Goal: Information Seeking & Learning: Check status

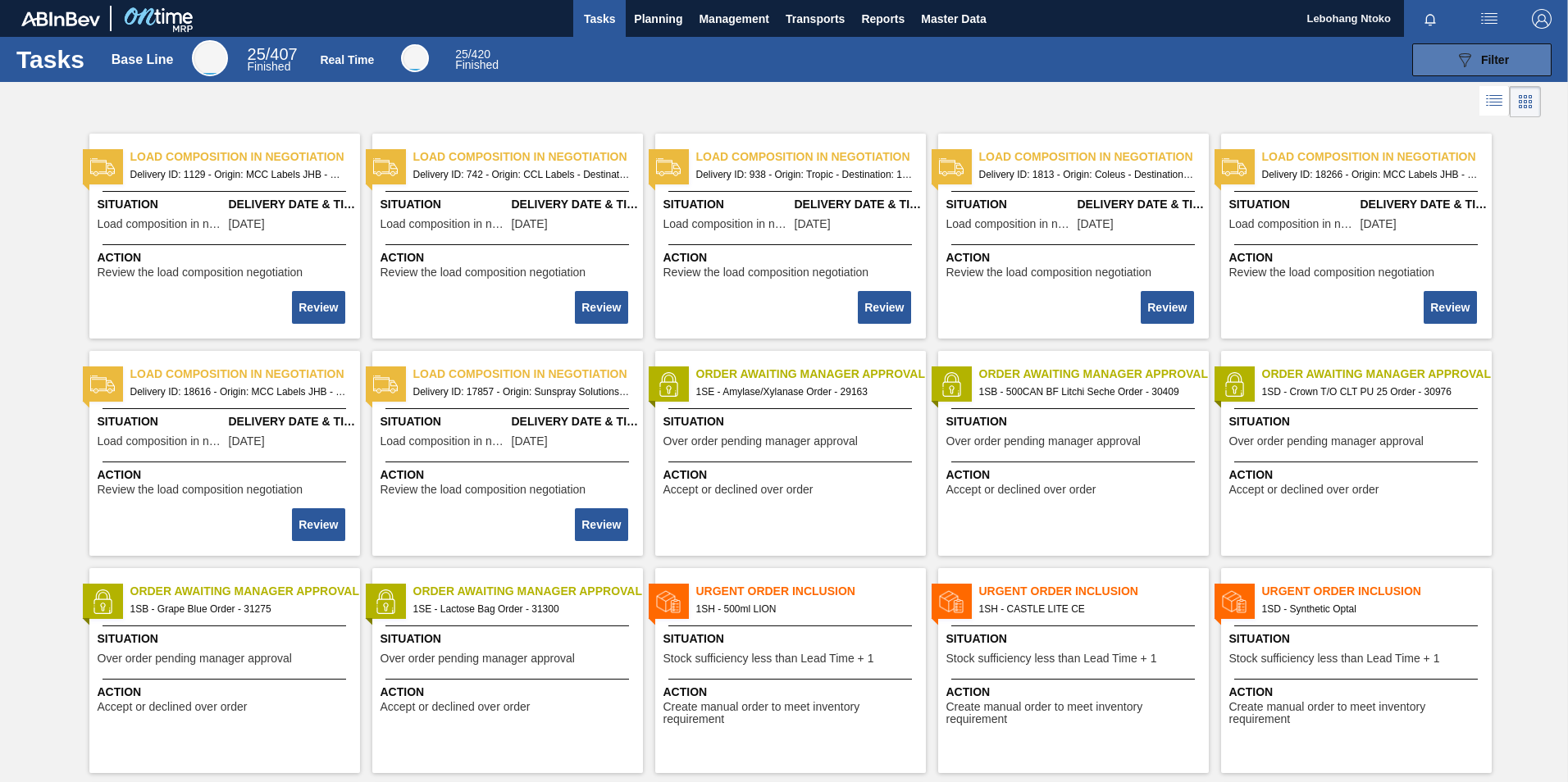
click at [1464, 54] on icon "089F7B8B-B2A5-4AFE-B5C0-19BA573D28AC" at bounding box center [1465, 60] width 20 height 20
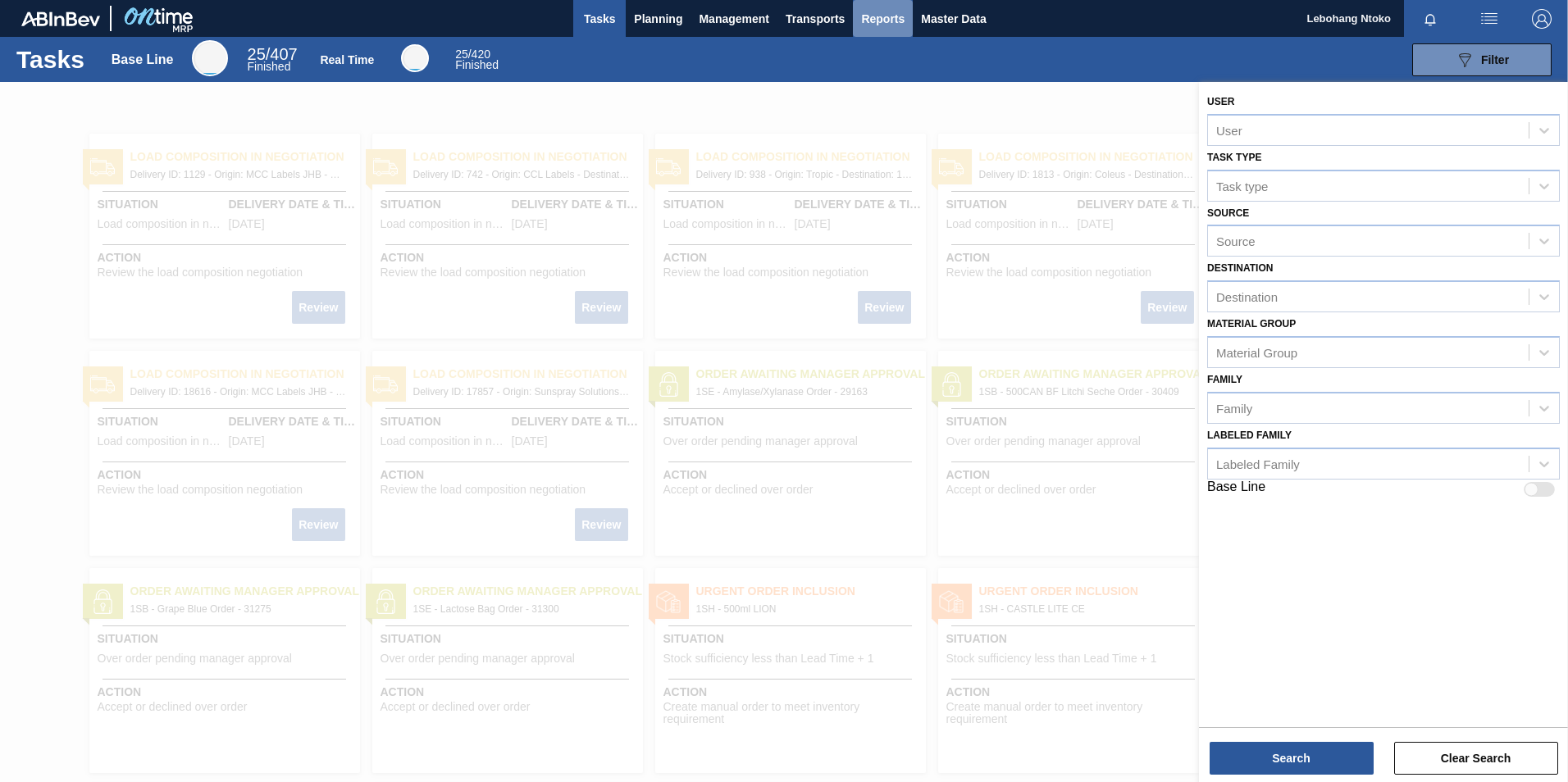
click at [903, 14] on span "Reports" at bounding box center [883, 19] width 43 height 20
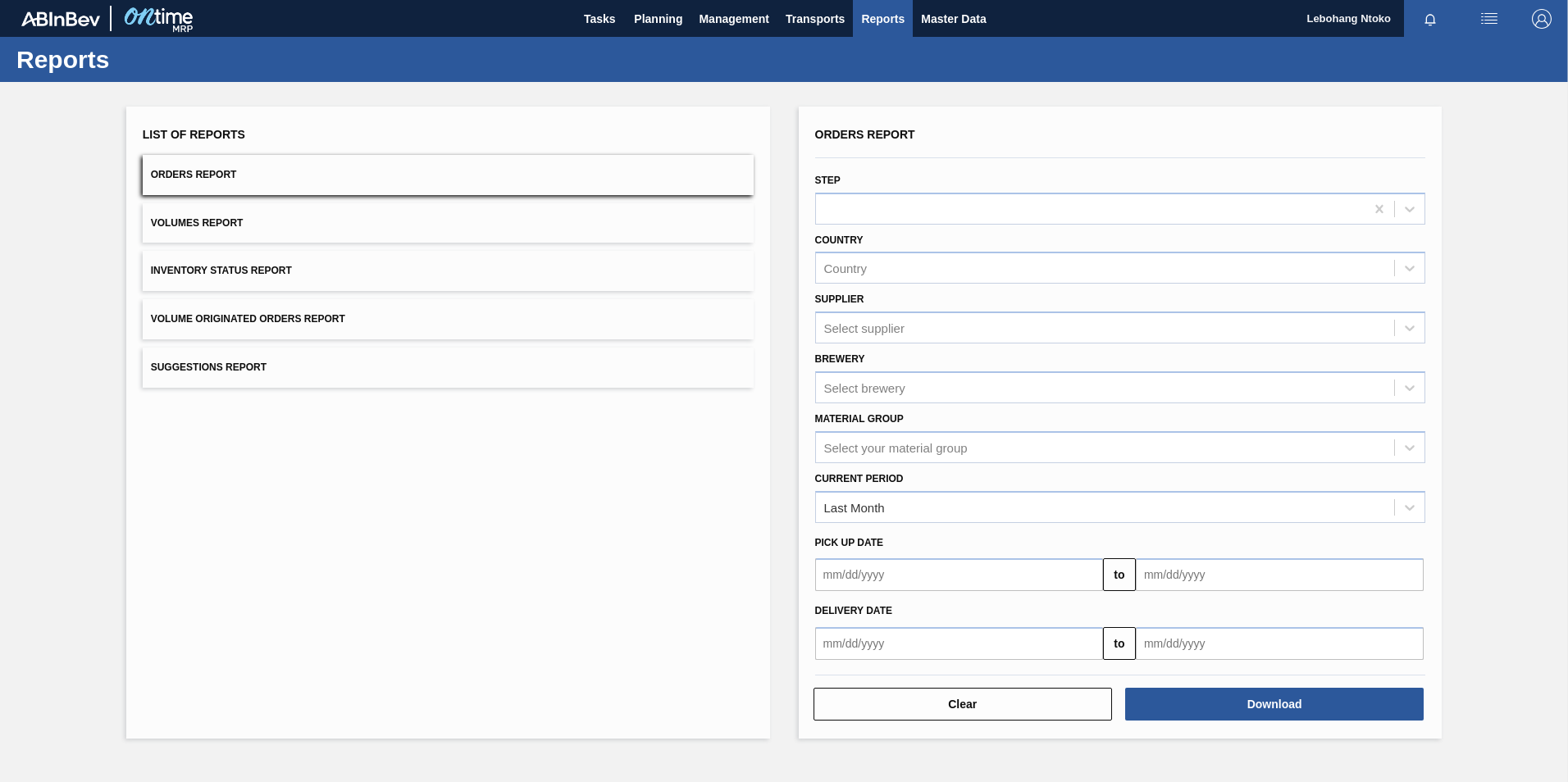
click at [241, 357] on button "Suggestions Report" at bounding box center [448, 367] width 611 height 40
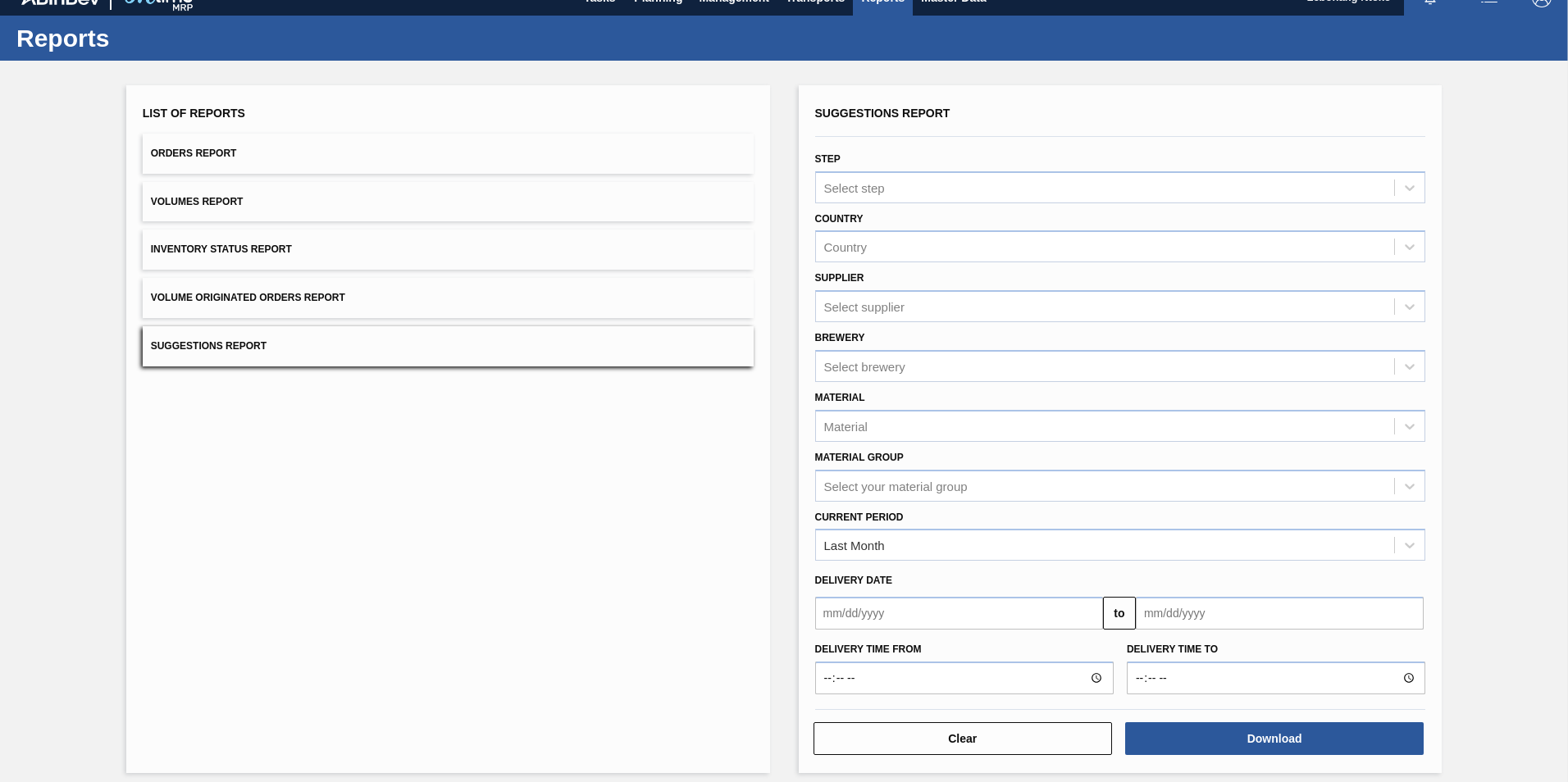
scroll to position [32, 0]
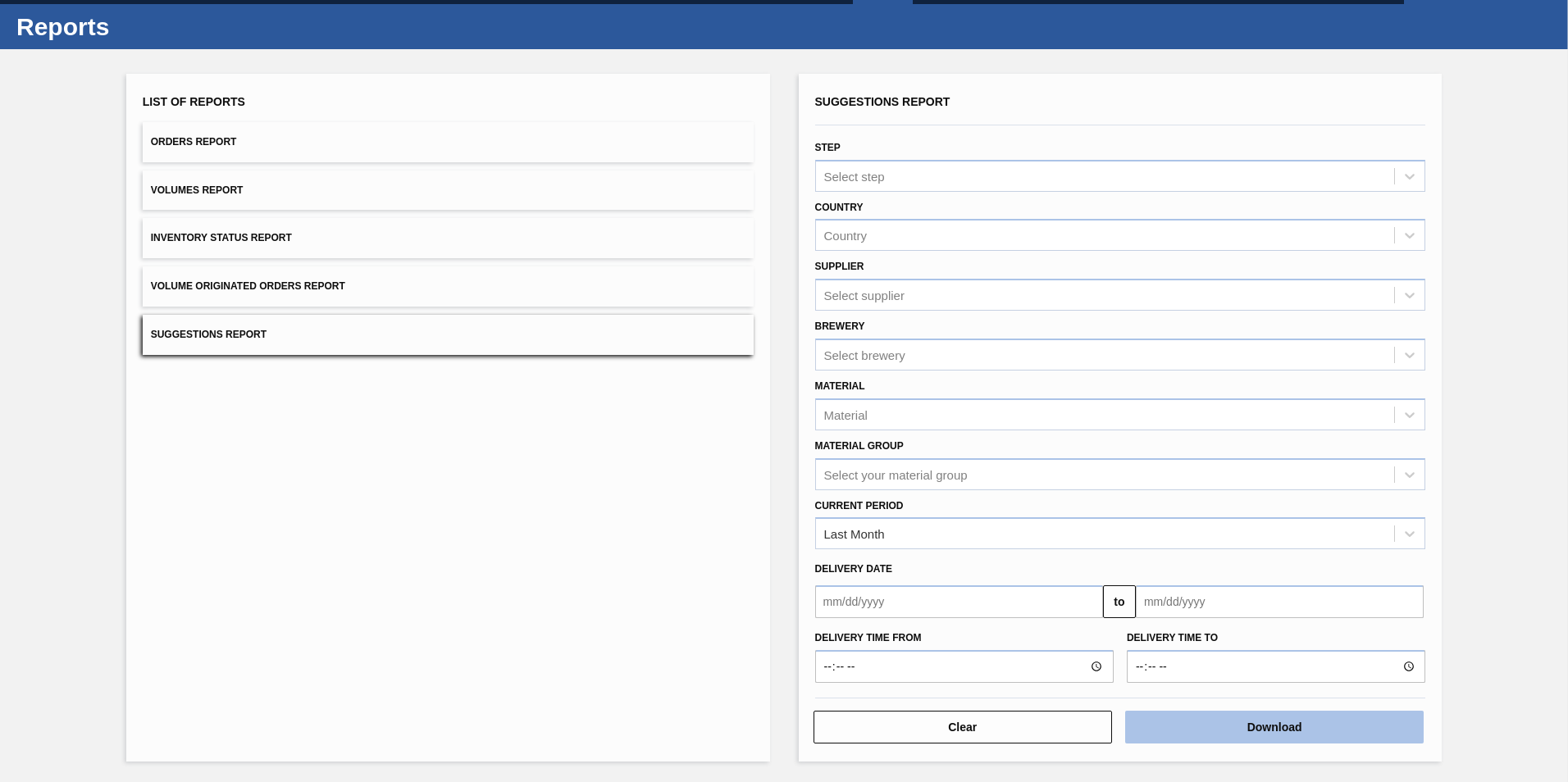
click at [1288, 724] on button "Download" at bounding box center [1274, 727] width 299 height 32
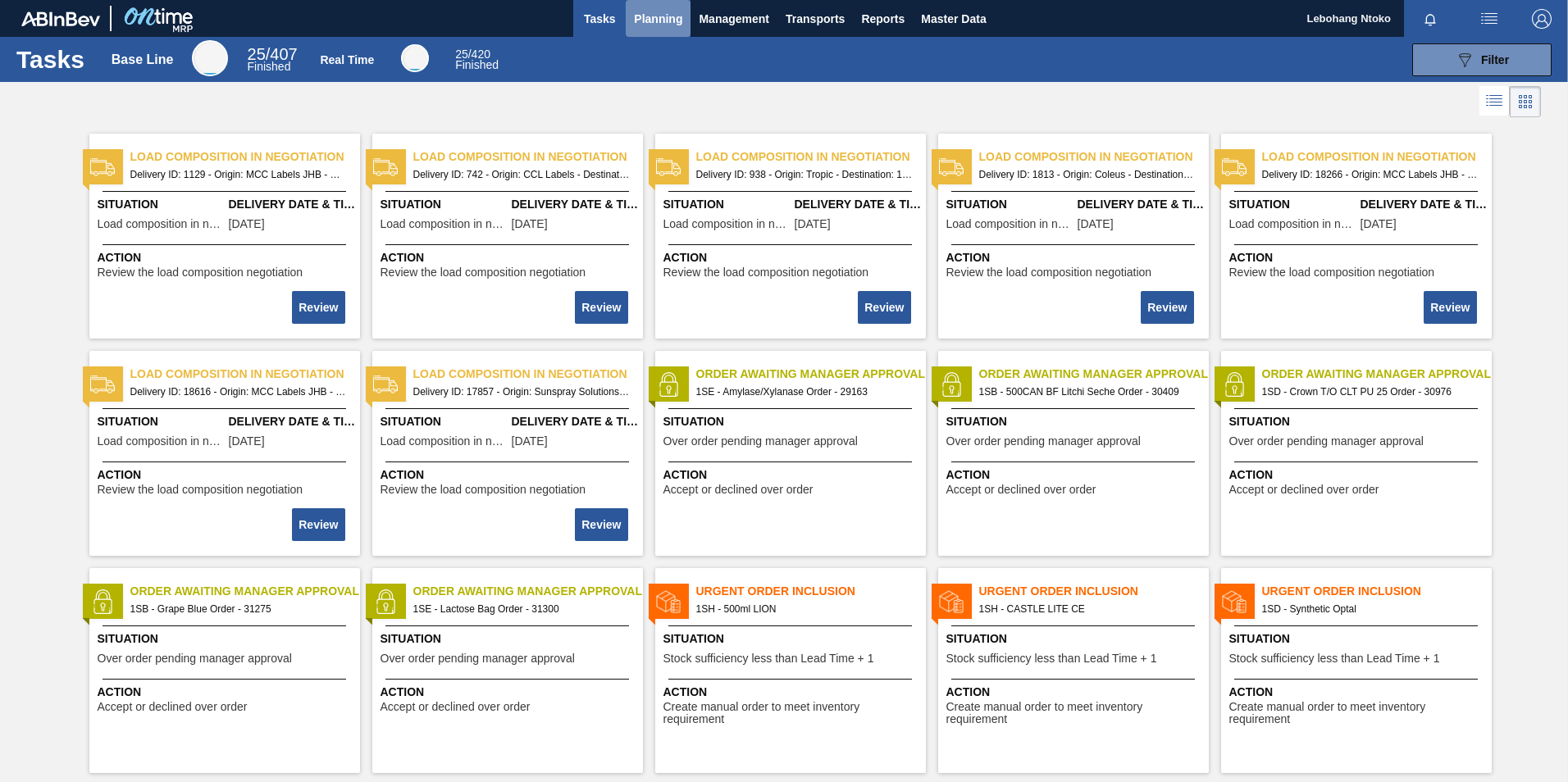
click at [655, 24] on span "Planning" at bounding box center [657, 19] width 48 height 20
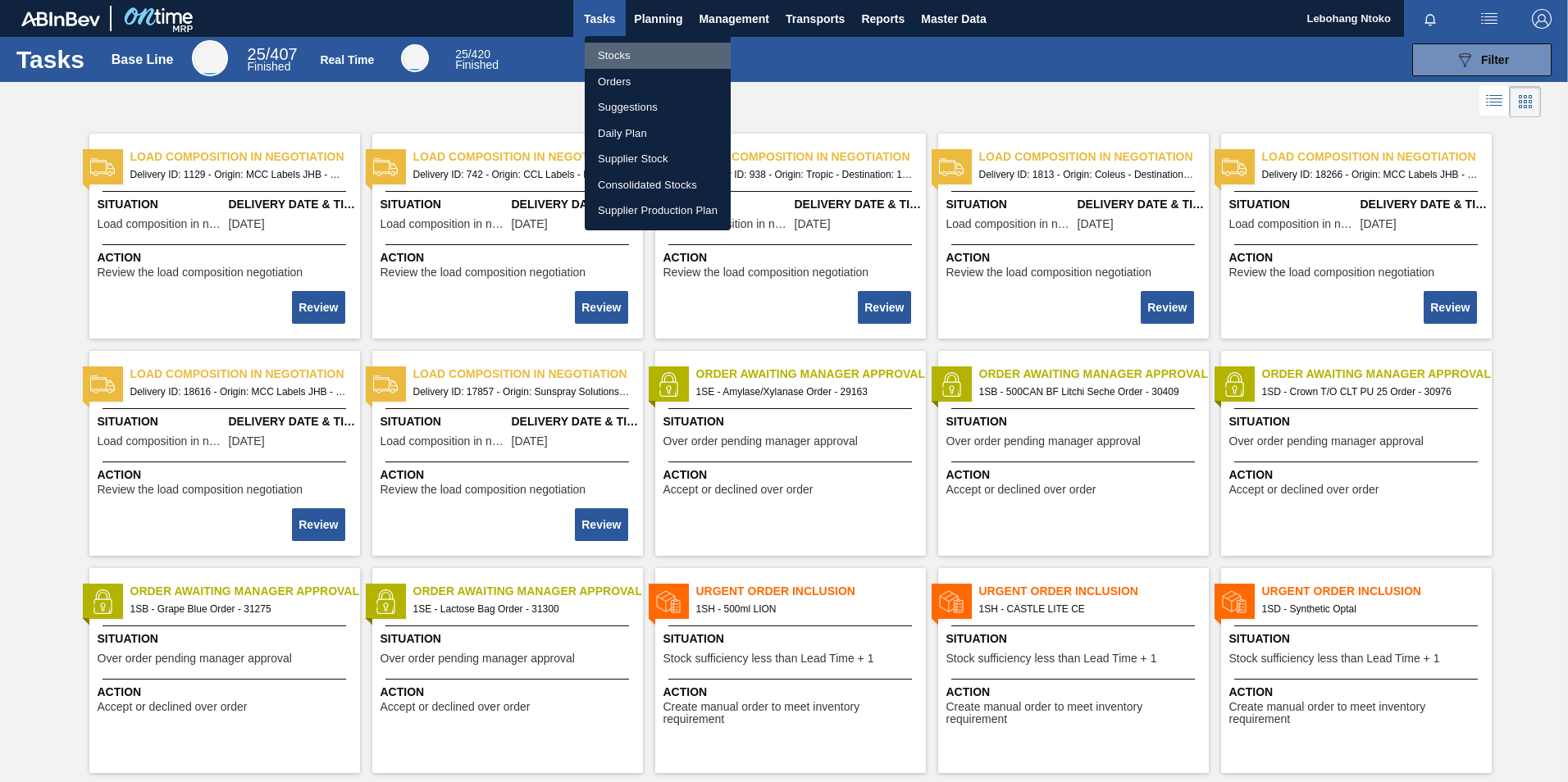
click at [614, 52] on li "Stocks" at bounding box center [657, 55] width 146 height 27
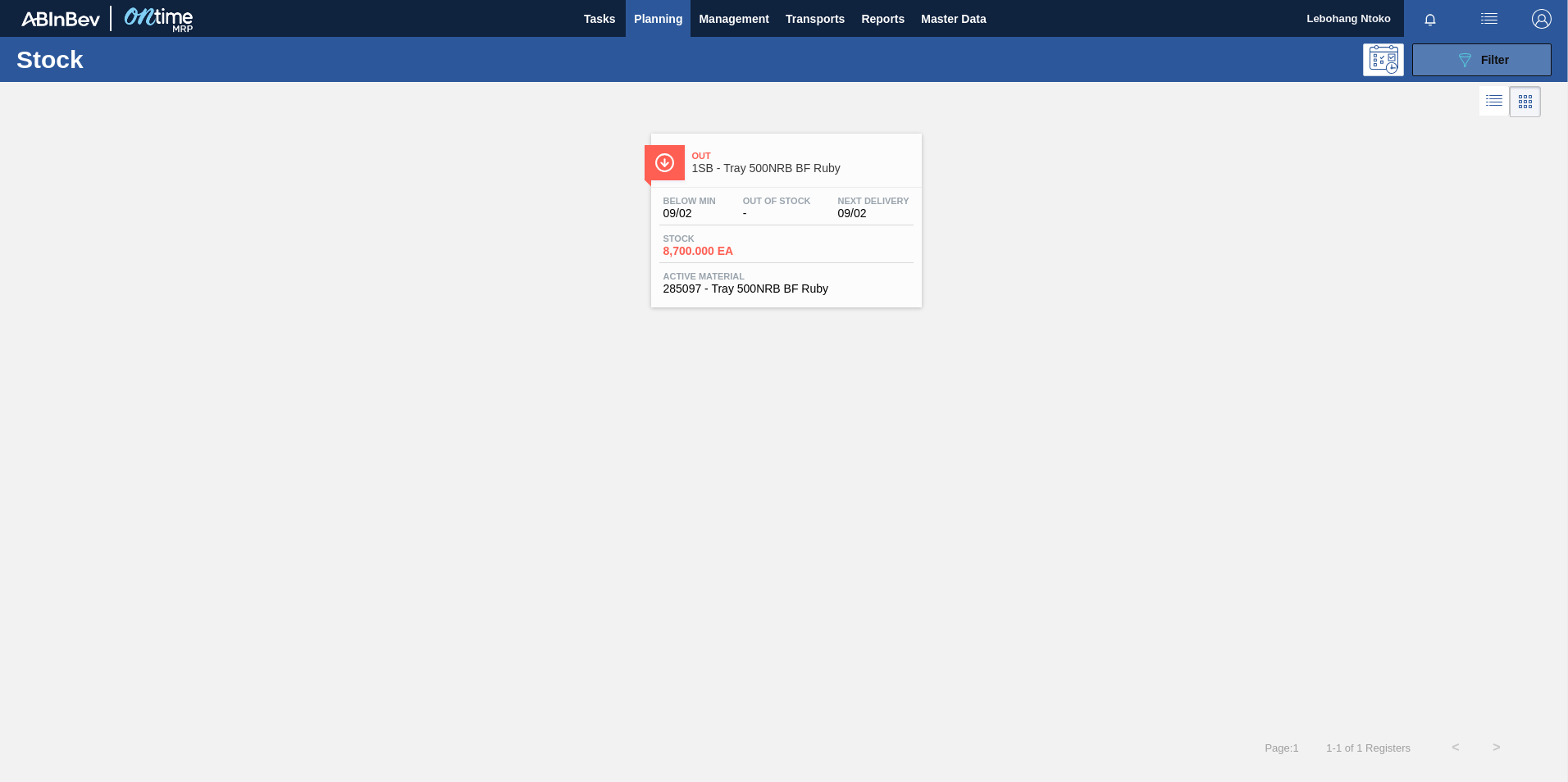
click at [1461, 64] on icon "089F7B8B-B2A5-4AFE-B5C0-19BA573D28AC" at bounding box center [1465, 60] width 20 height 20
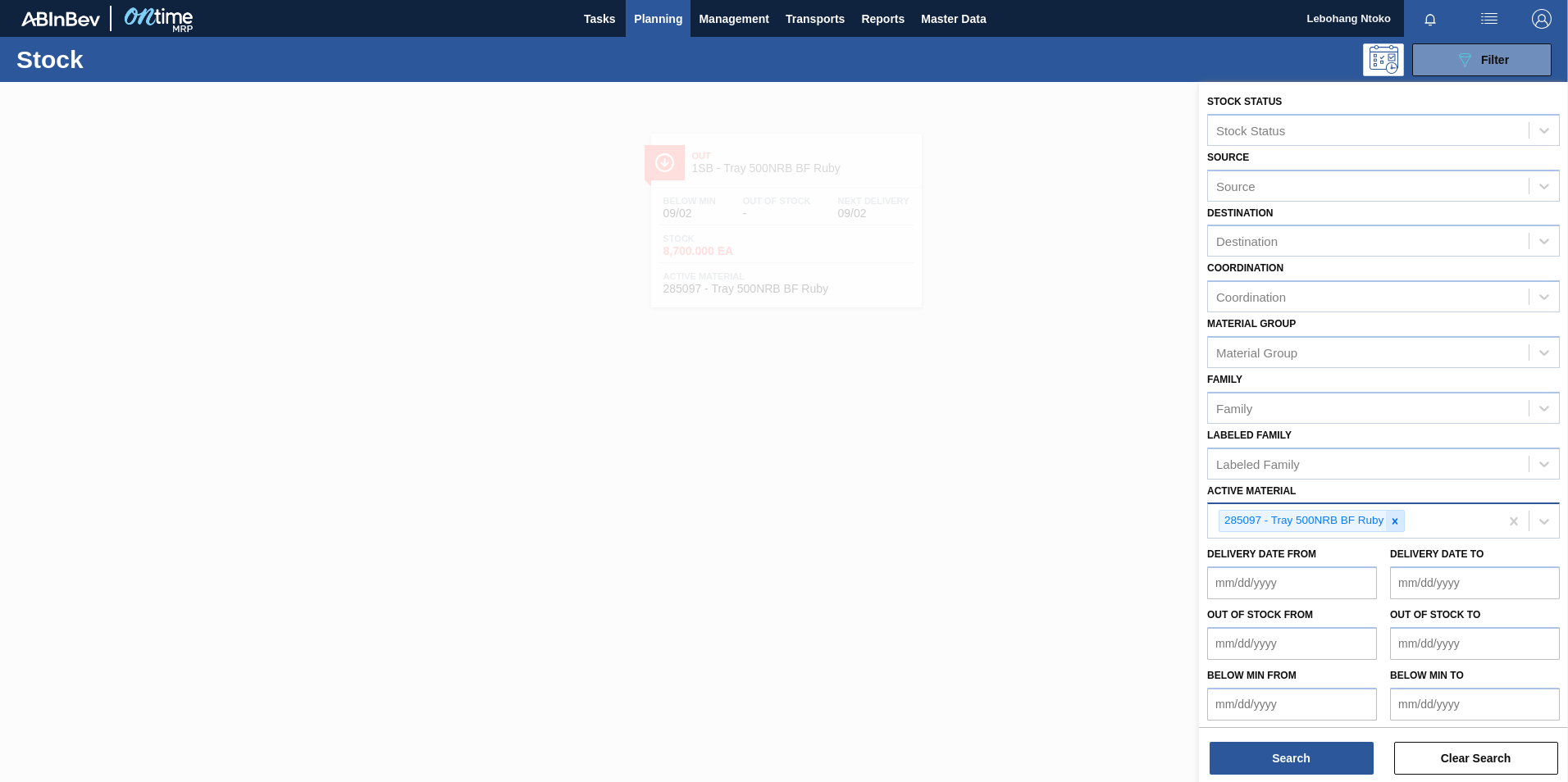
click at [1397, 523] on icon at bounding box center [1395, 522] width 12 height 12
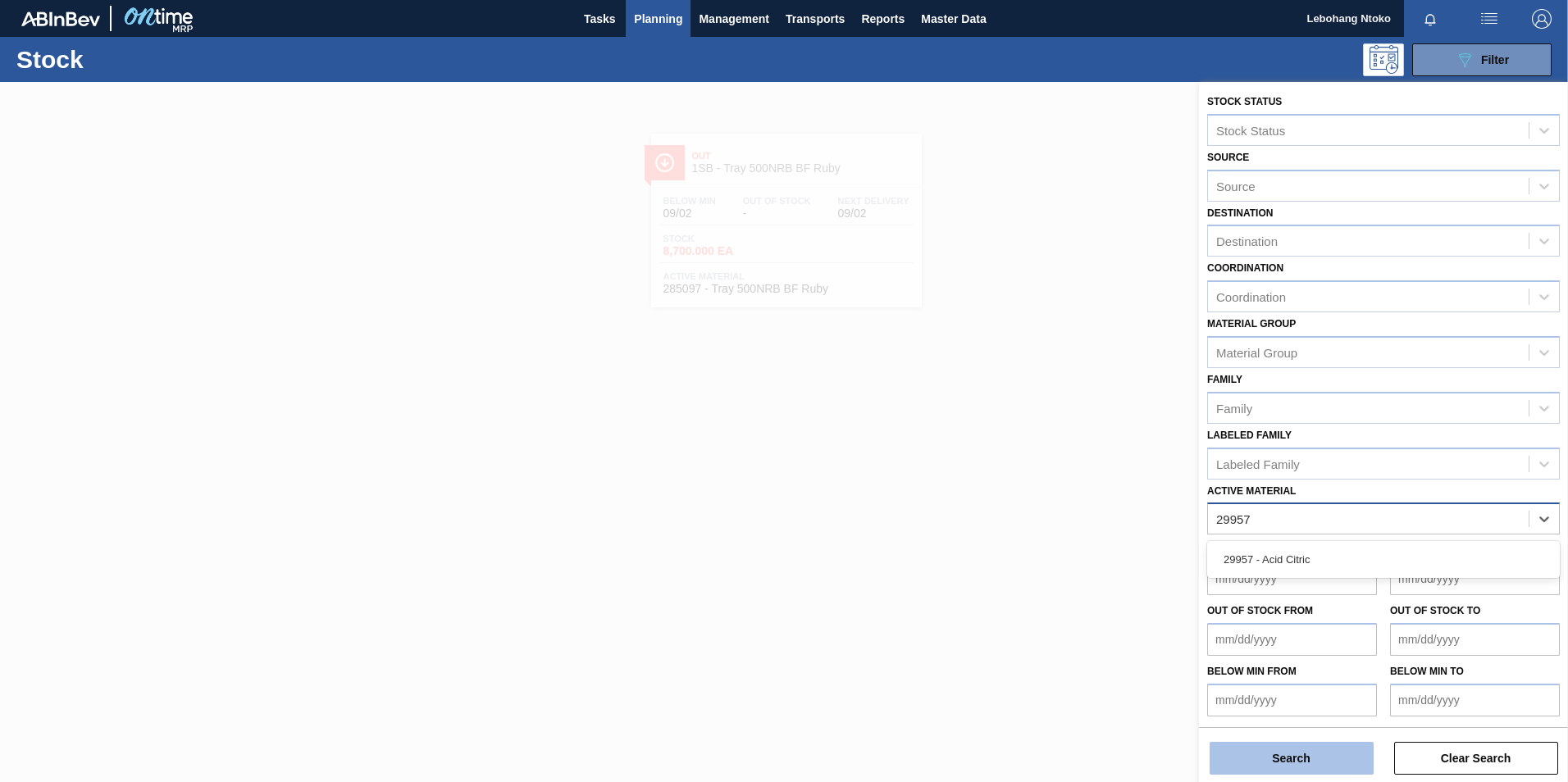
type Material "29957"
click at [1335, 753] on button "Search" at bounding box center [1291, 757] width 164 height 32
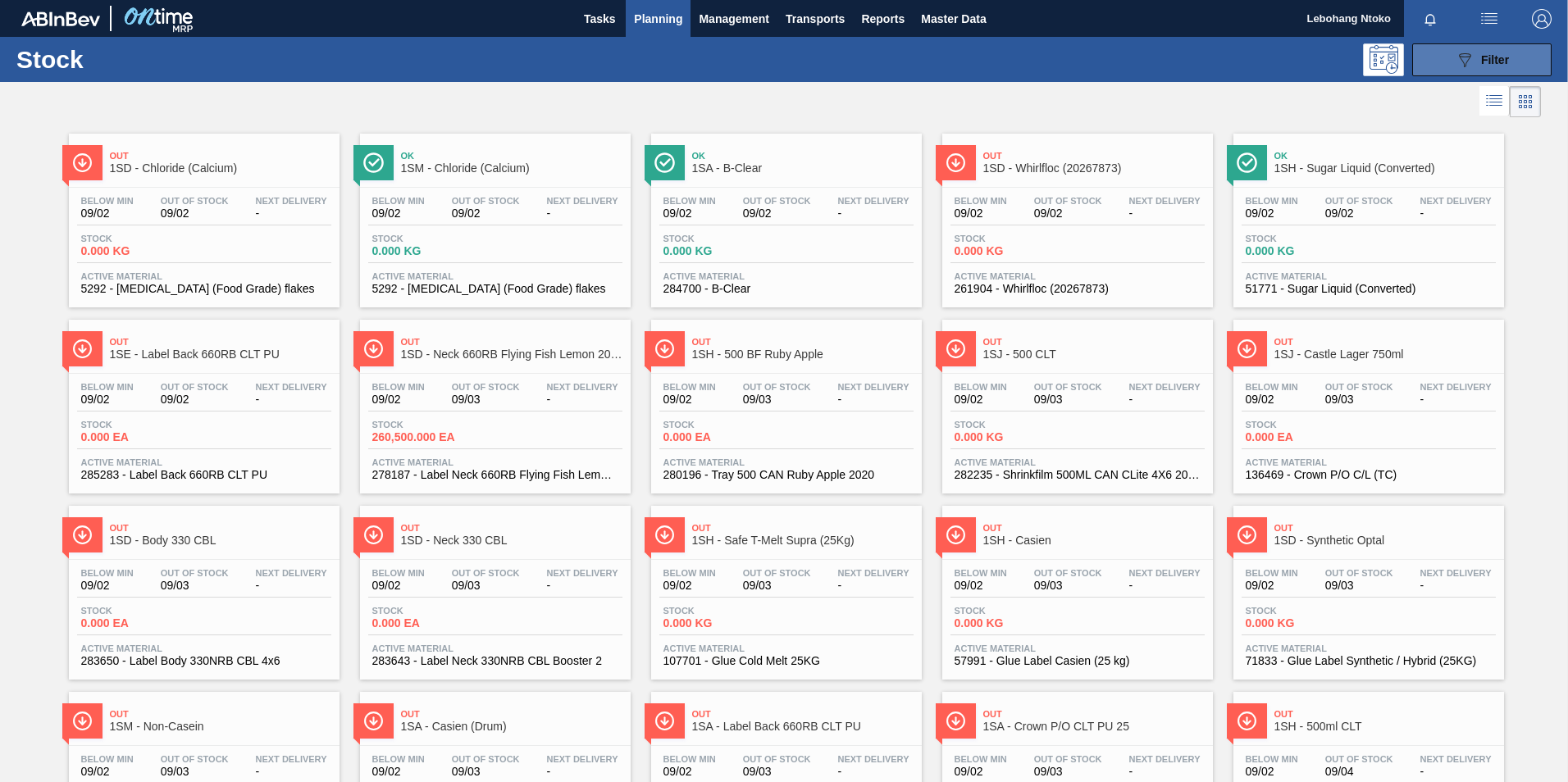
click at [1477, 72] on button "089F7B8B-B2A5-4AFE-B5C0-19BA573D28AC Filter" at bounding box center [1483, 59] width 140 height 32
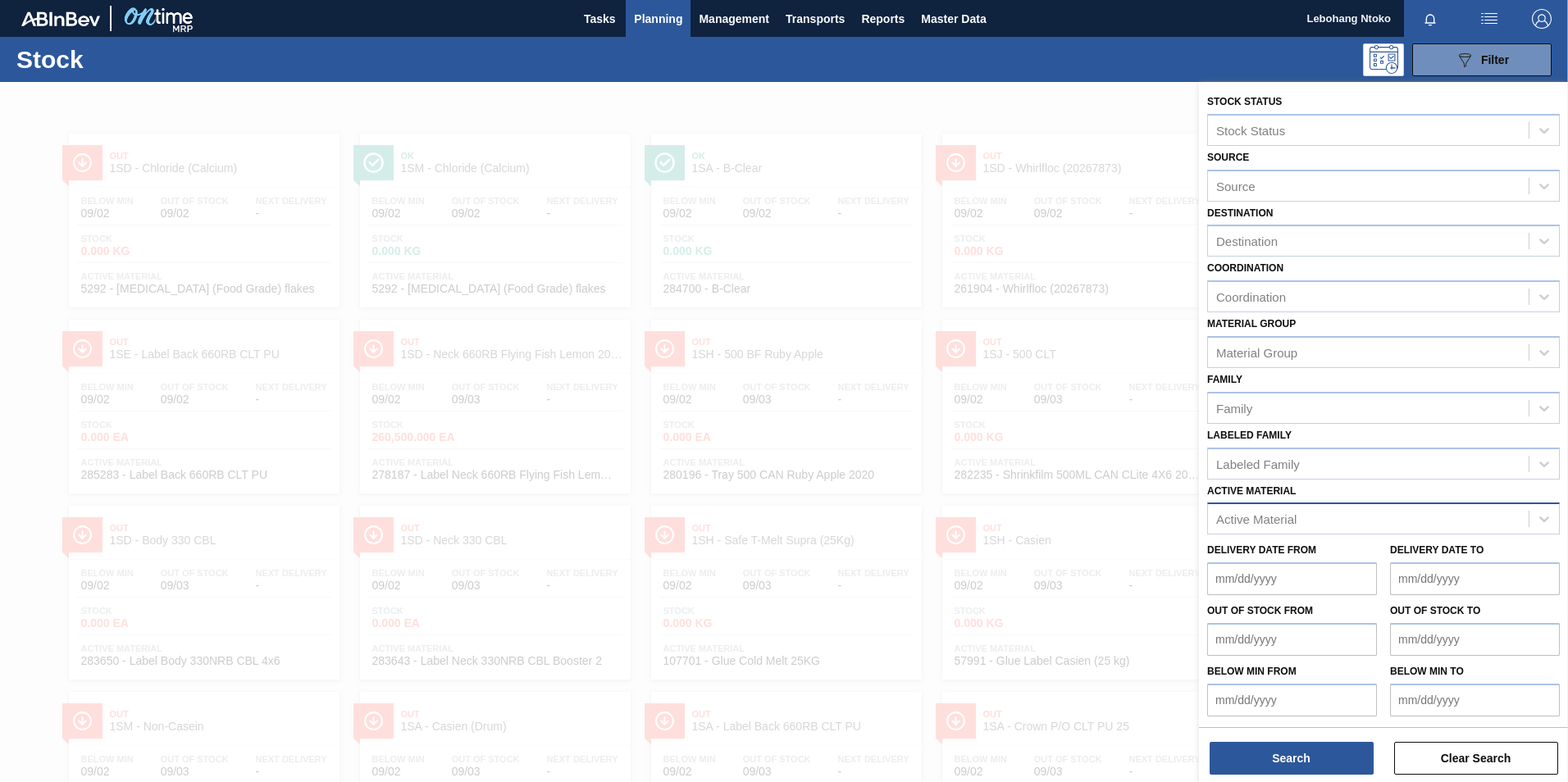
click at [667, 11] on span "Planning" at bounding box center [657, 19] width 48 height 20
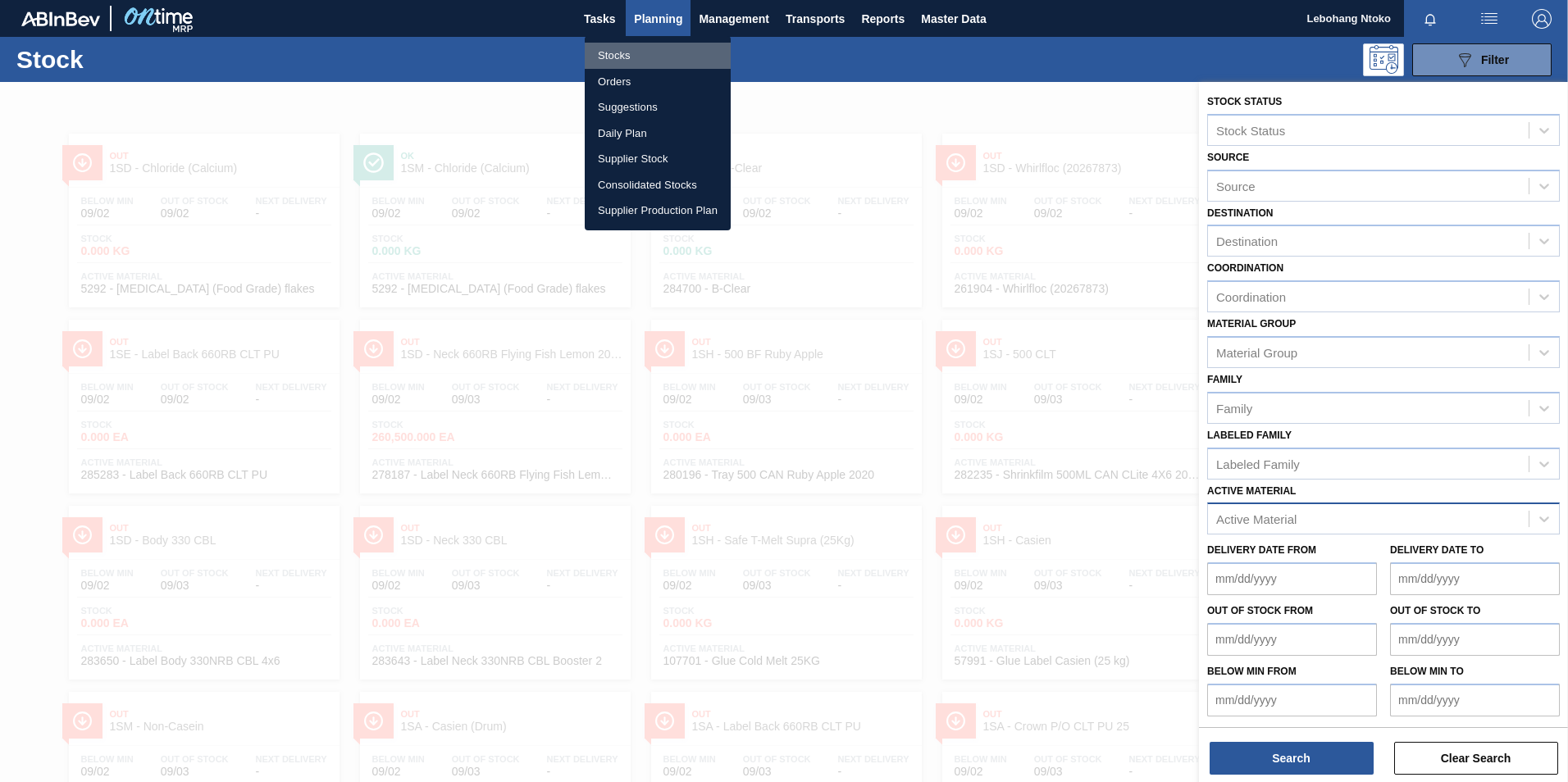
click at [619, 56] on li "Stocks" at bounding box center [657, 55] width 146 height 27
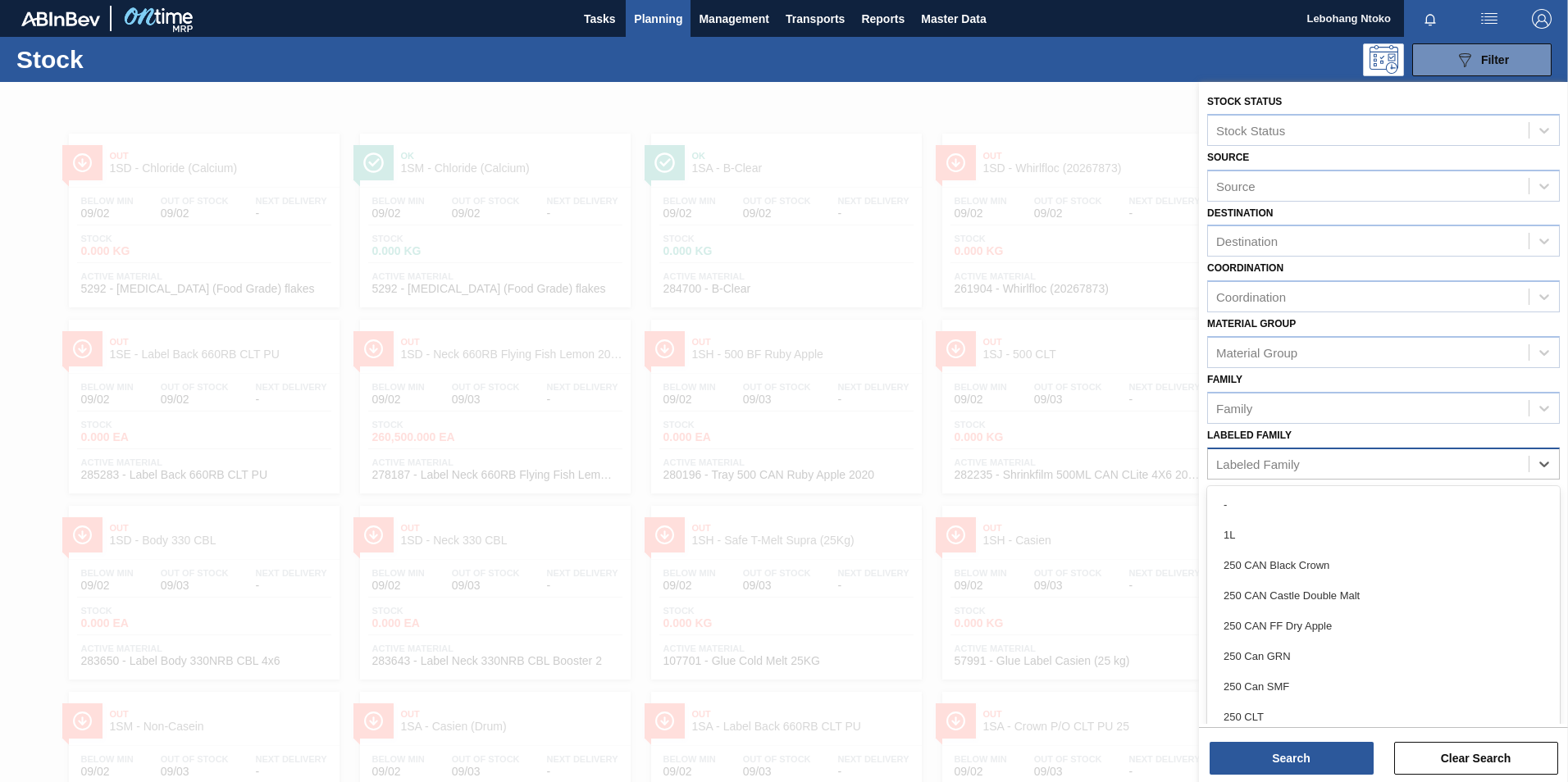
click at [1287, 463] on div "Labeled Family" at bounding box center [1258, 464] width 84 height 14
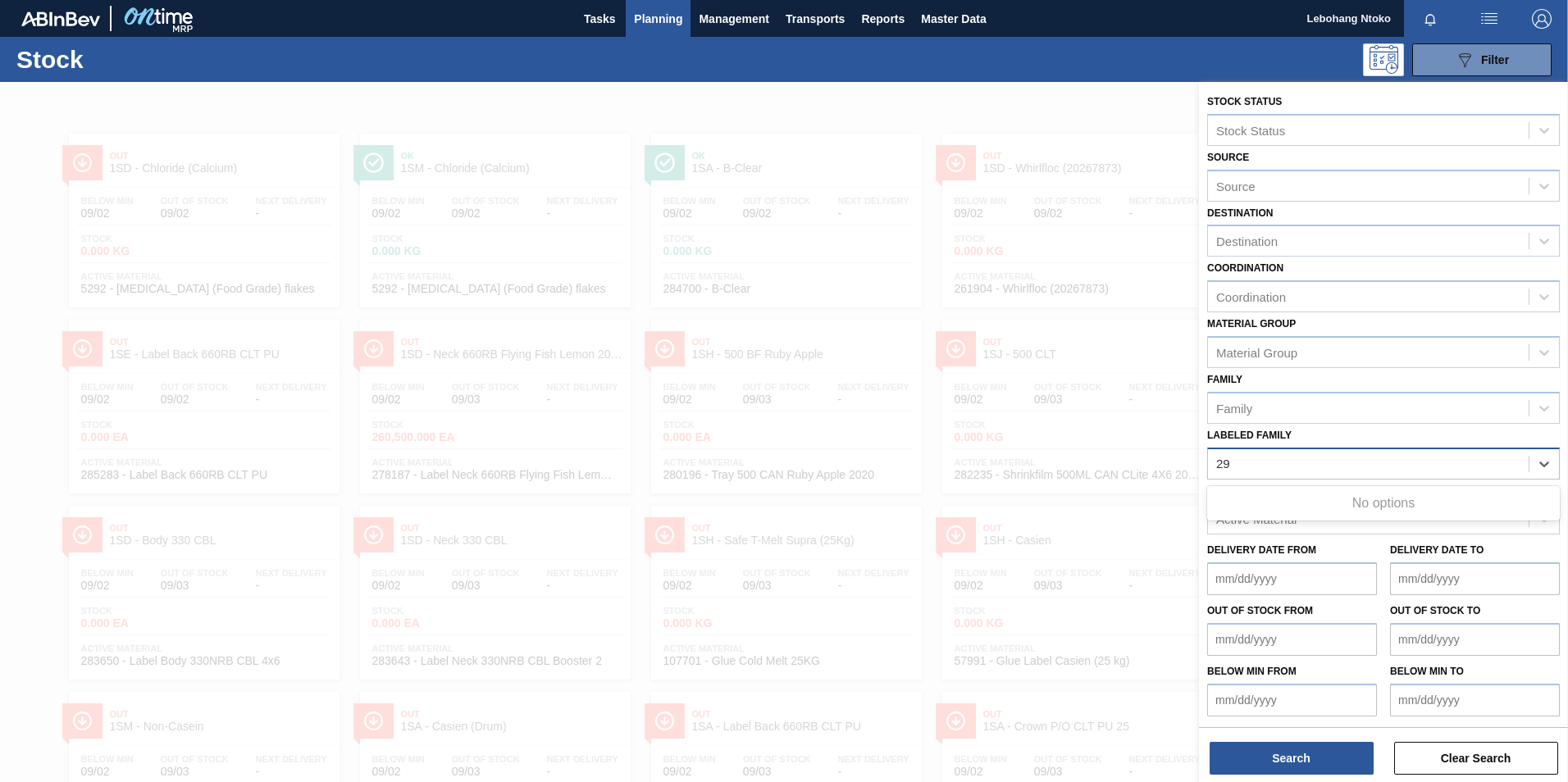
type Family "2"
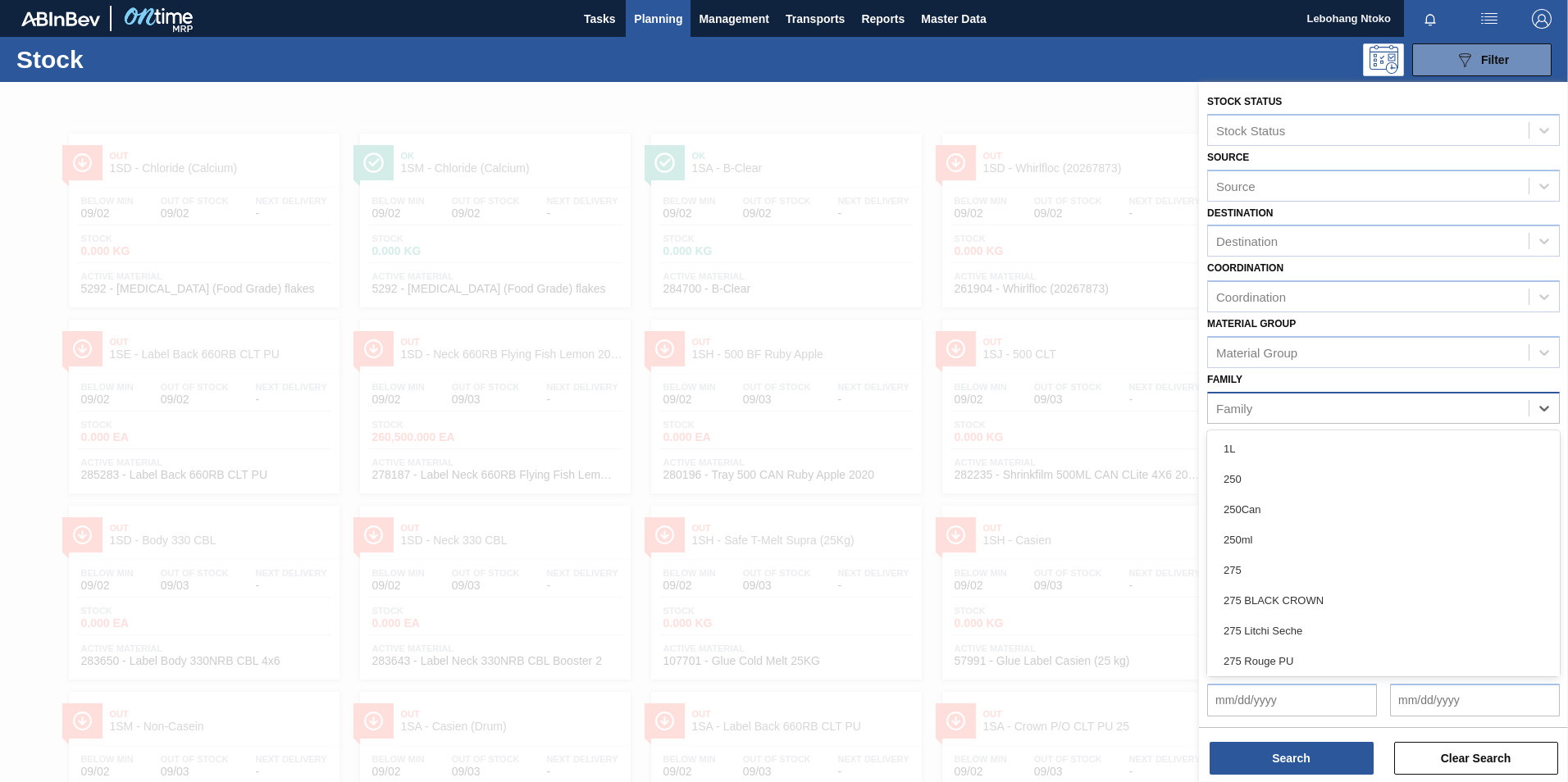
click at [1371, 415] on div "Family" at bounding box center [1369, 408] width 320 height 24
click at [1396, 356] on div "Material Group" at bounding box center [1369, 352] width 320 height 24
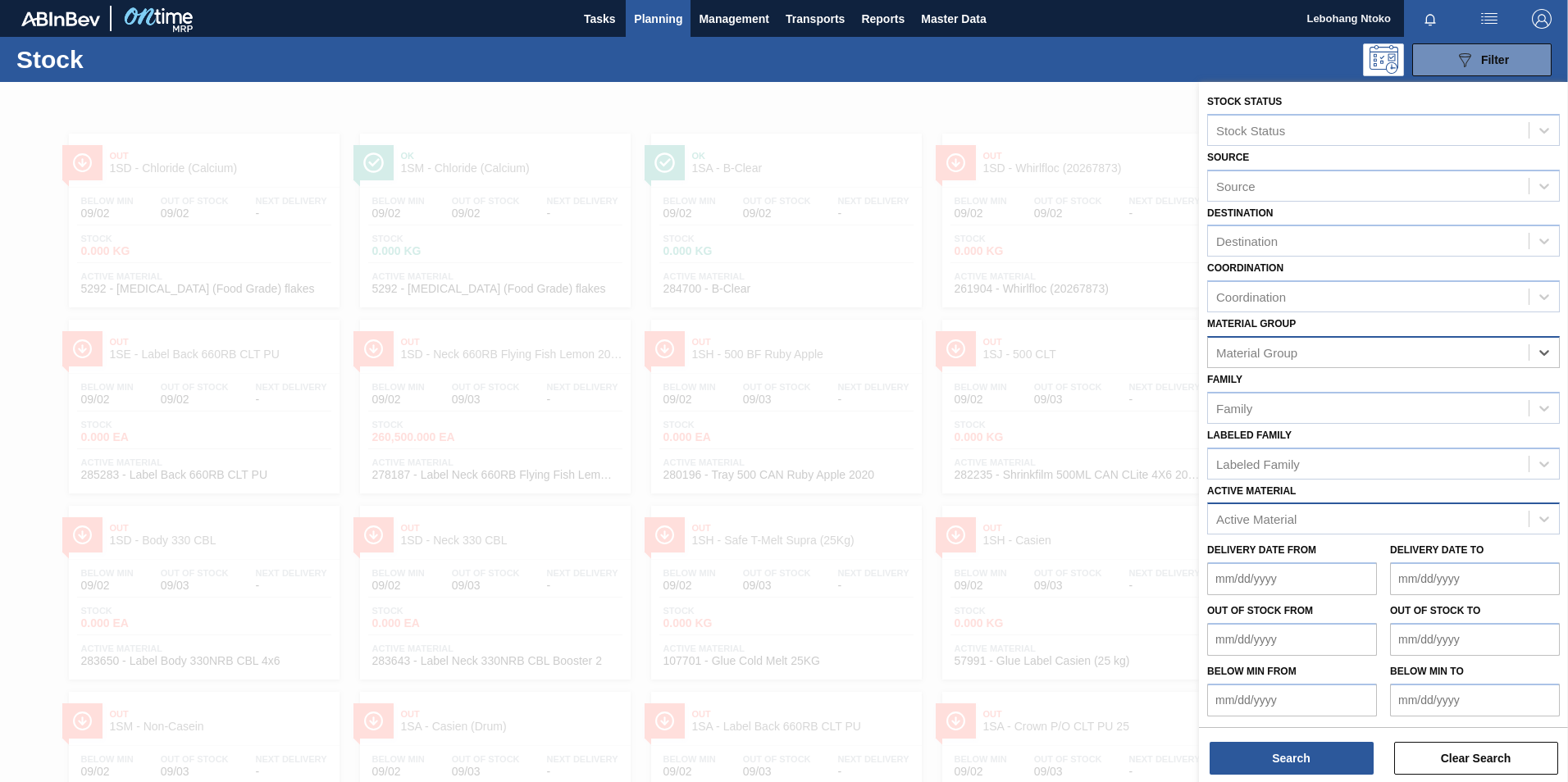
click at [1396, 356] on div "Material Group" at bounding box center [1369, 352] width 320 height 24
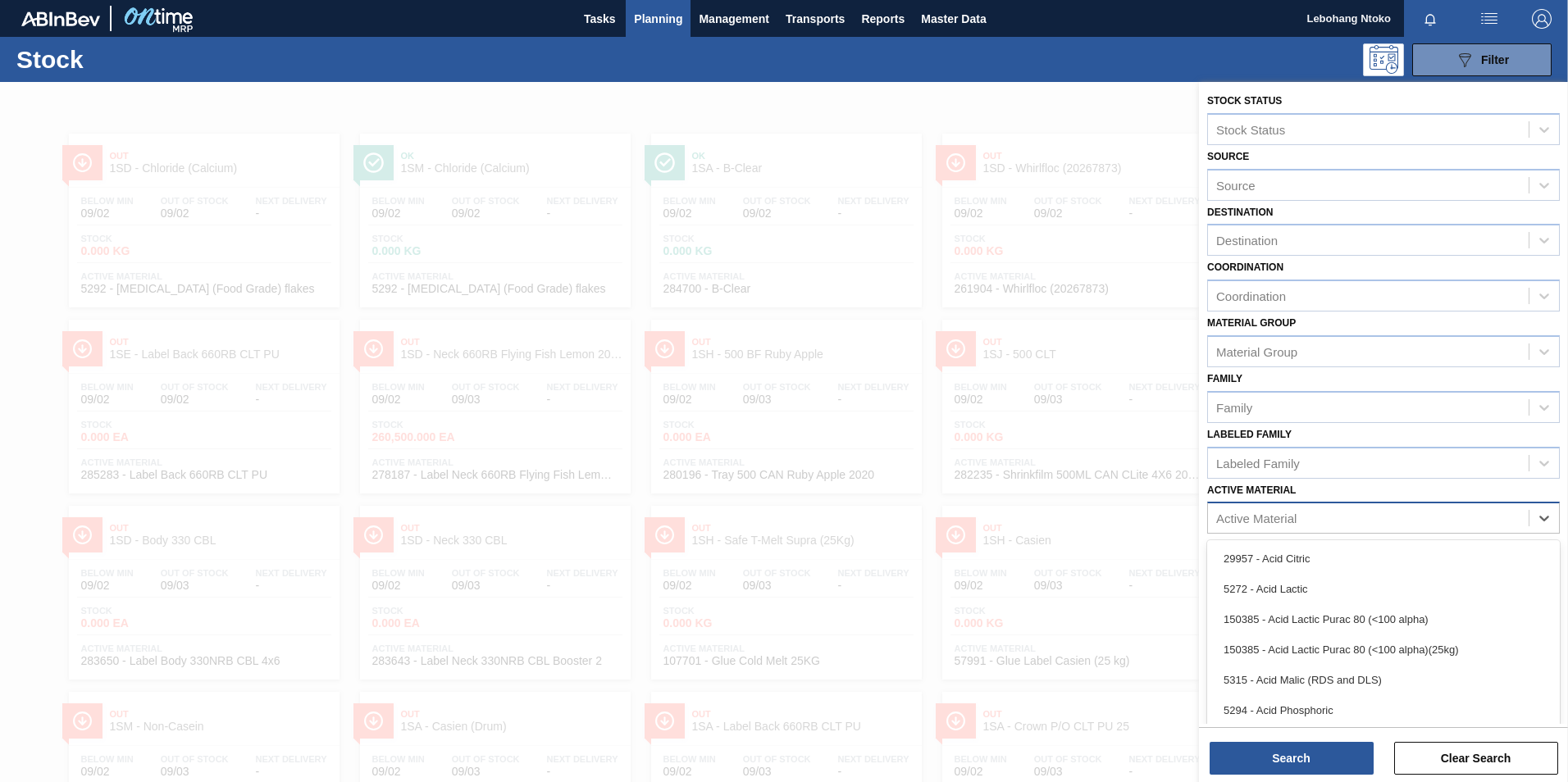
scroll to position [11, 0]
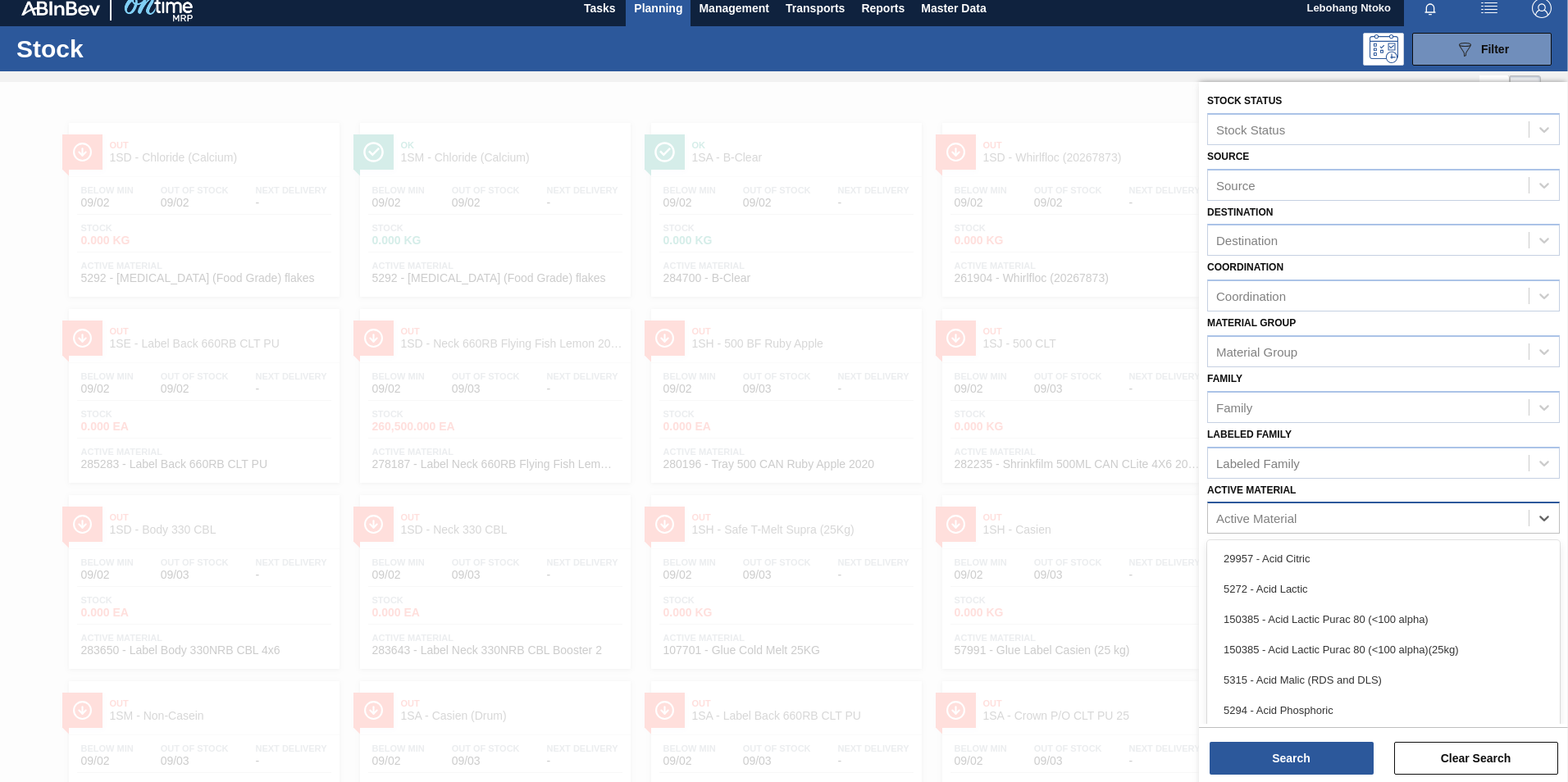
click at [1342, 515] on div "Active Material" at bounding box center [1369, 519] width 320 height 24
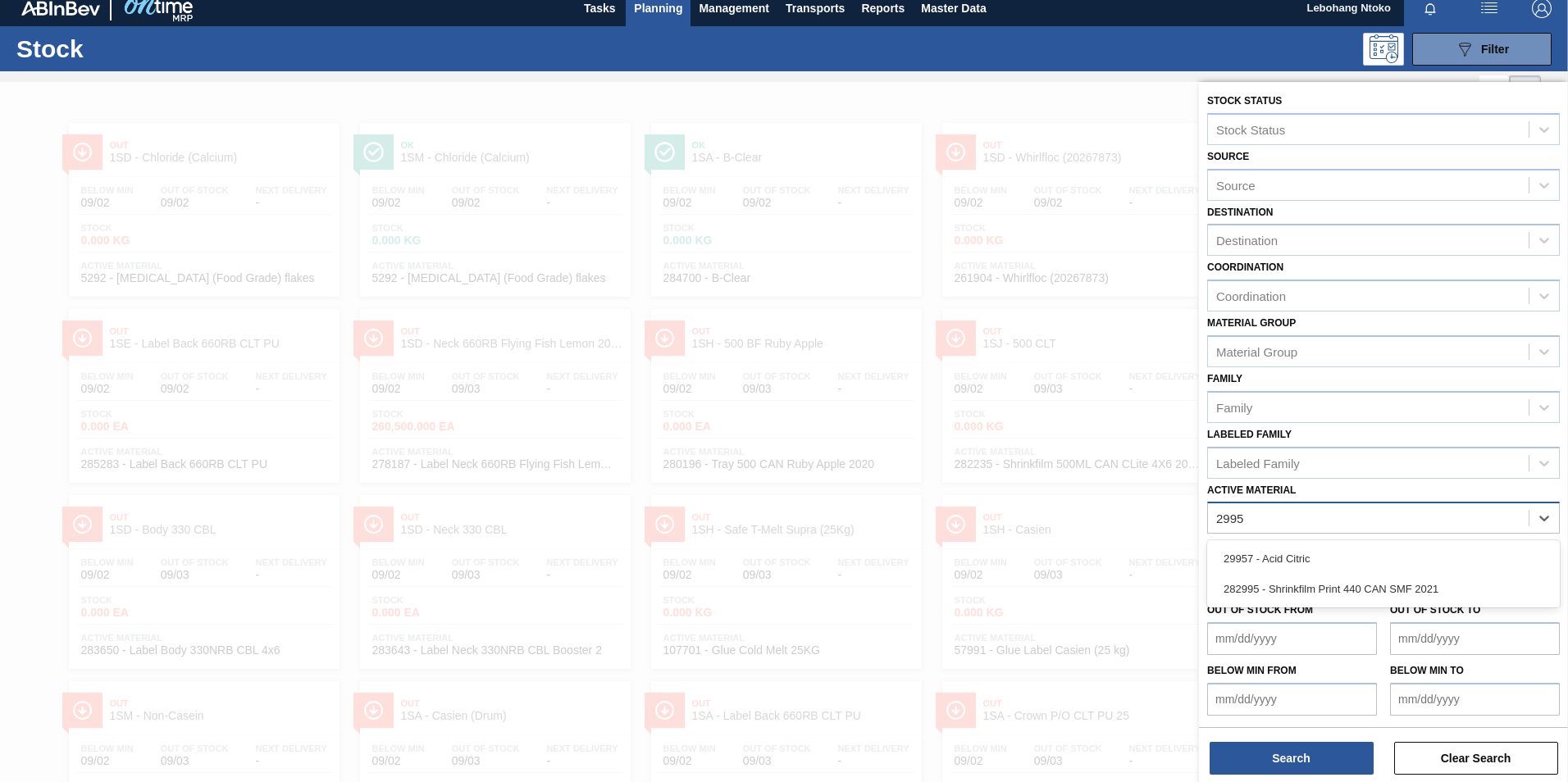
type Material "29957"
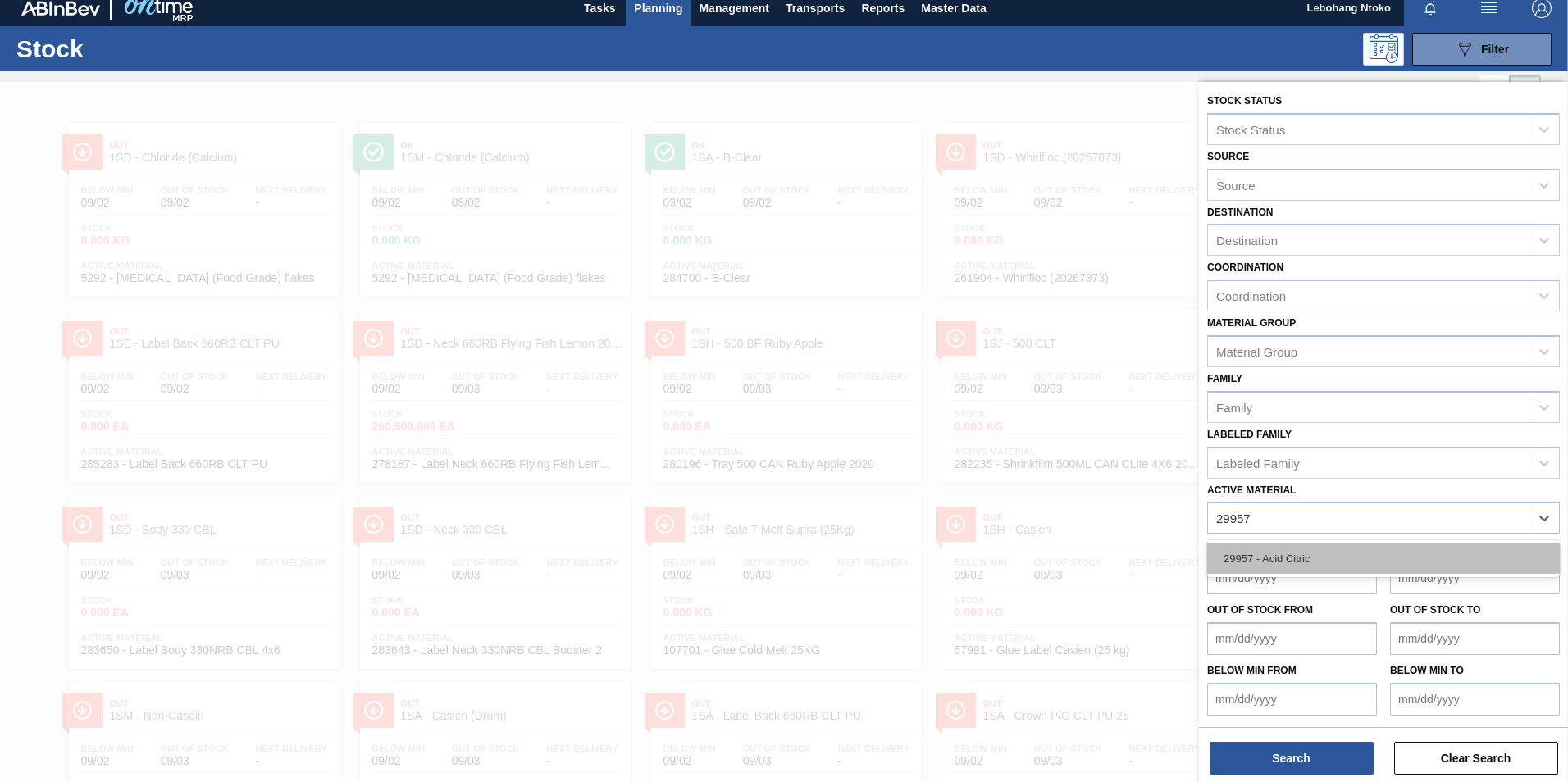
click at [1305, 552] on div "29957 - Acid Citric" at bounding box center [1383, 558] width 353 height 30
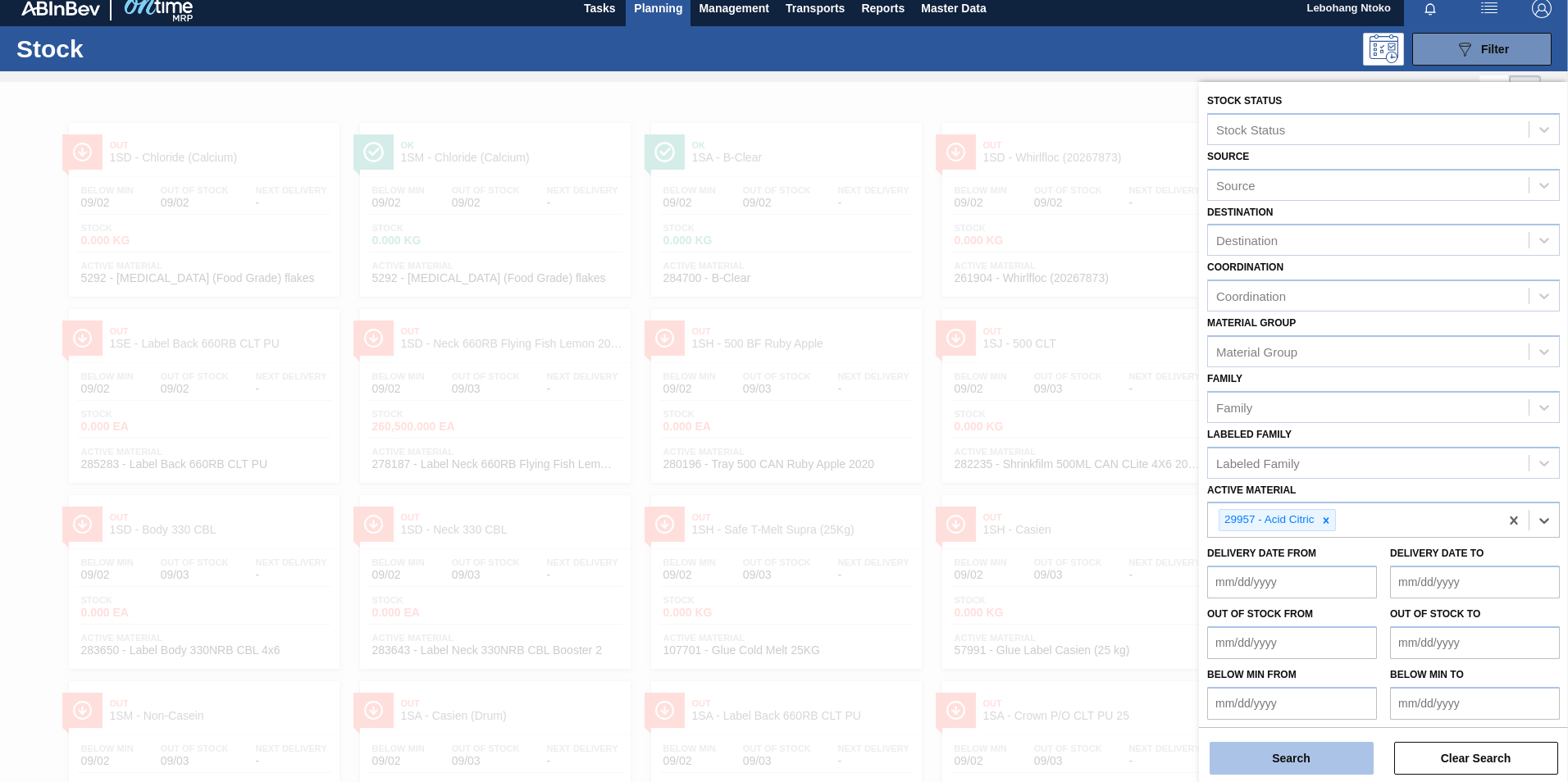
click at [1274, 754] on button "Search" at bounding box center [1291, 757] width 164 height 32
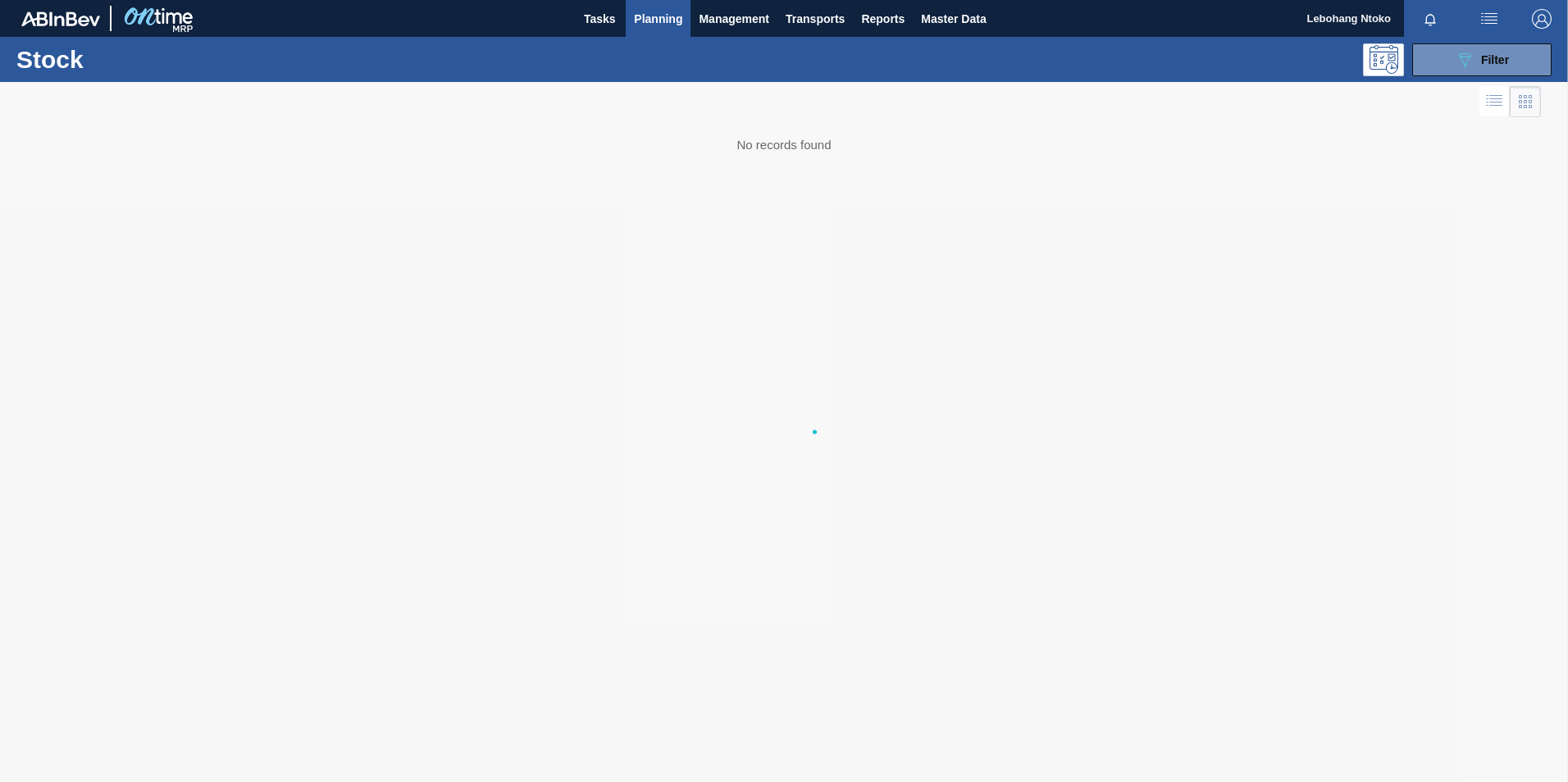
scroll to position [0, 0]
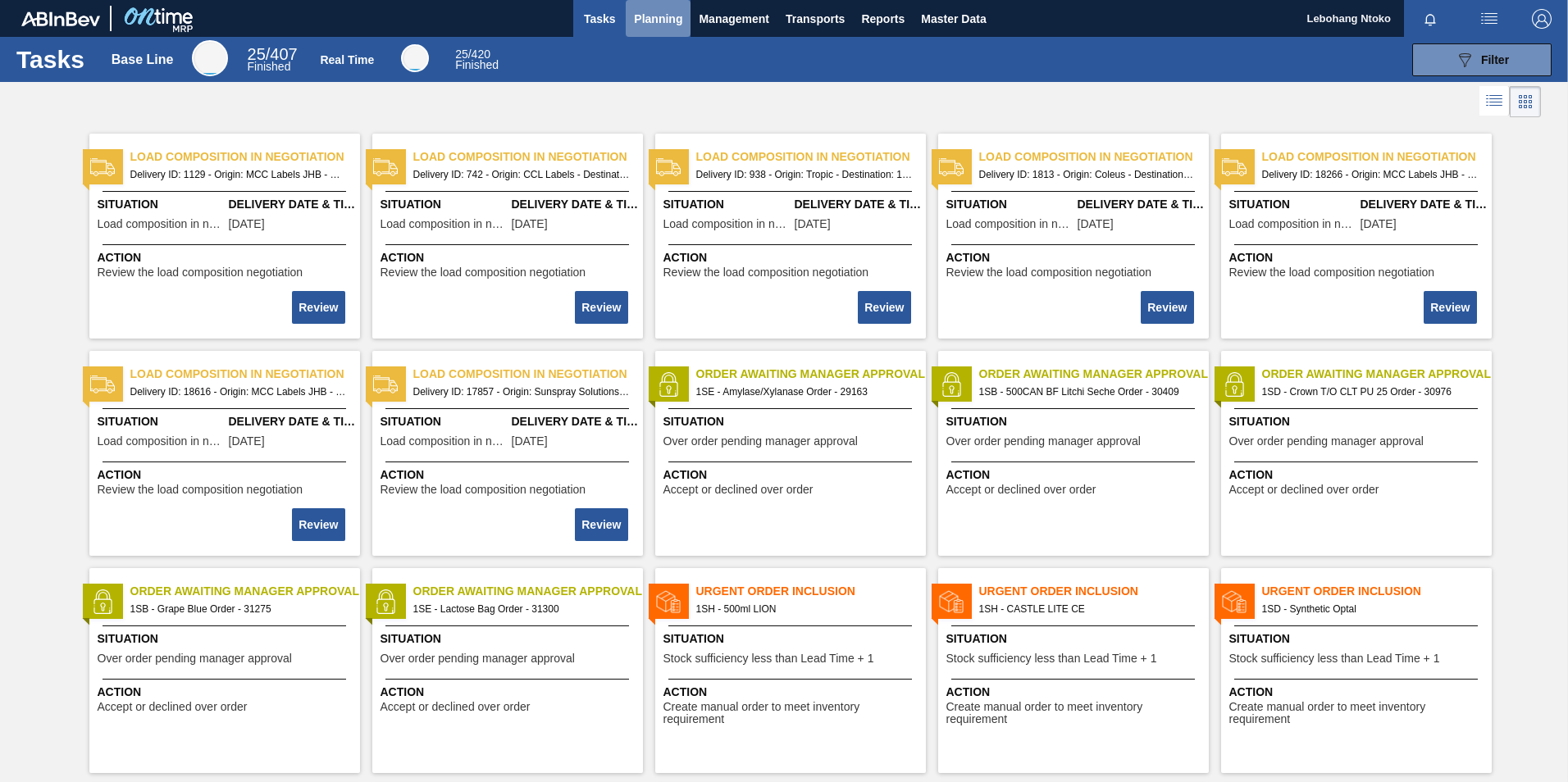
click at [675, 16] on span "Planning" at bounding box center [657, 19] width 48 height 20
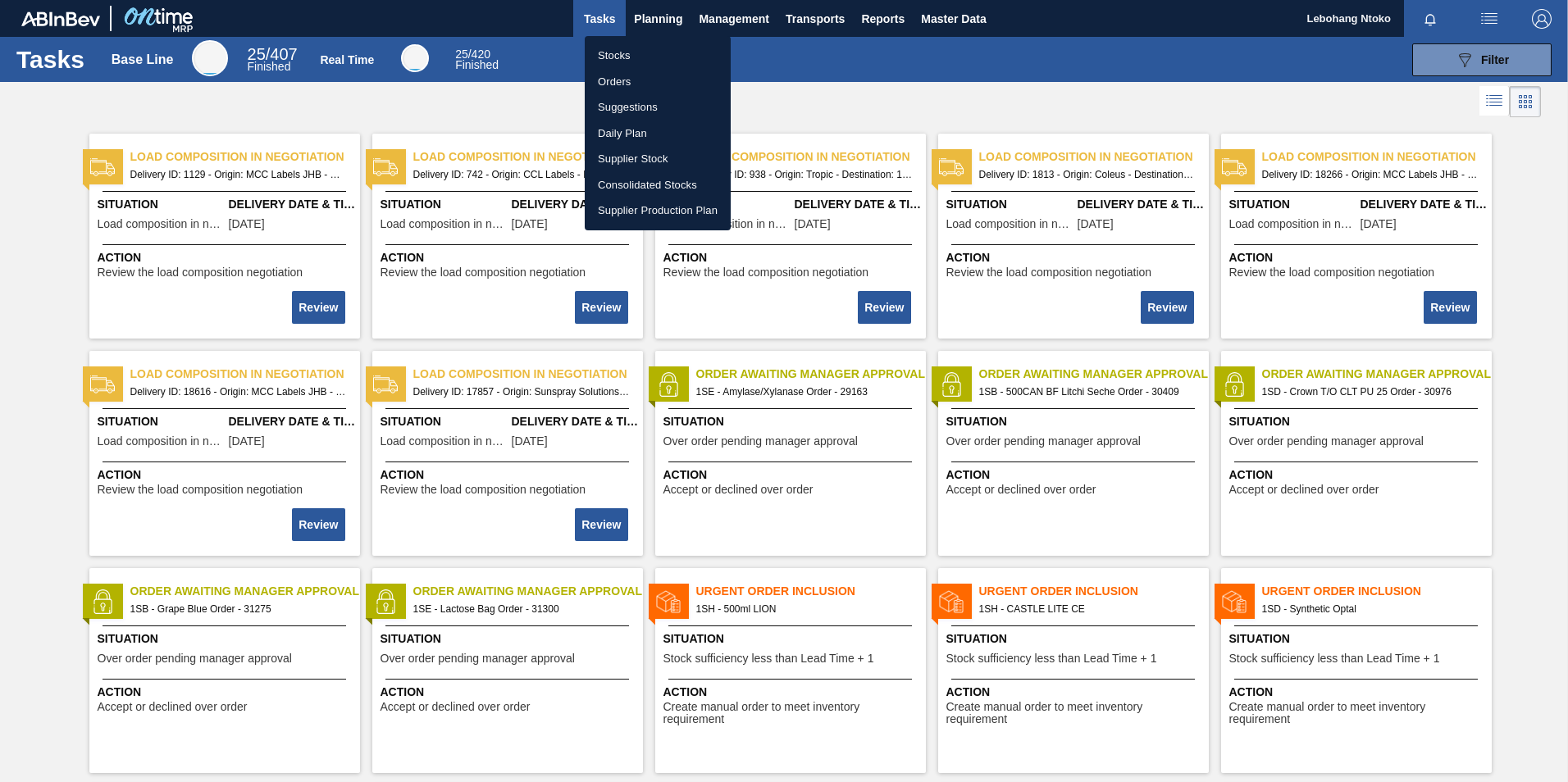
drag, startPoint x: 628, startPoint y: 49, endPoint x: 989, endPoint y: 122, distance: 368.3
click at [628, 50] on li "Stocks" at bounding box center [657, 55] width 146 height 27
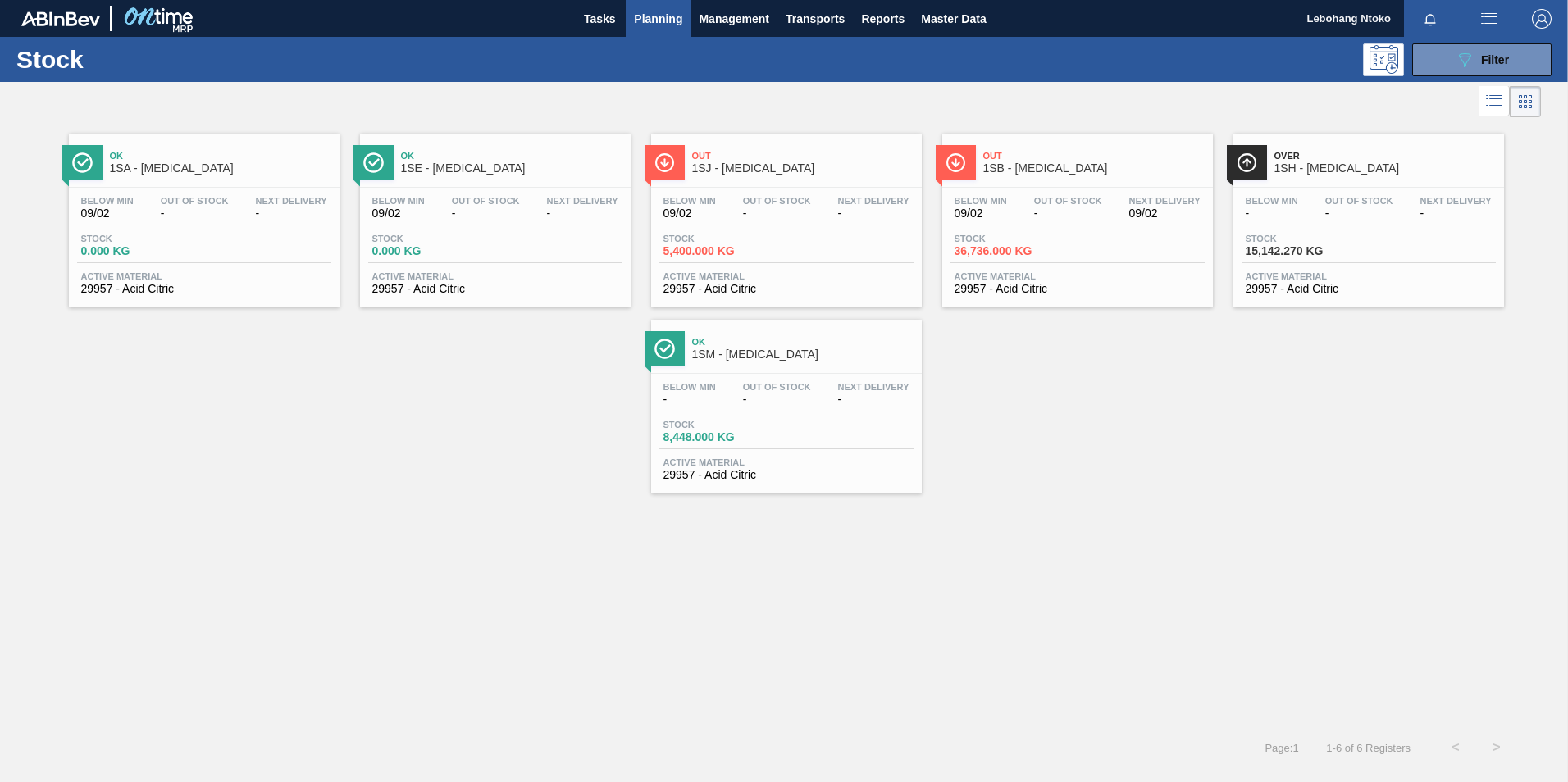
click at [1042, 186] on div "Out 1SB - Citric Acid Below Min 09/02 Out Of Stock - Next Delivery 09/02 Stock …" at bounding box center [1077, 220] width 270 height 174
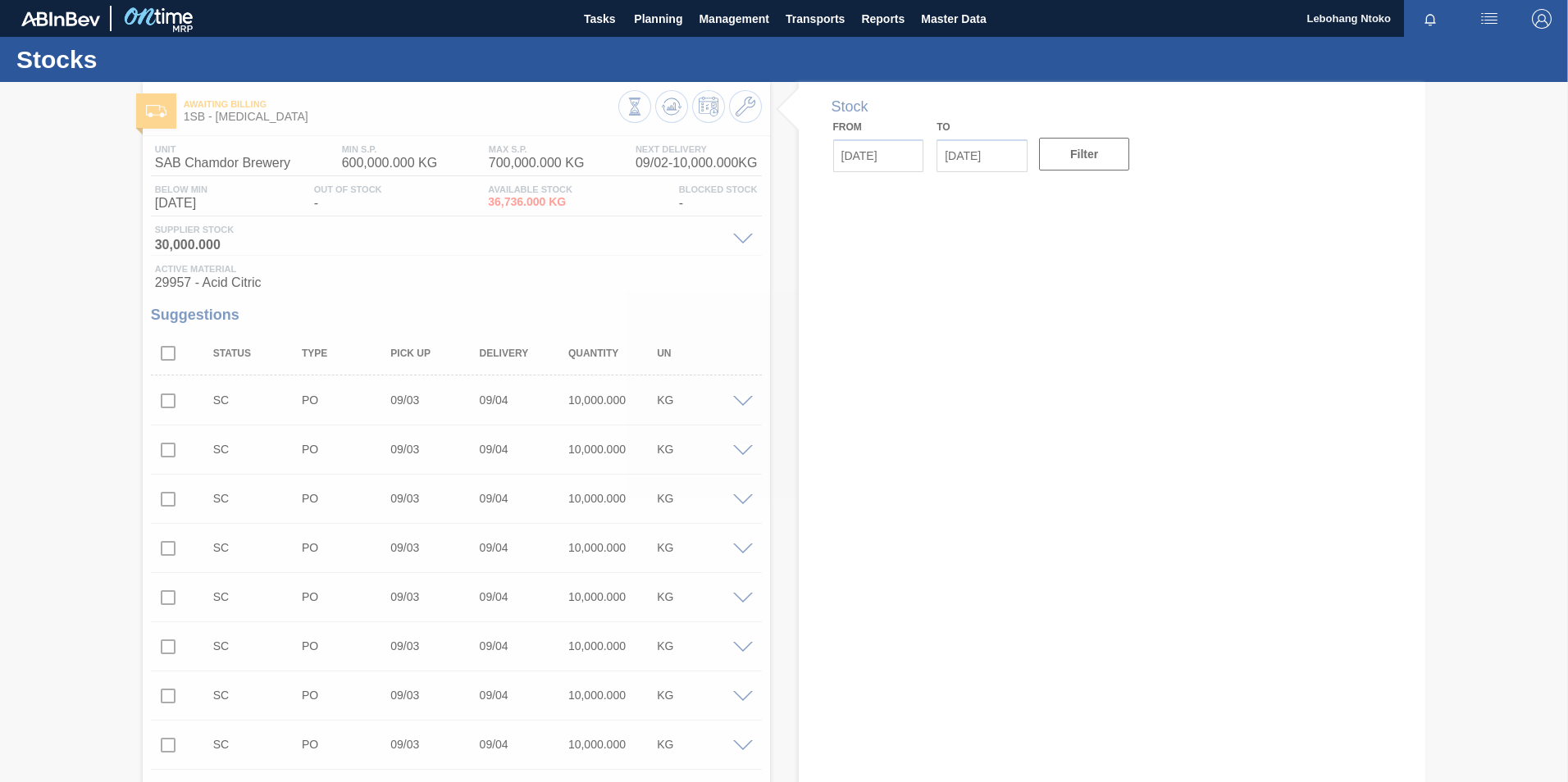
type up31304 "09/03/2025"
type input "09/04/2025"
type input "[DATE]"
type input "09/16/2025"
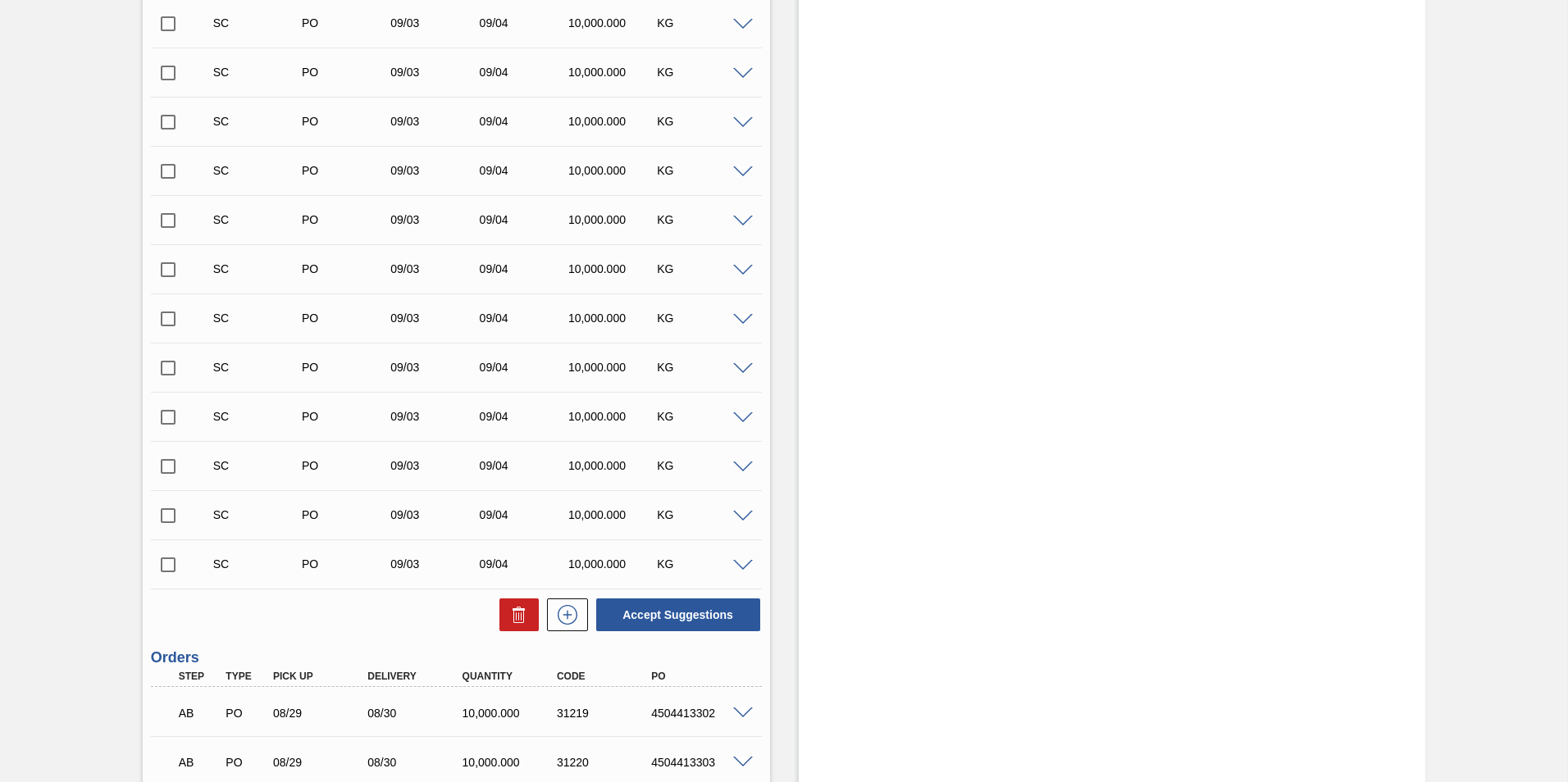
scroll to position [3221, 0]
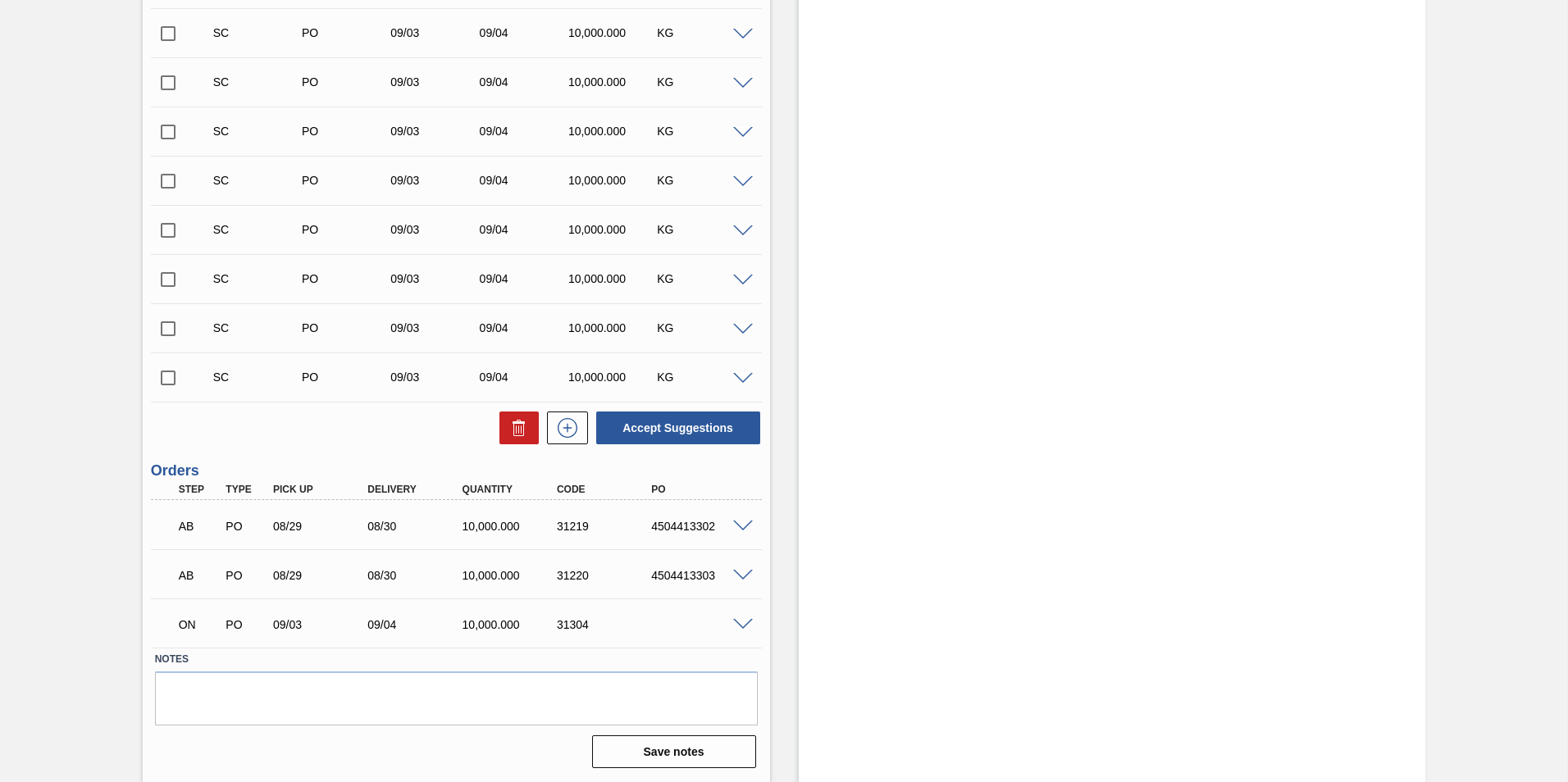
click at [739, 620] on span at bounding box center [743, 625] width 20 height 13
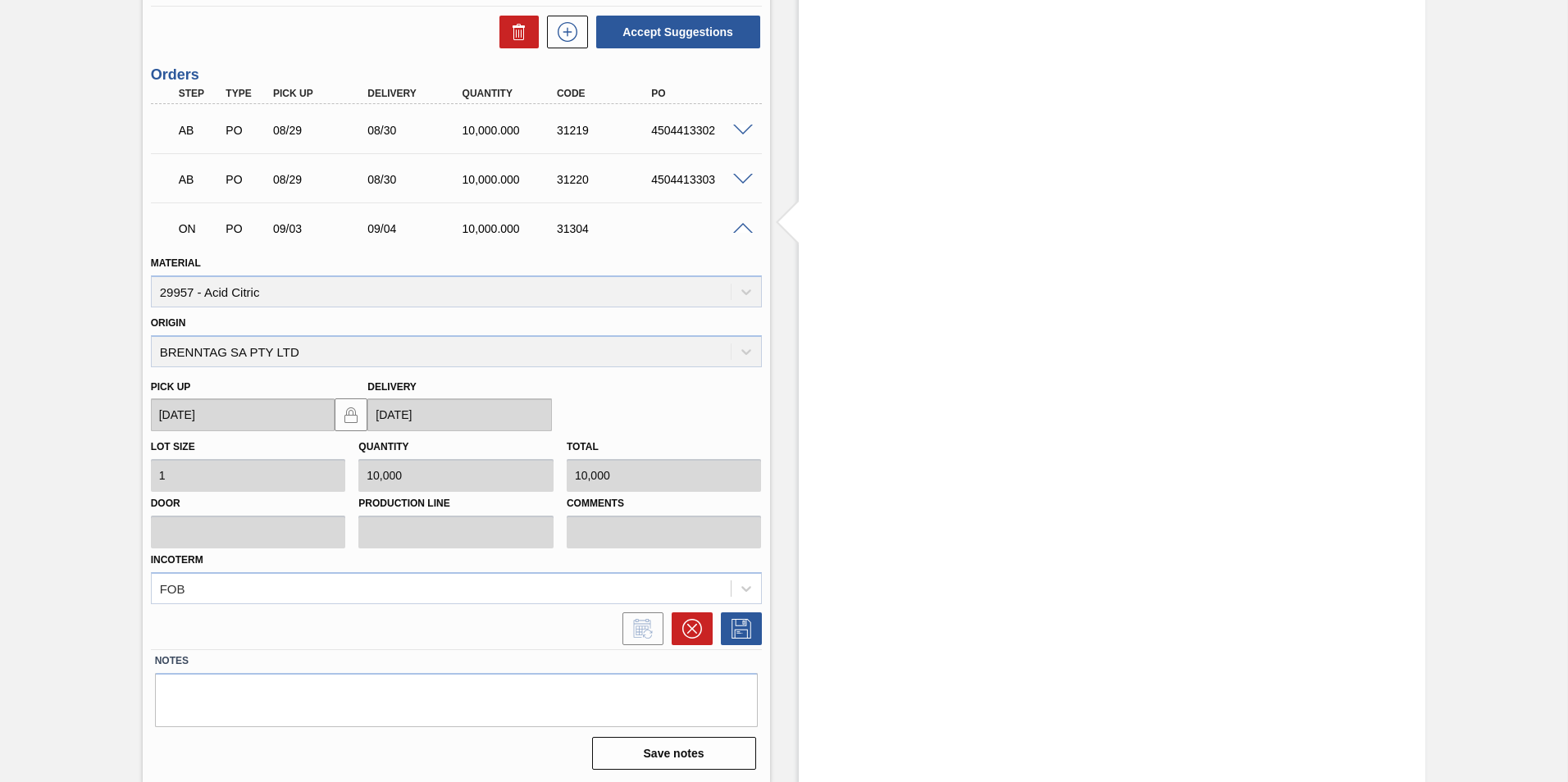
scroll to position [3619, 0]
click at [738, 226] on span at bounding box center [743, 227] width 20 height 13
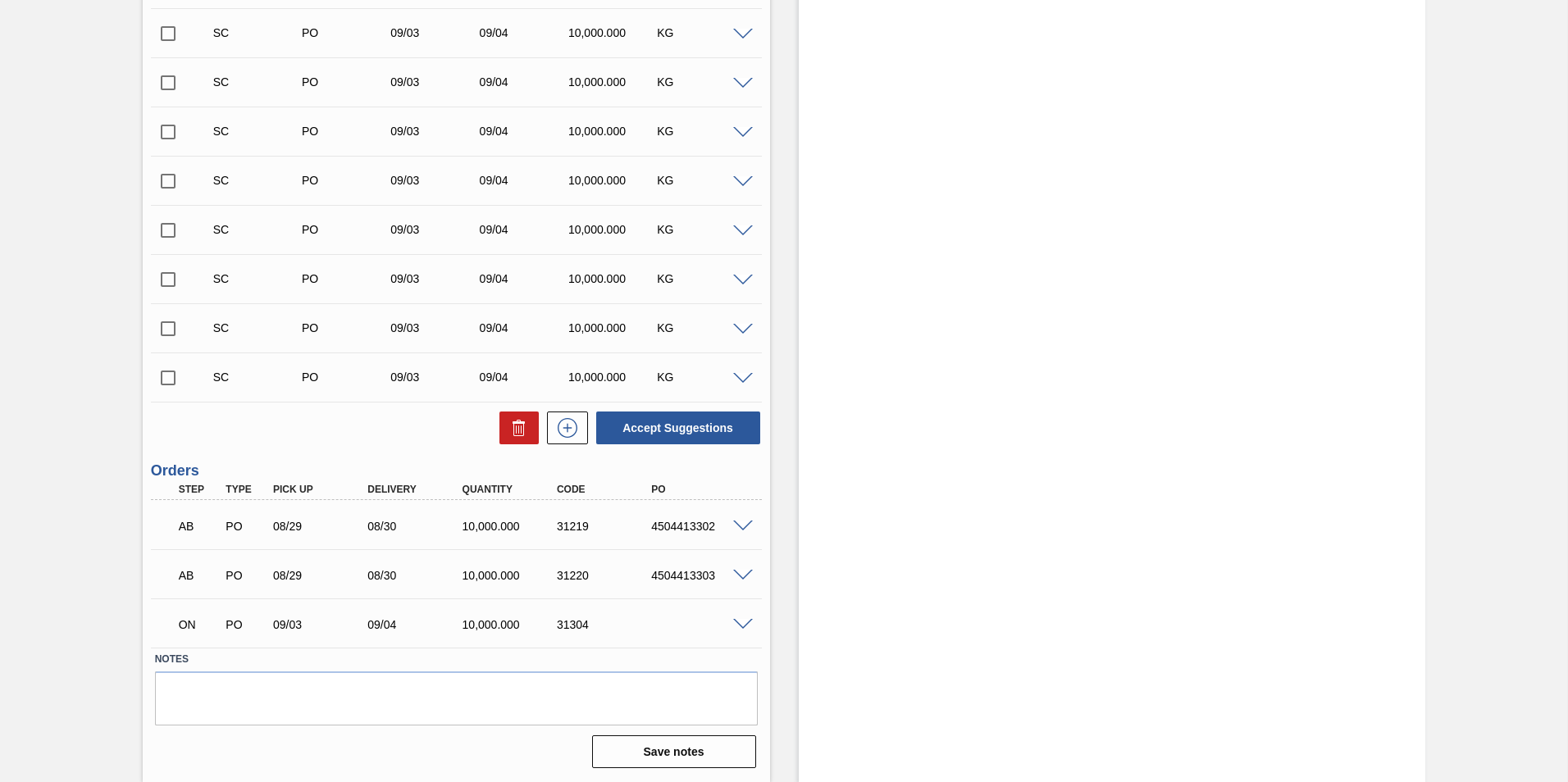
click at [739, 626] on span at bounding box center [743, 625] width 20 height 13
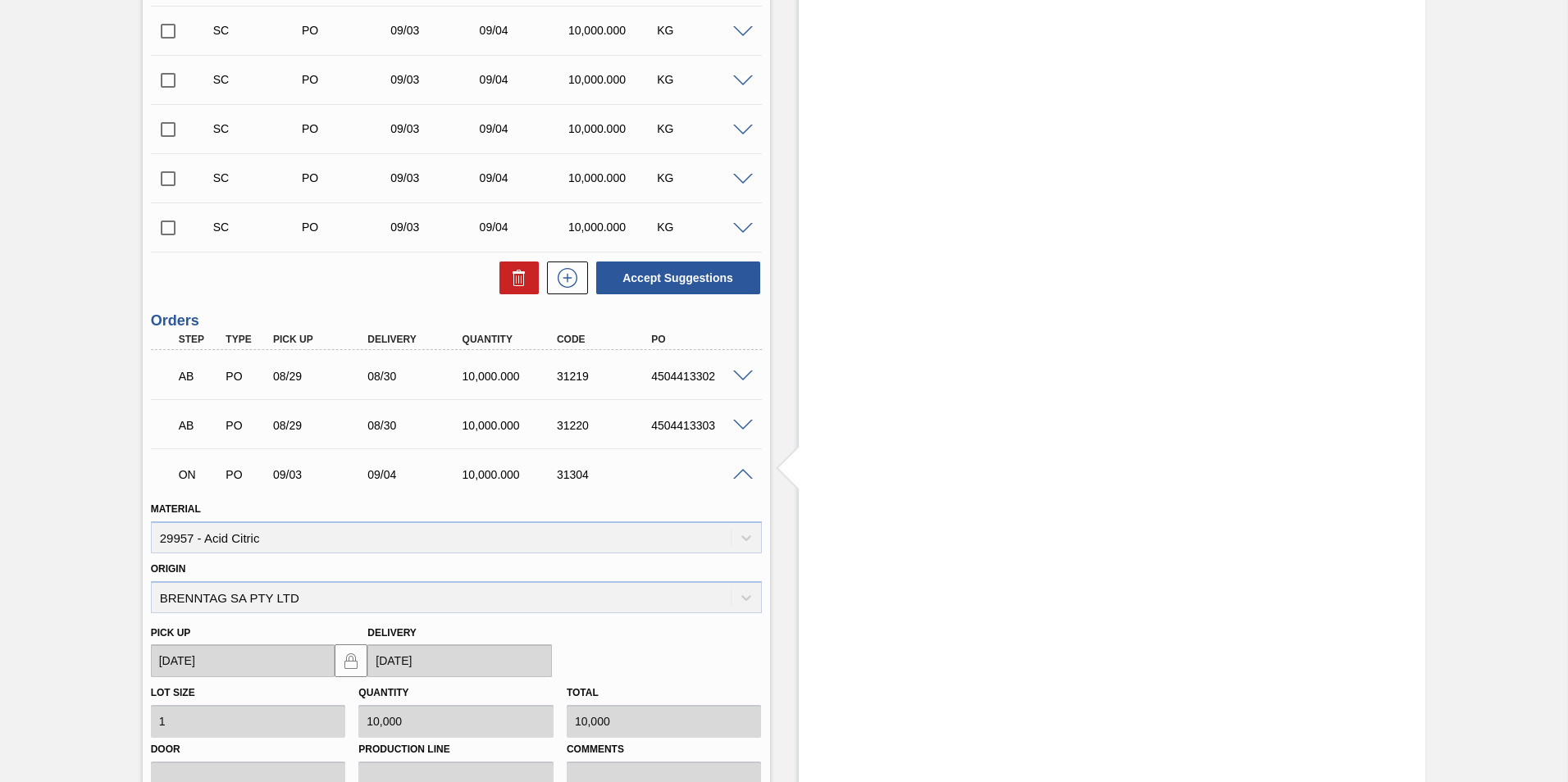
scroll to position [3373, 0]
click at [737, 470] on span at bounding box center [743, 474] width 20 height 13
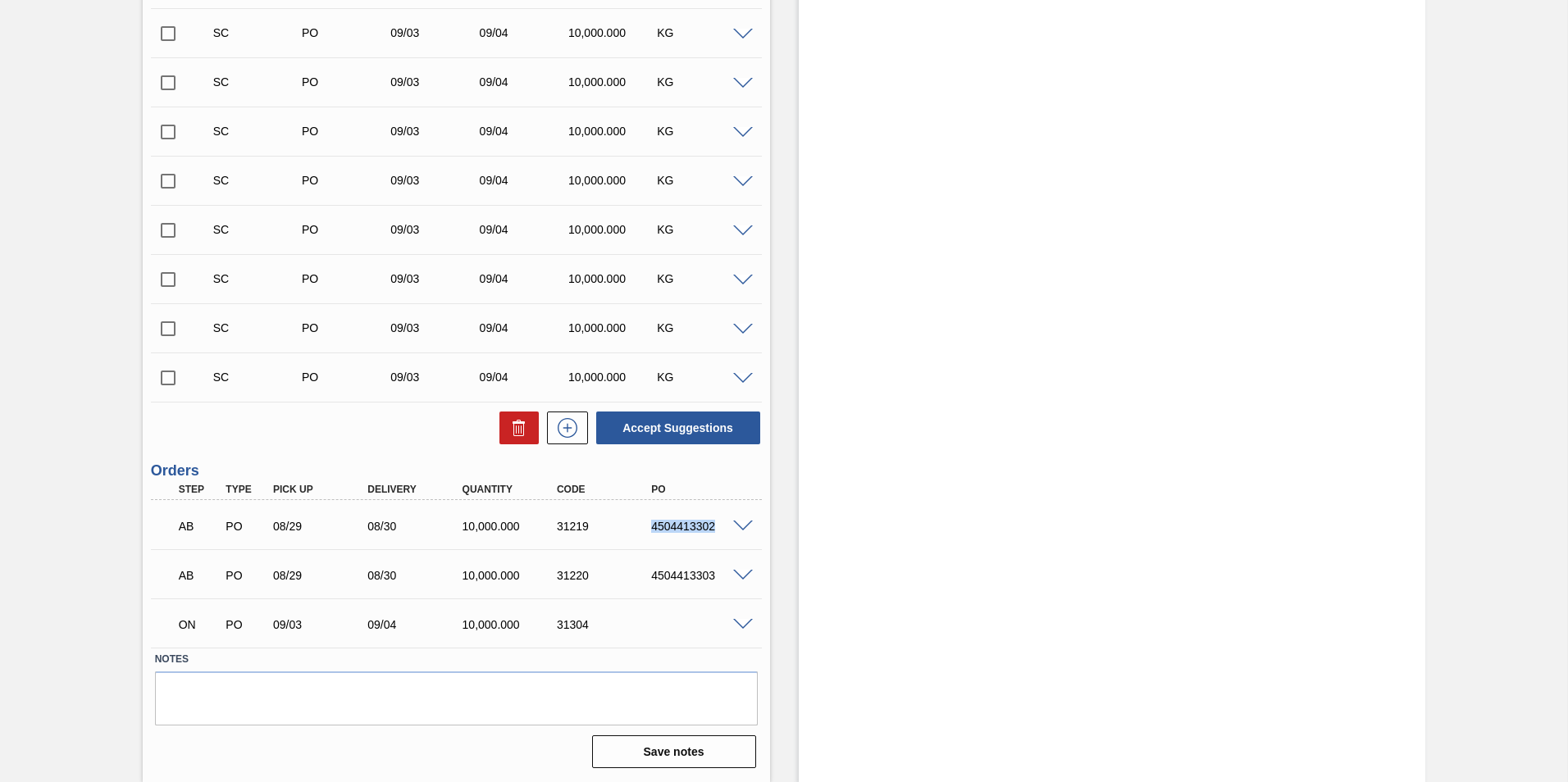
drag, startPoint x: 712, startPoint y: 527, endPoint x: 585, endPoint y: 524, distance: 127.0
click at [585, 524] on div "AB PO 08/29 08/30 10,000.000 31219 4504413302" at bounding box center [452, 525] width 568 height 32
copy div "4504413302"
drag, startPoint x: 711, startPoint y: 575, endPoint x: 589, endPoint y: 586, distance: 122.5
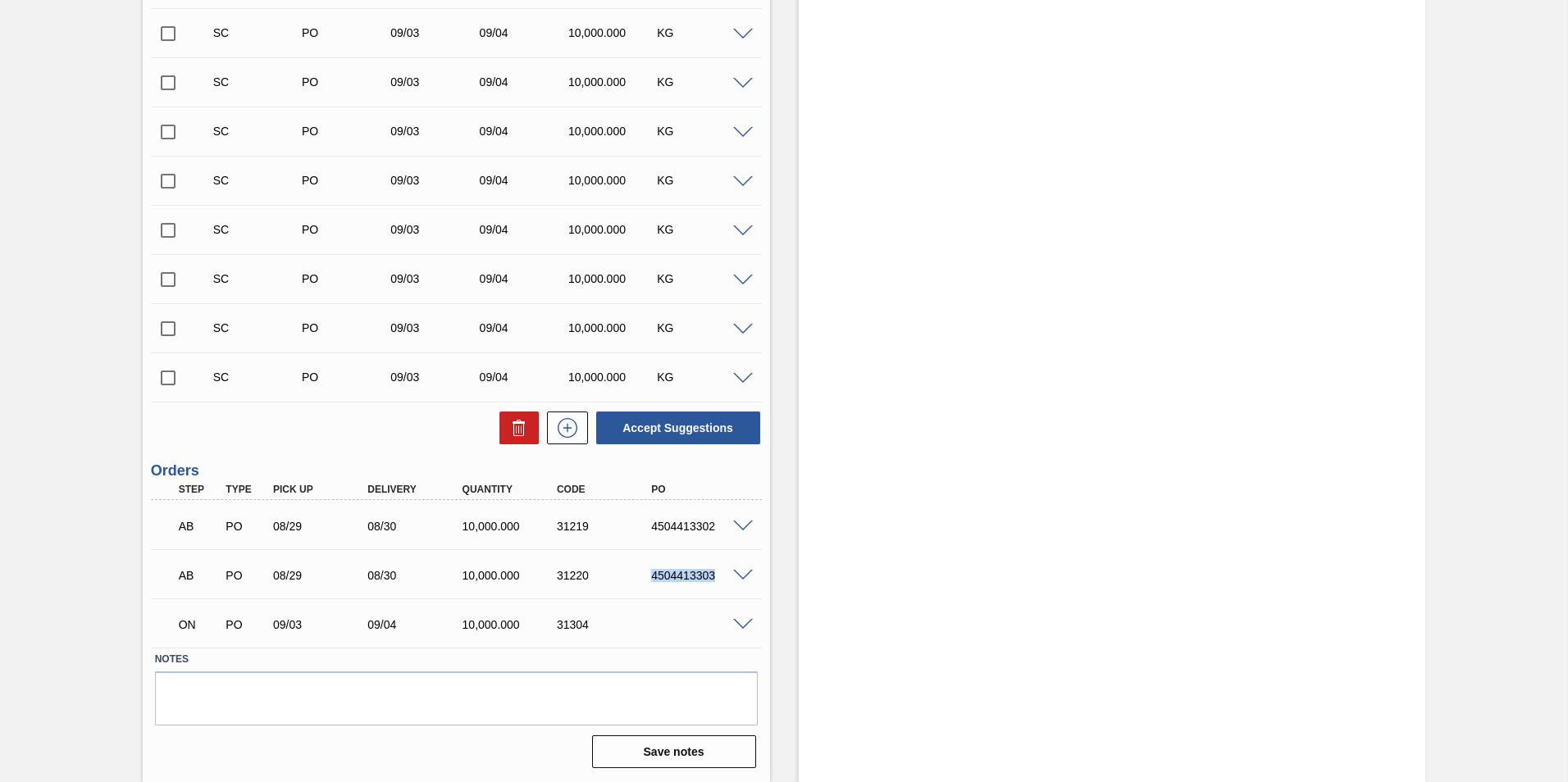
click at [589, 586] on div "AB PO 08/29 08/30 10,000.000 31220 4504413303" at bounding box center [452, 574] width 568 height 32
drag, startPoint x: 589, startPoint y: 586, endPoint x: 682, endPoint y: 577, distance: 93.4
copy div "4504413303"
click at [742, 464] on h3 "Orders" at bounding box center [457, 472] width 611 height 18
click at [735, 525] on span at bounding box center [743, 527] width 20 height 13
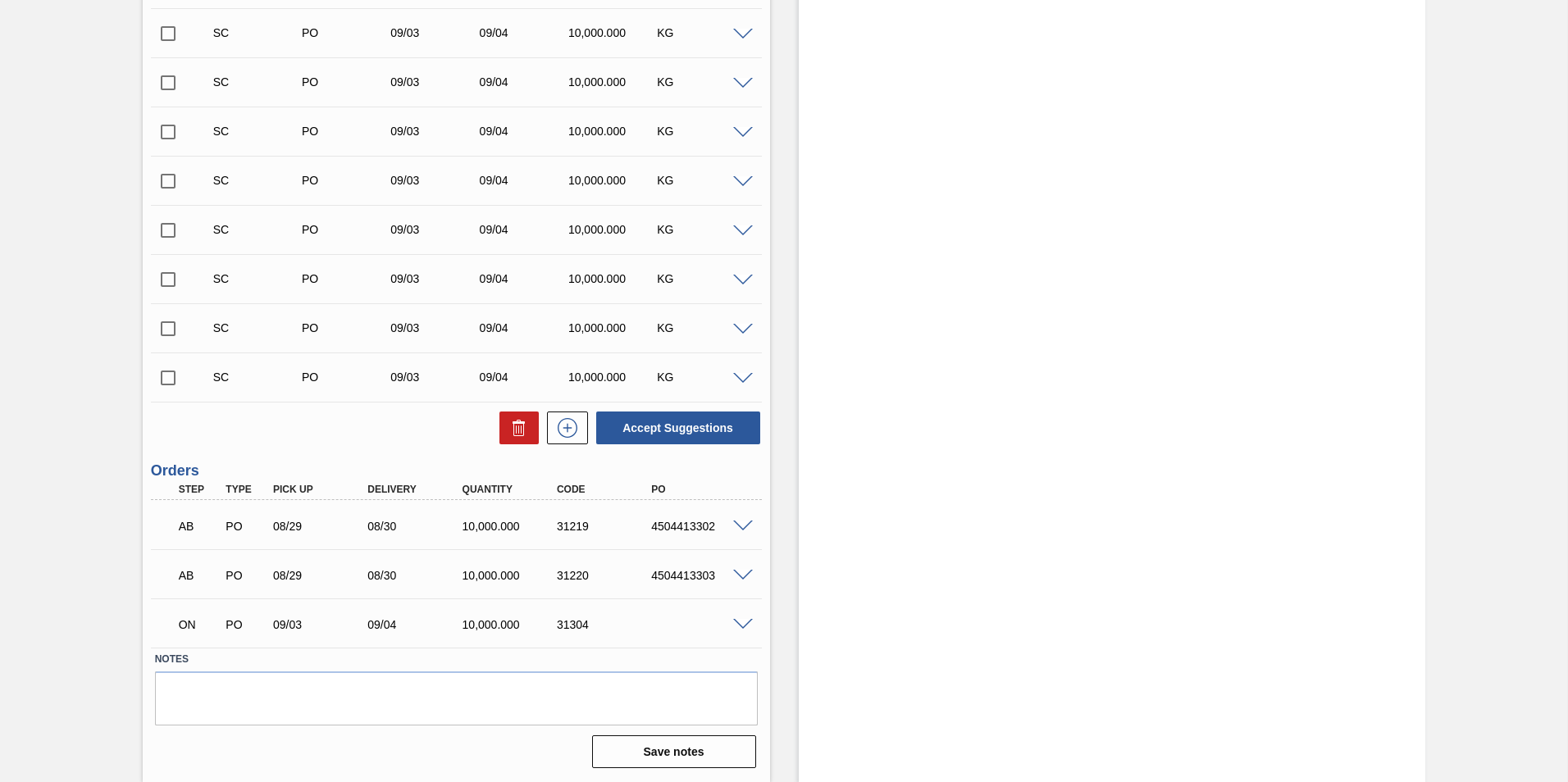
scroll to position [3373, 0]
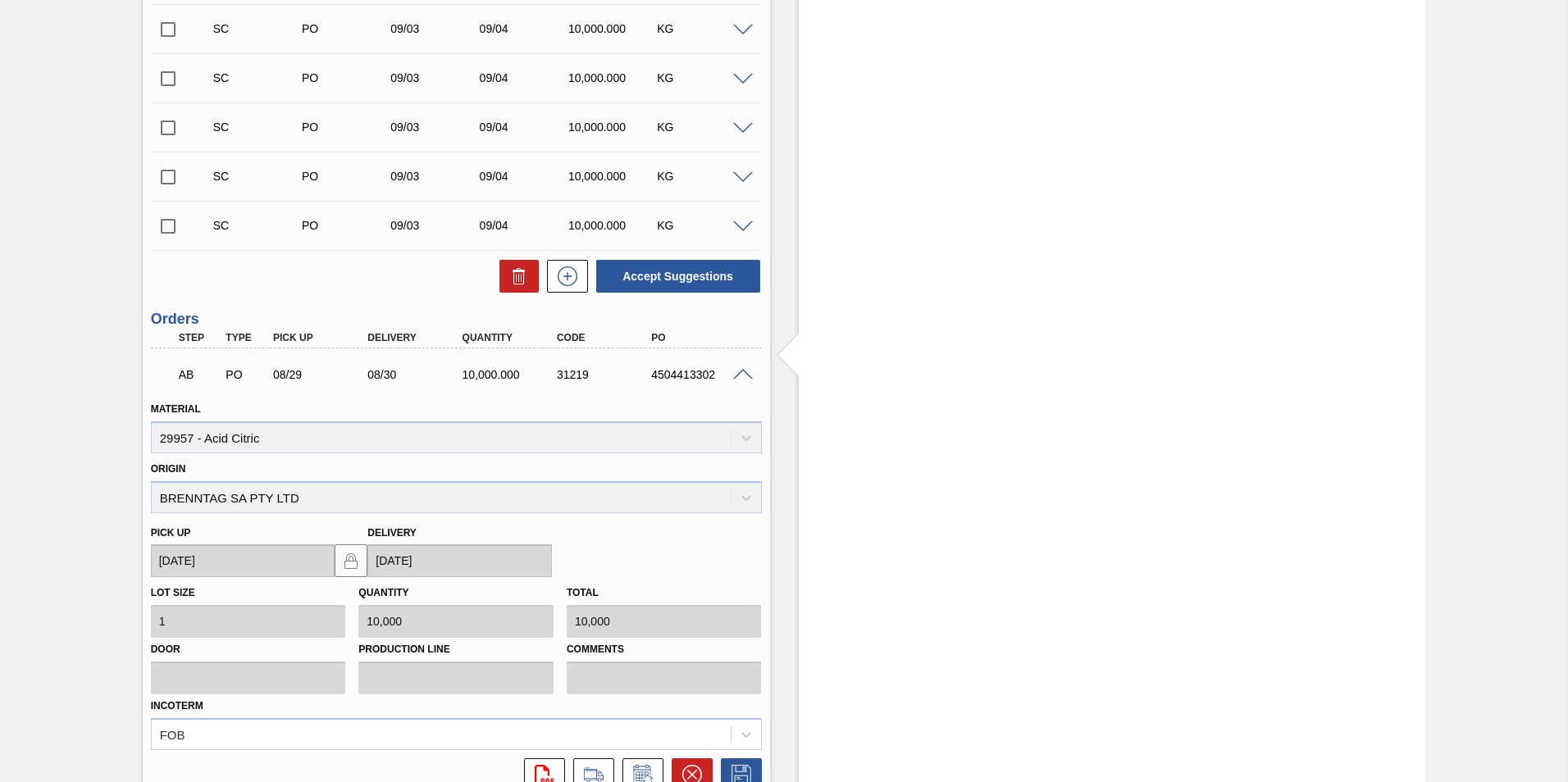
click at [748, 374] on span at bounding box center [743, 375] width 20 height 13
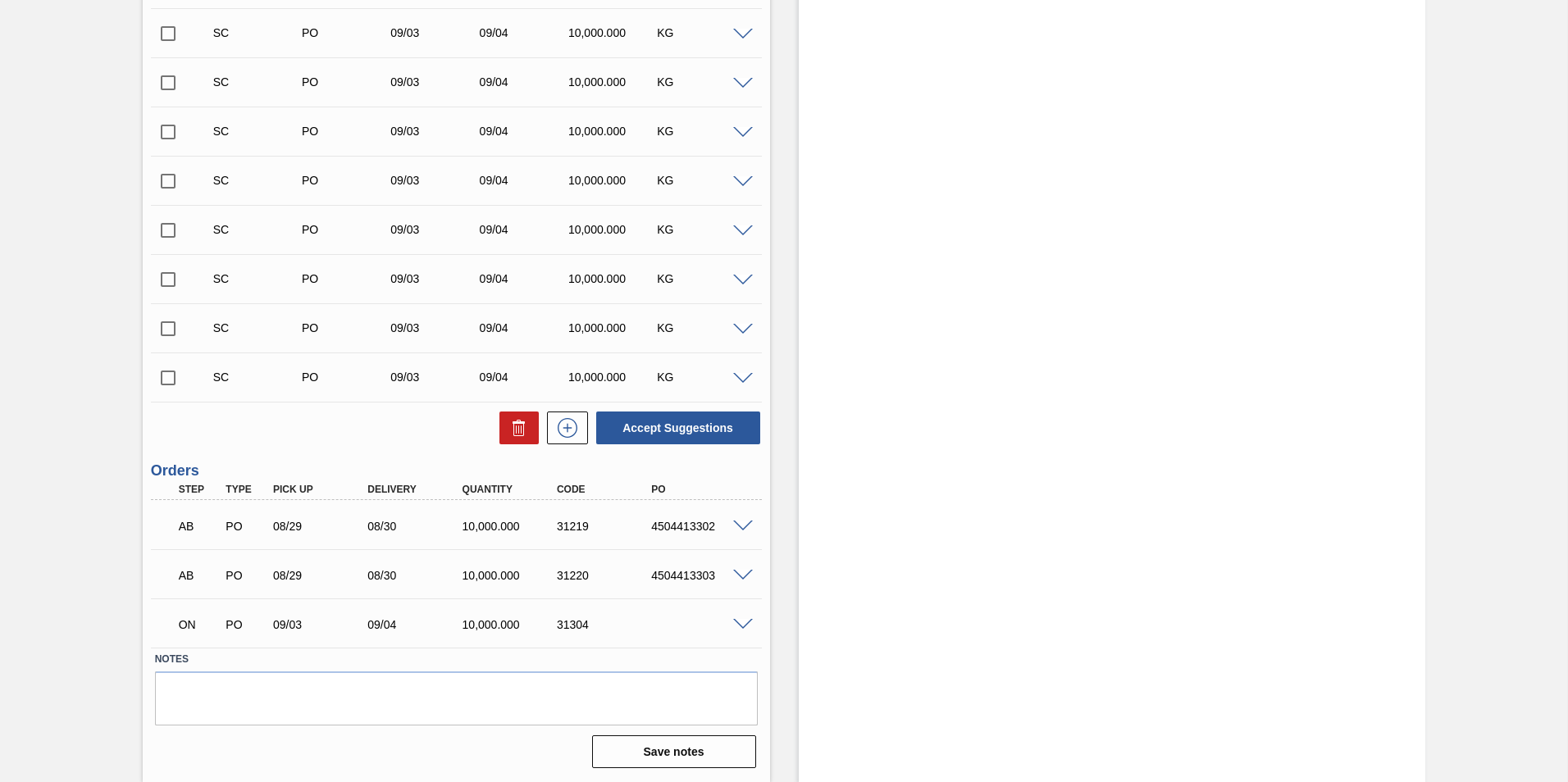
scroll to position [3221, 0]
click at [739, 574] on span at bounding box center [743, 576] width 20 height 13
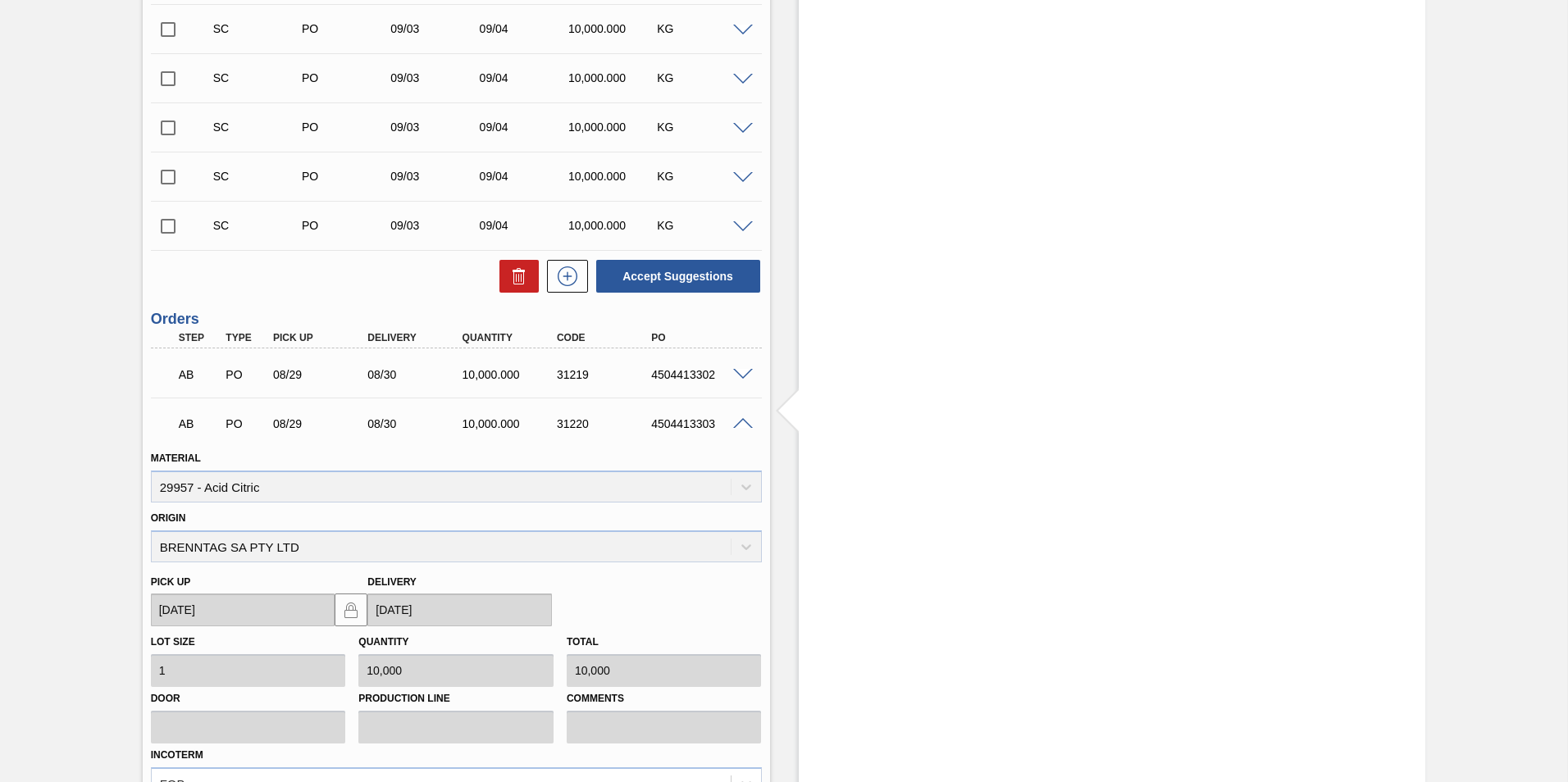
click at [734, 419] on span at bounding box center [743, 424] width 20 height 13
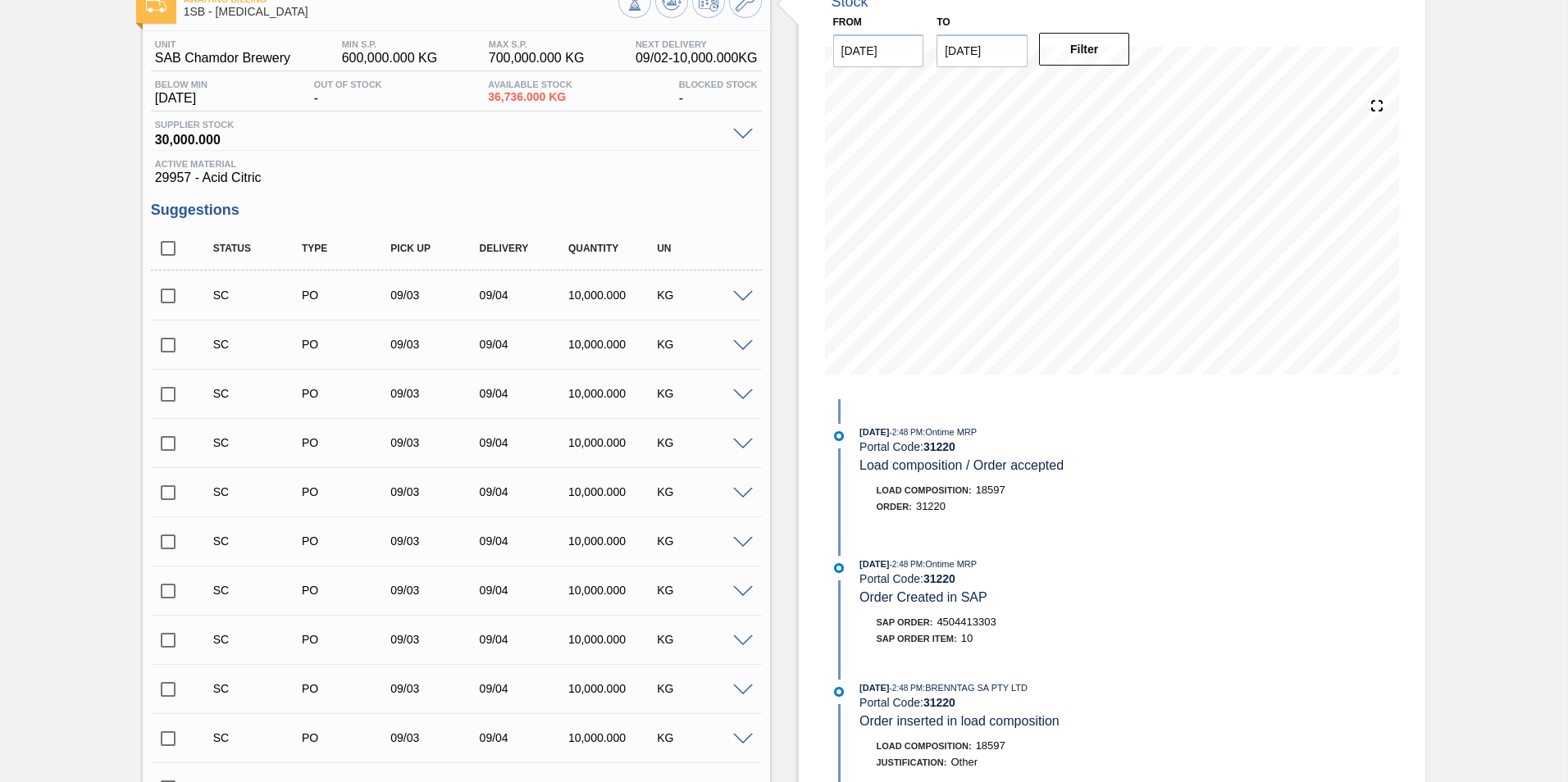
scroll to position [0, 0]
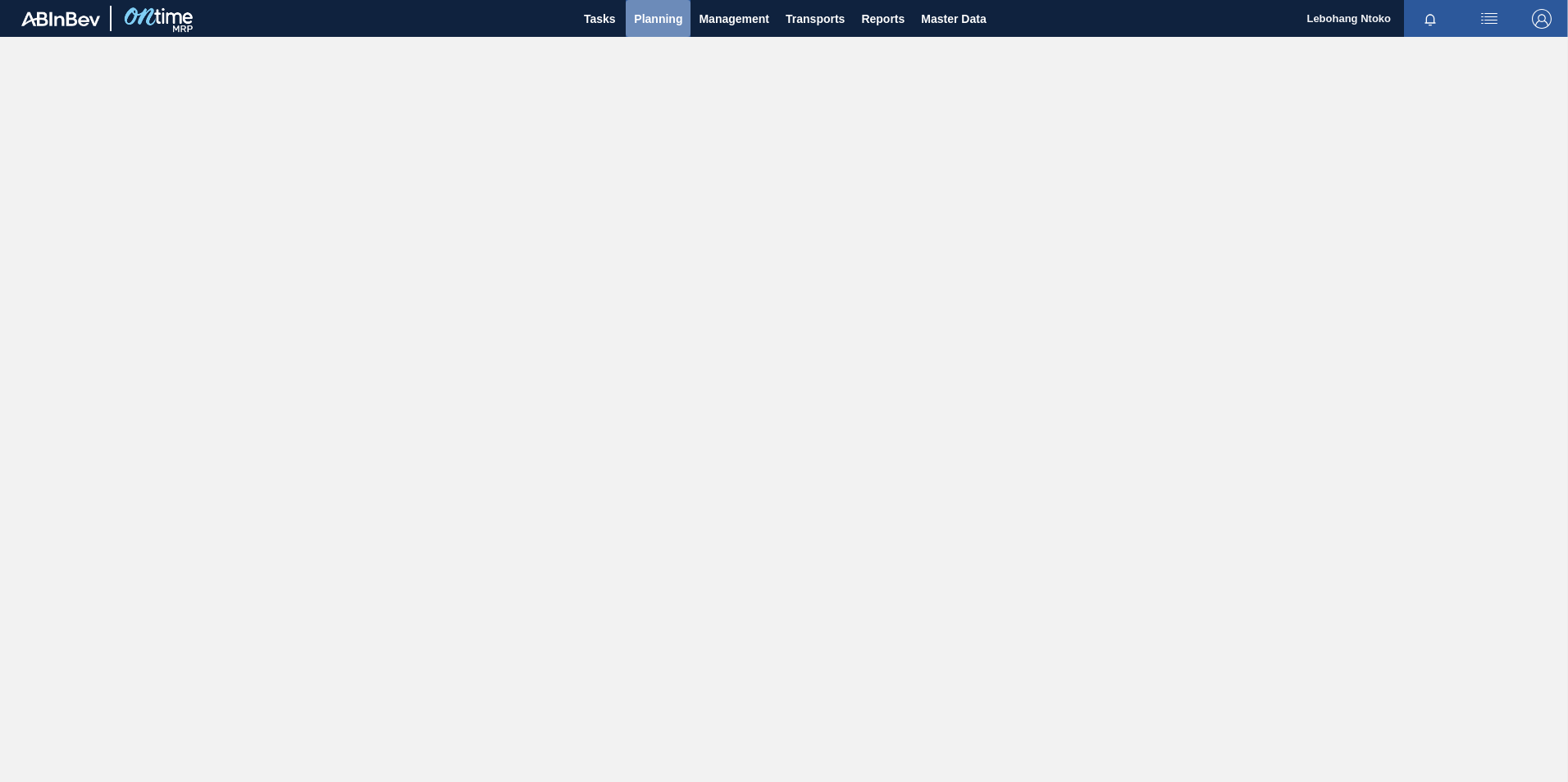
click at [644, 18] on span "Planning" at bounding box center [657, 19] width 48 height 20
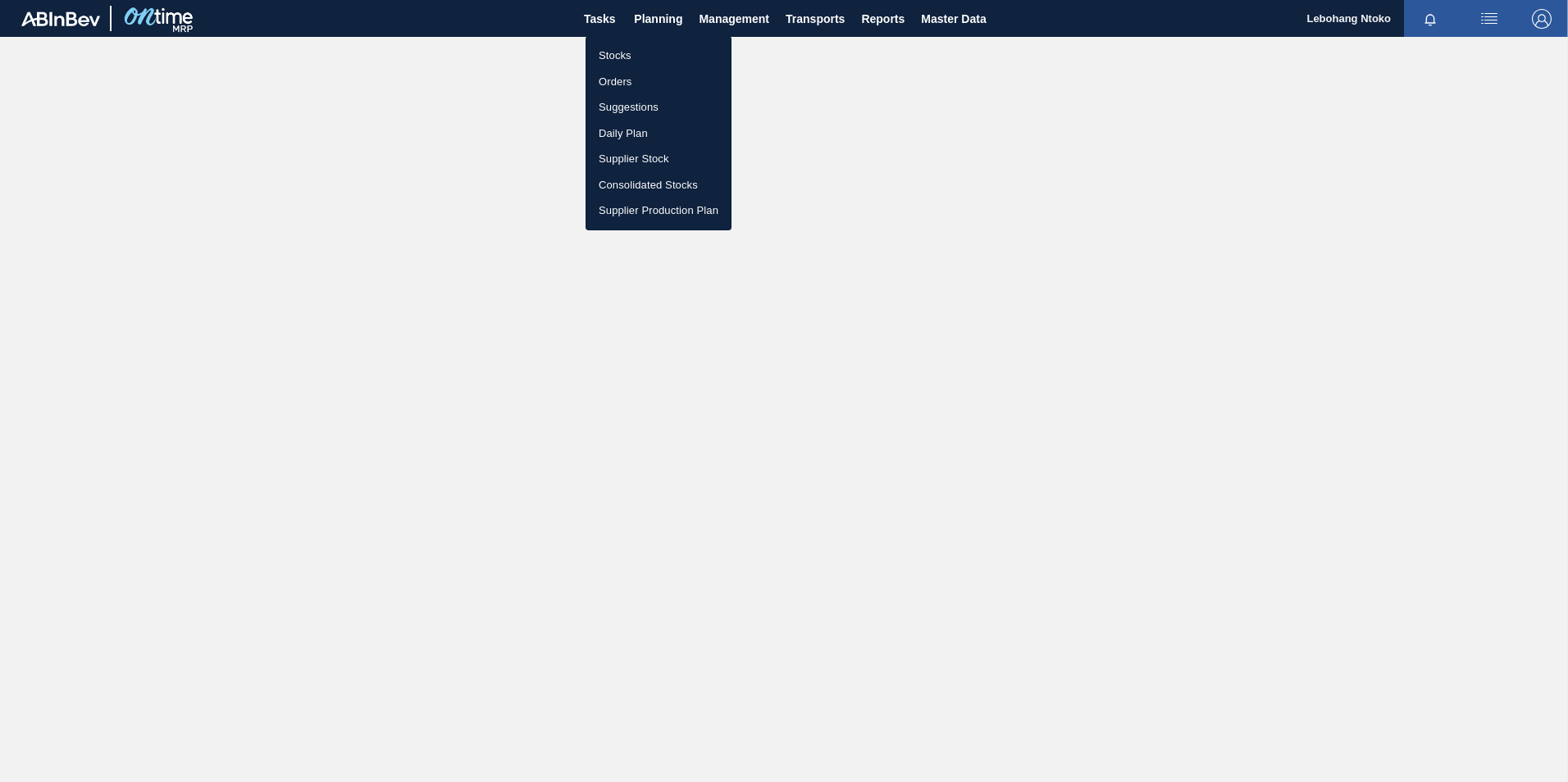
click at [631, 52] on li "Stocks" at bounding box center [658, 55] width 146 height 27
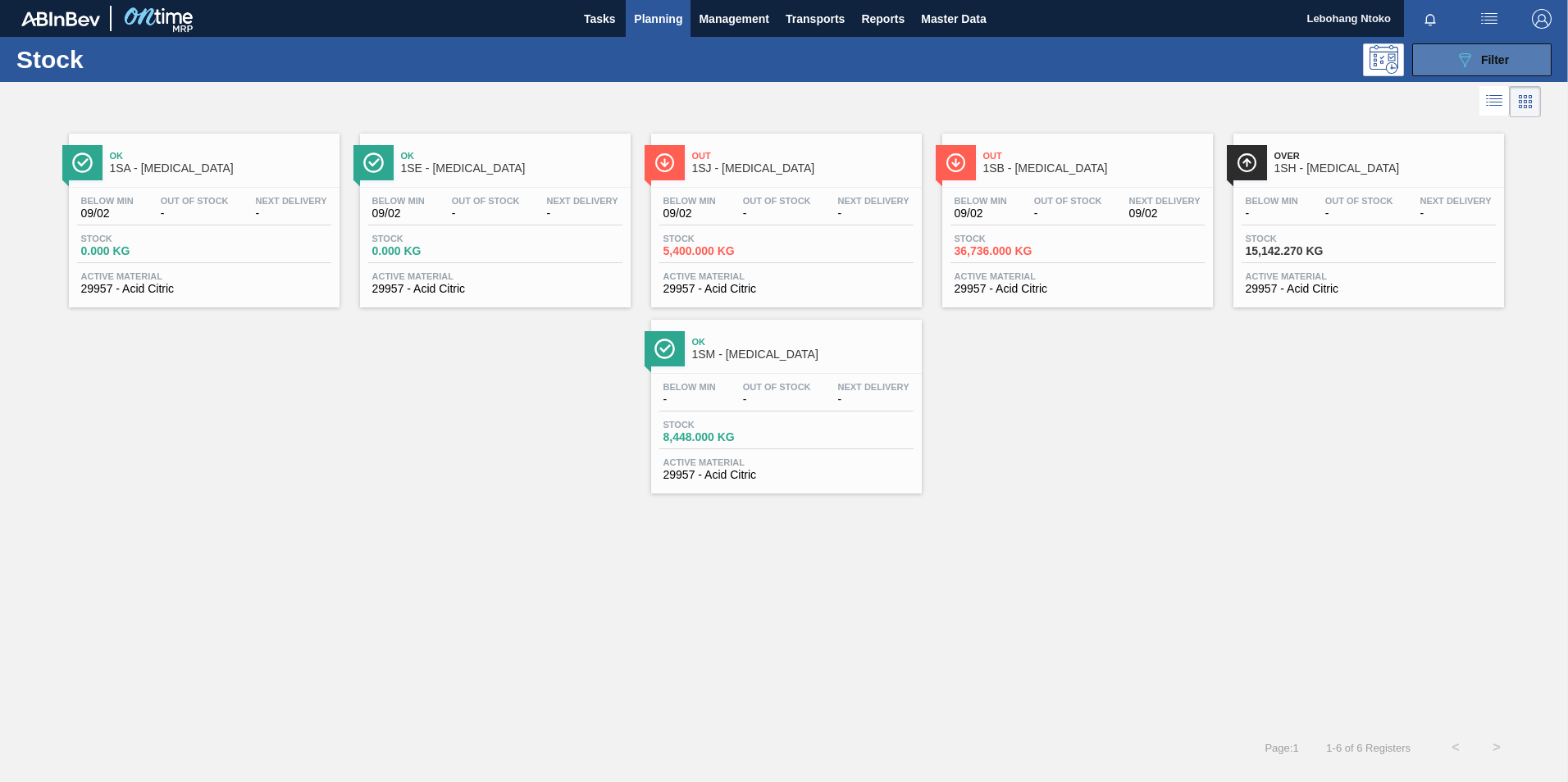
click at [1462, 57] on icon at bounding box center [1465, 60] width 13 height 14
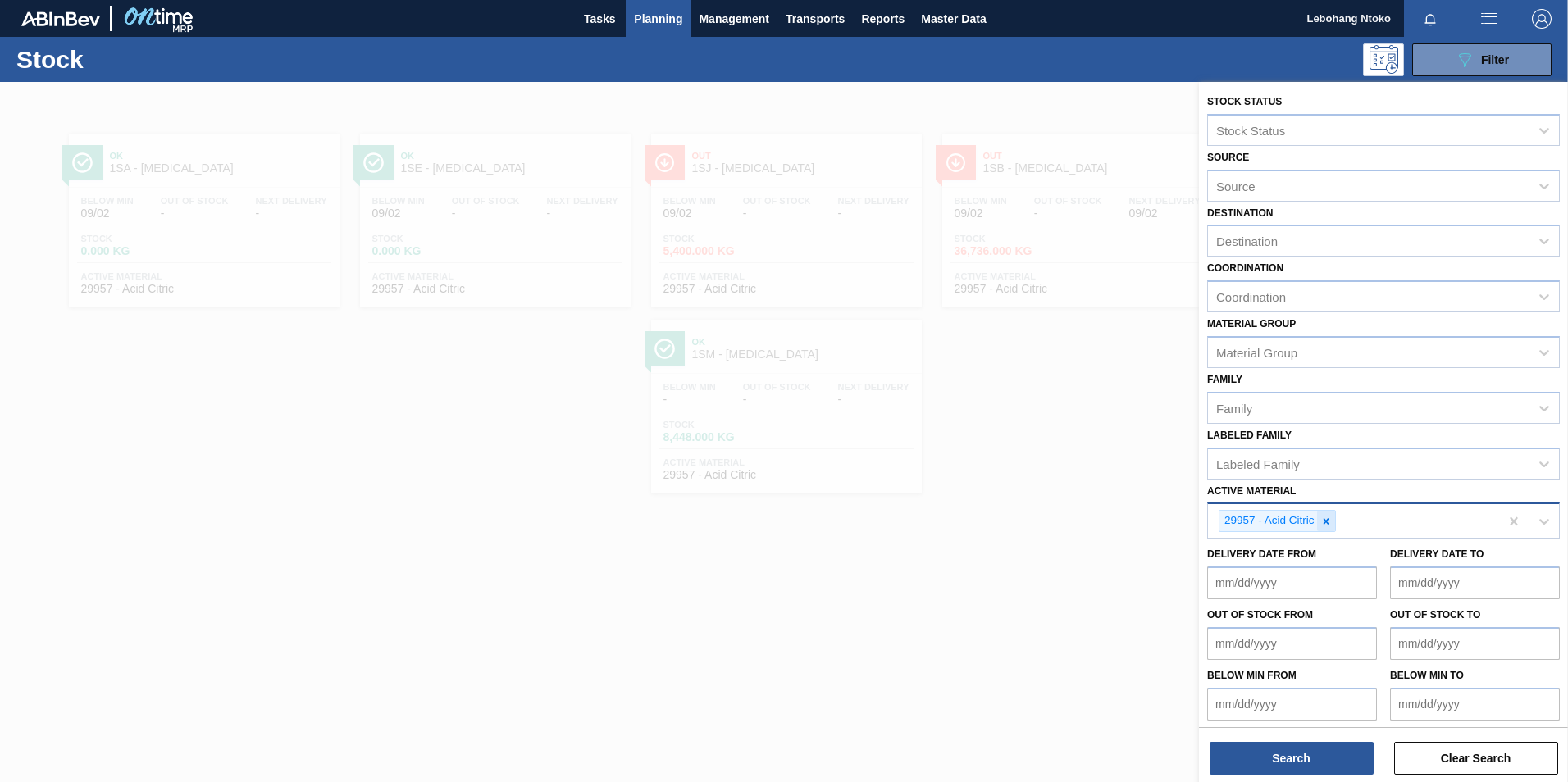
click at [1330, 524] on icon at bounding box center [1326, 522] width 12 height 12
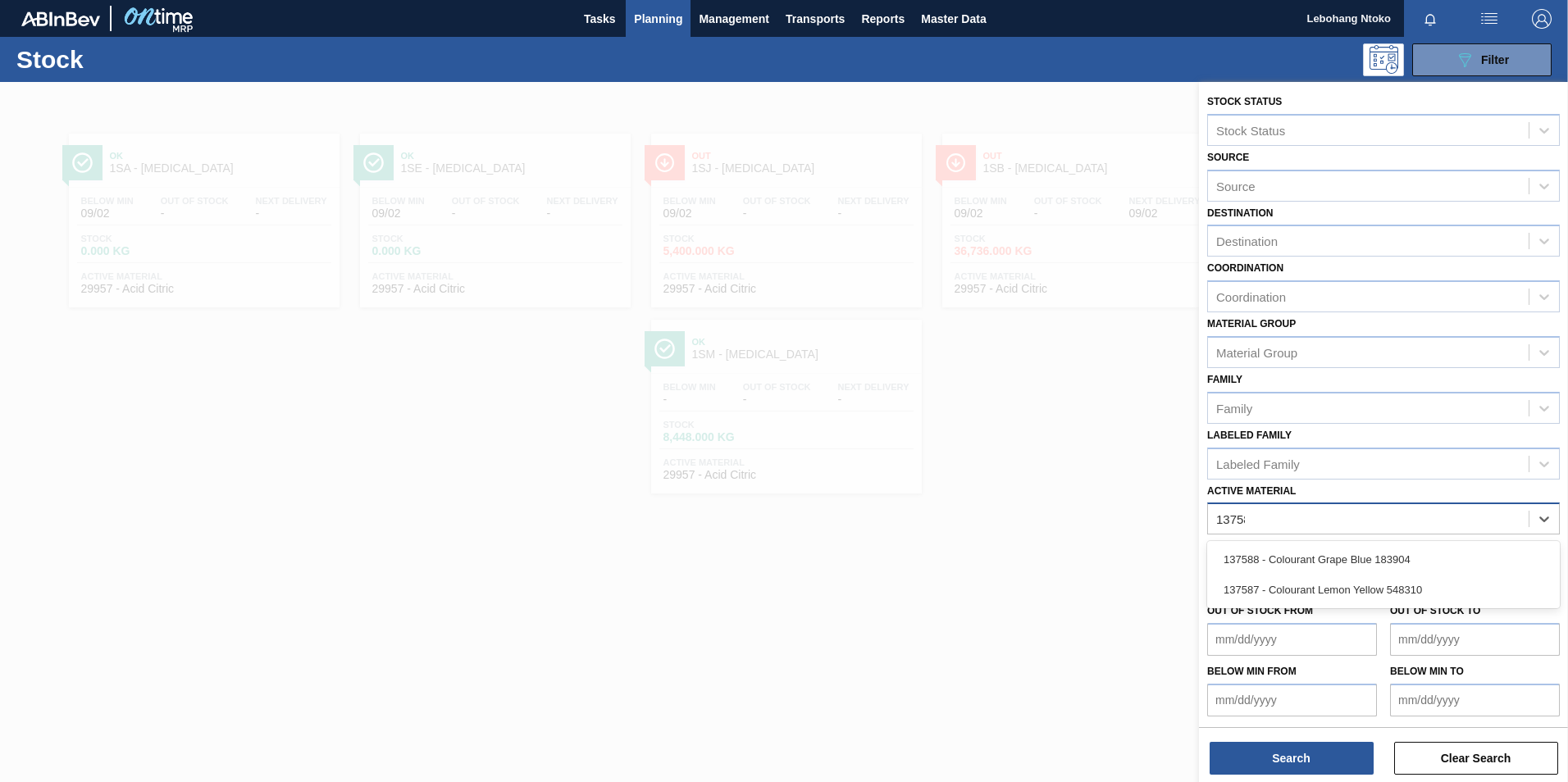
type Material "137588"
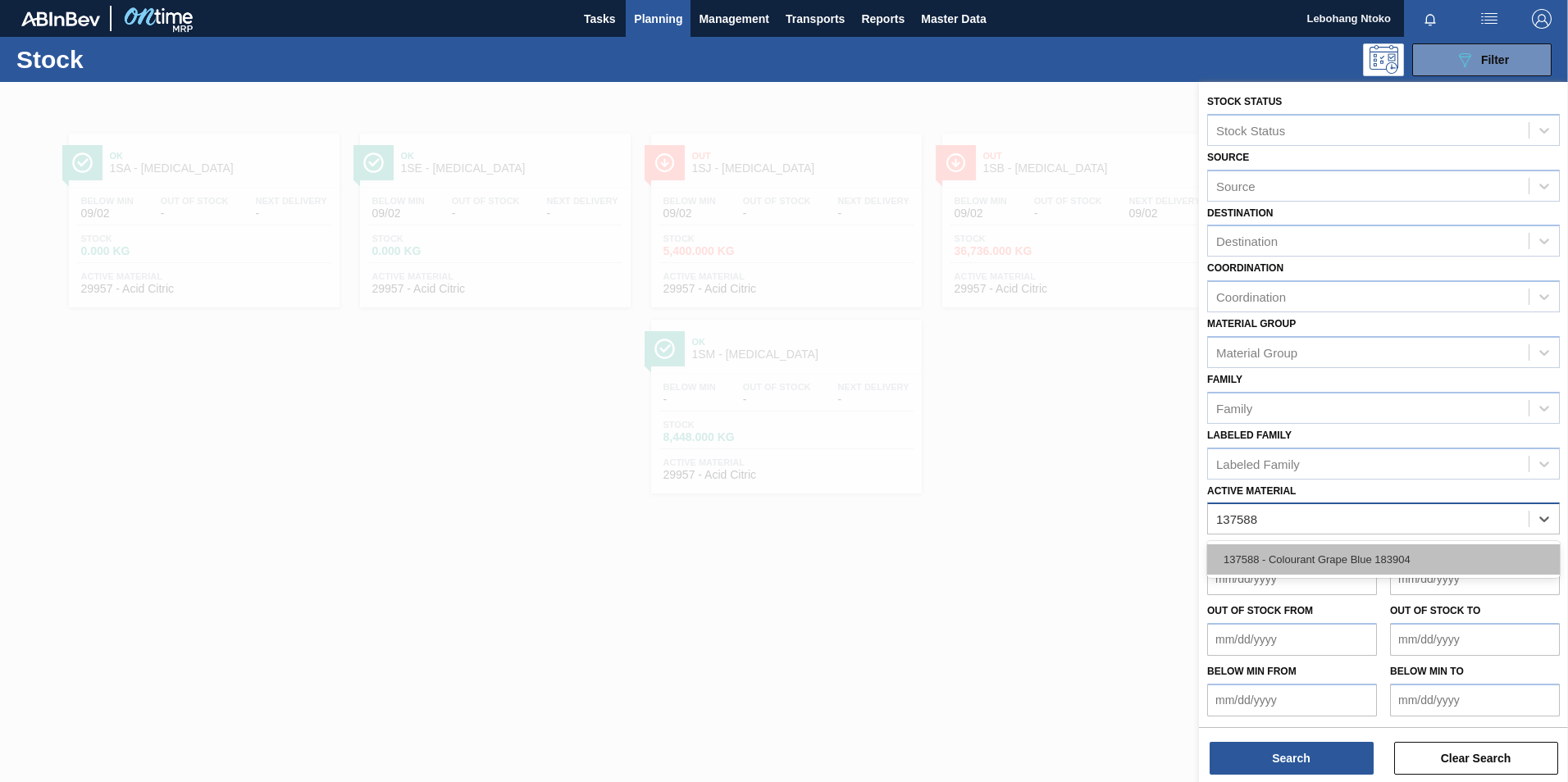
click at [1346, 558] on div "137588 - Colourant Grape Blue 183904" at bounding box center [1383, 559] width 353 height 30
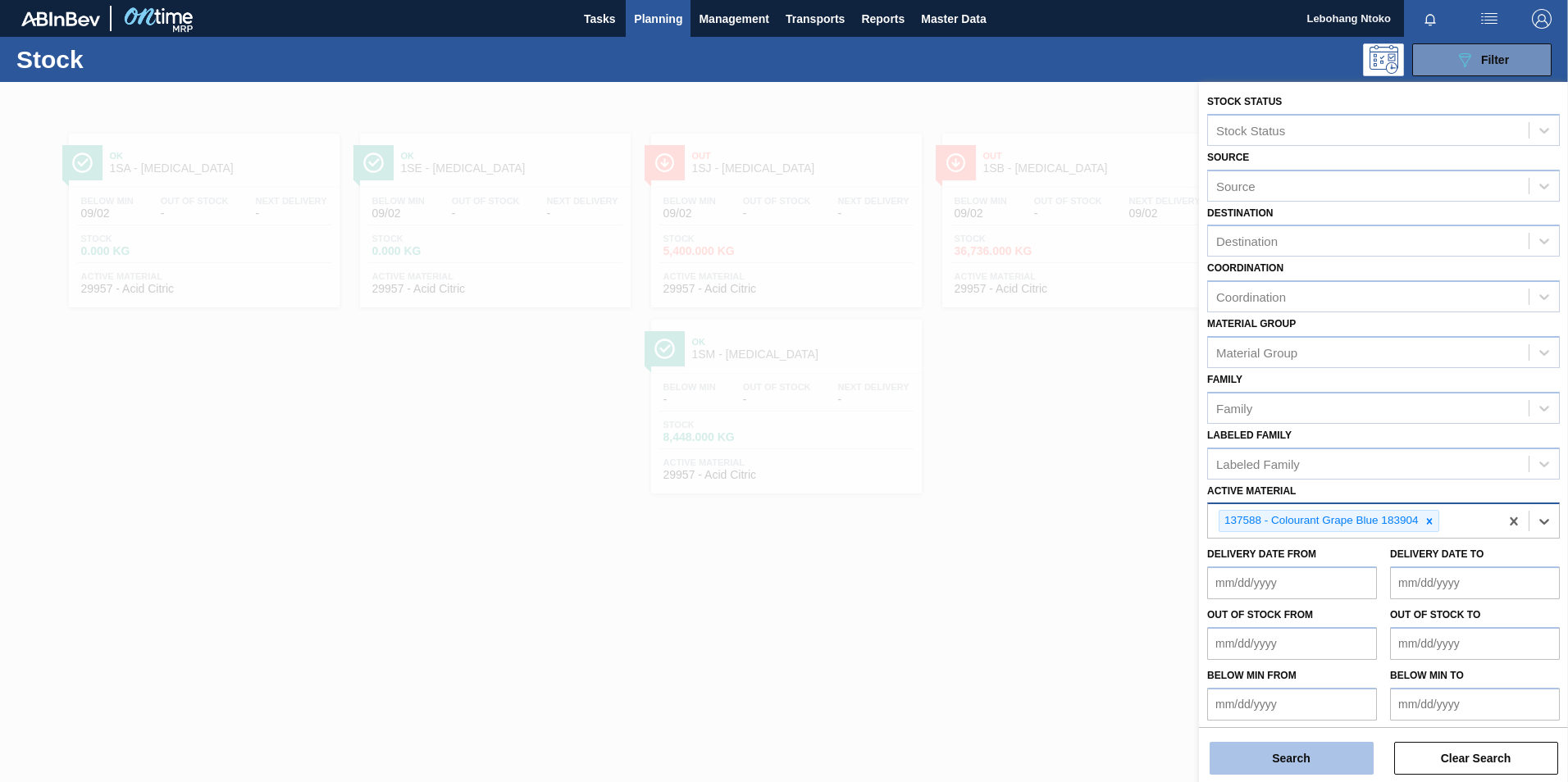
click at [1324, 762] on button "Search" at bounding box center [1291, 757] width 164 height 32
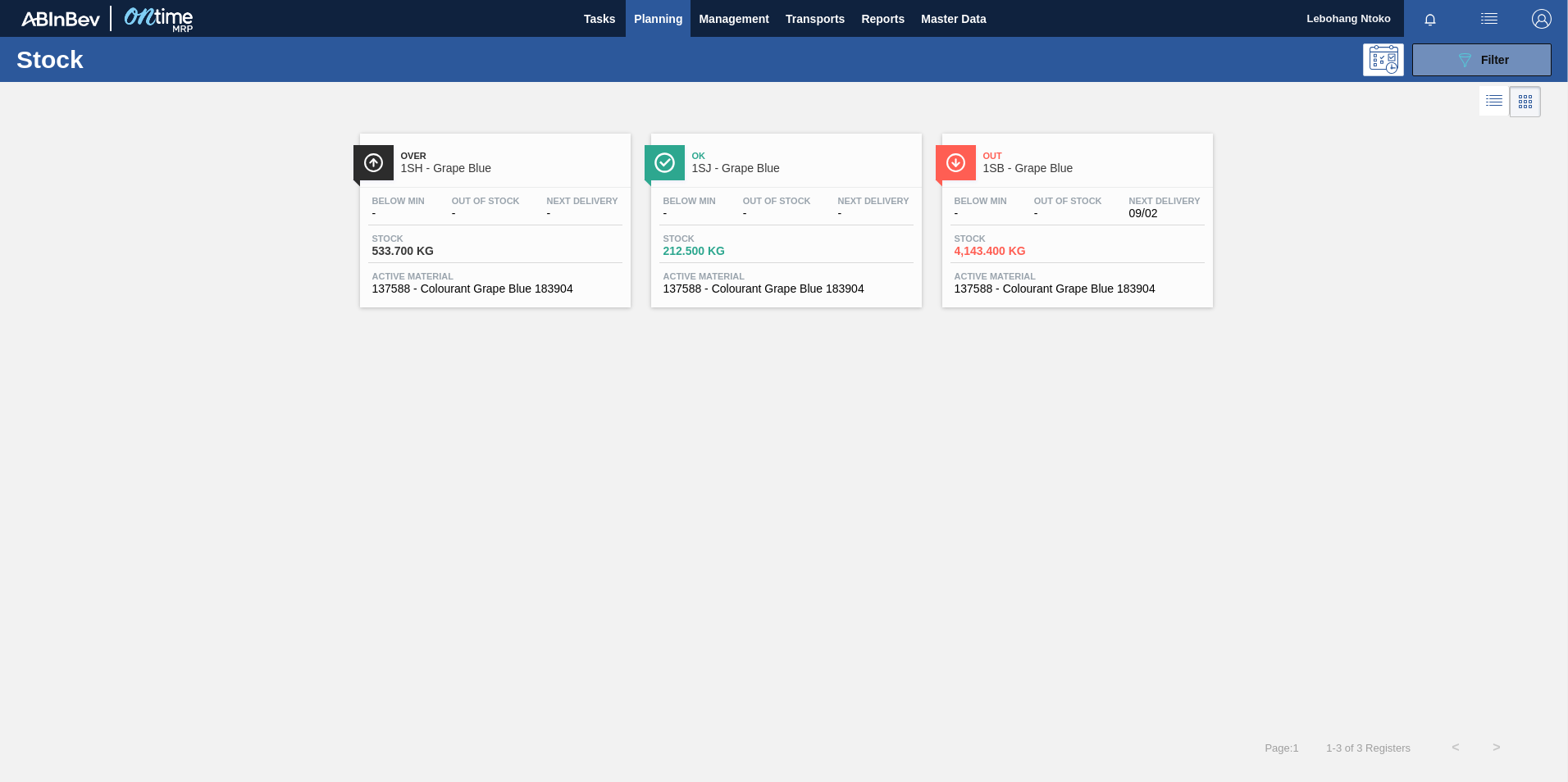
click at [1021, 207] on div "Below Min - Out Of Stock - Next Delivery 09/02" at bounding box center [1078, 211] width 254 height 29
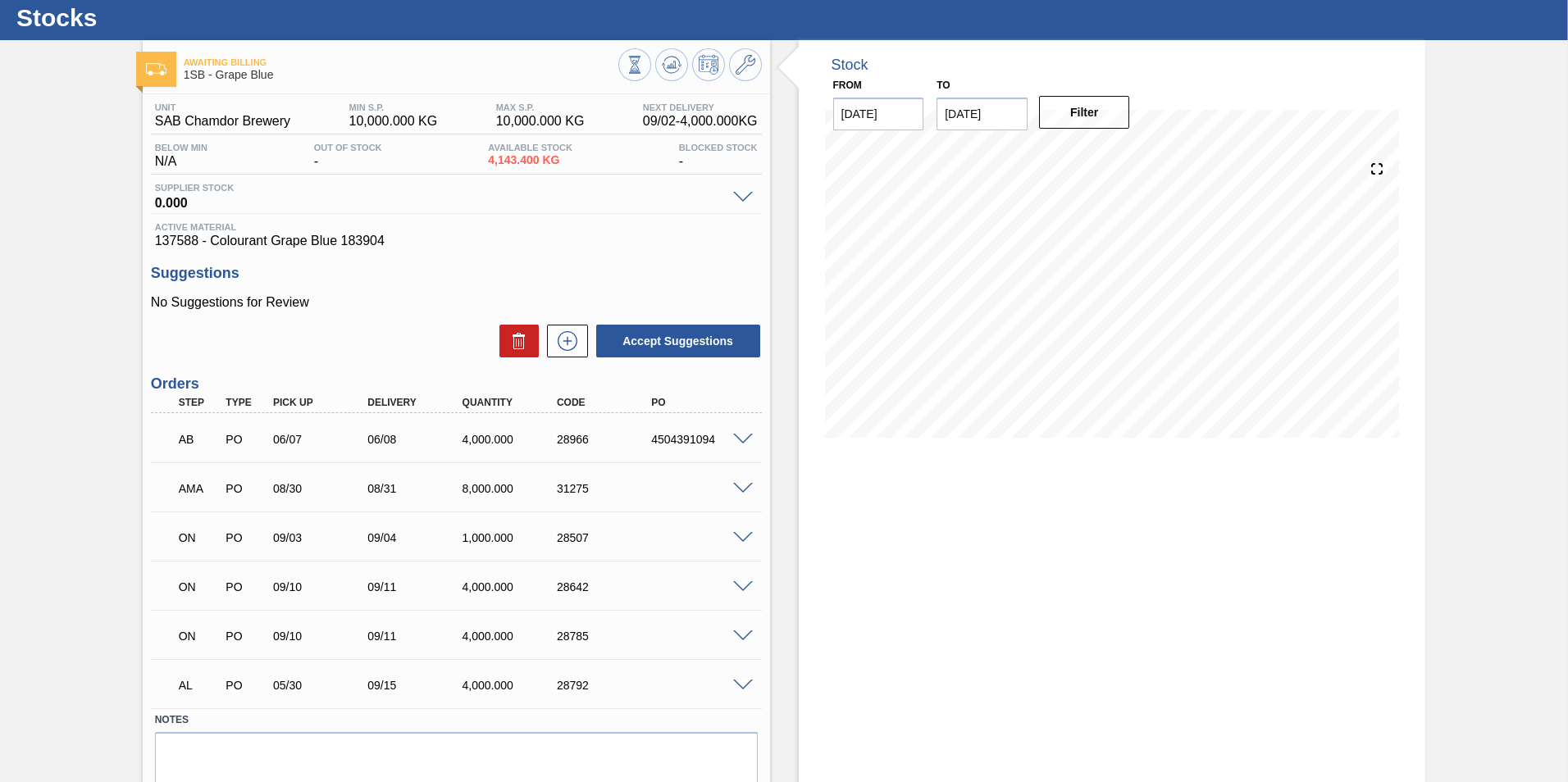
scroll to position [102, 0]
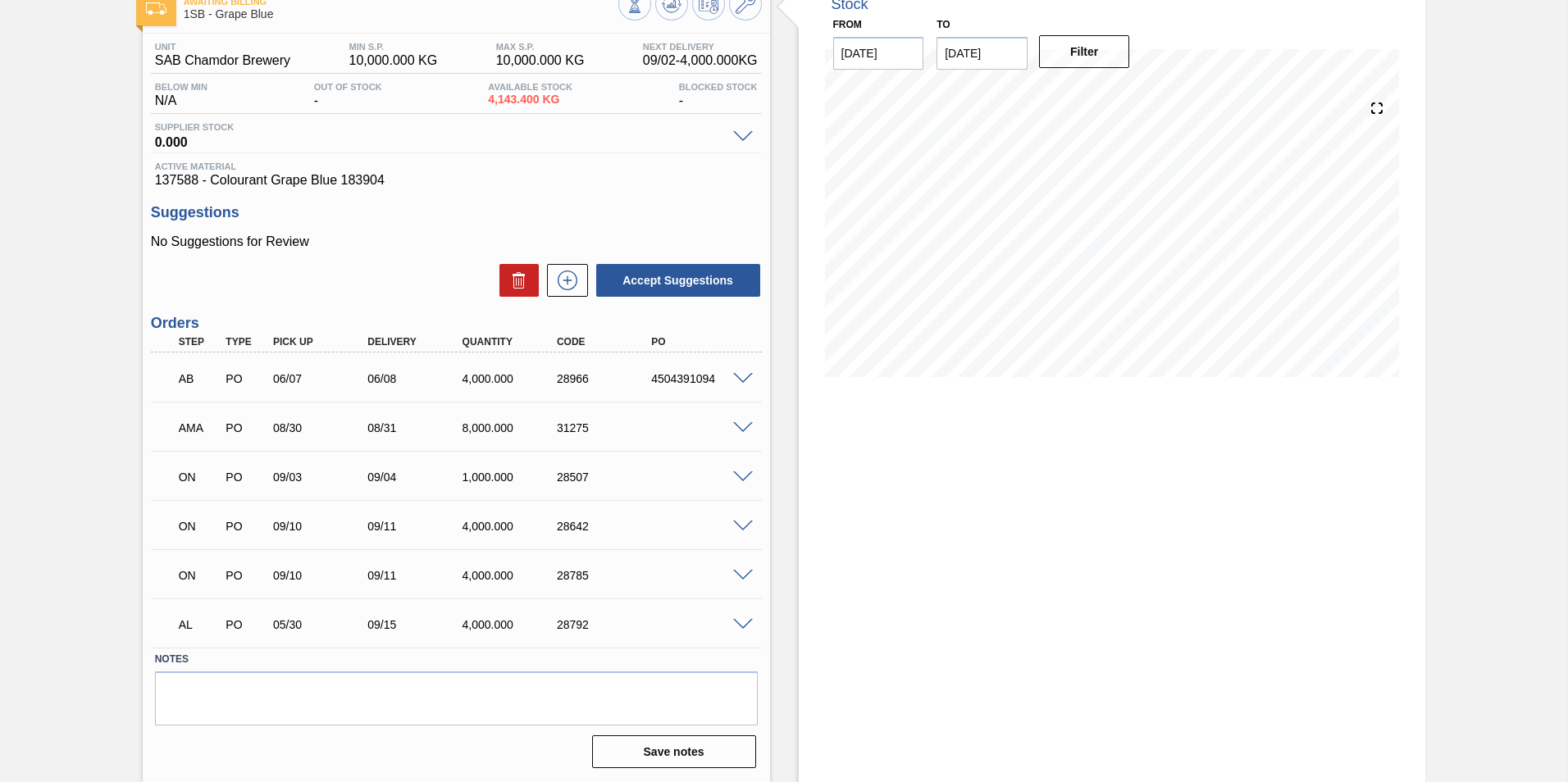
click at [742, 423] on span at bounding box center [743, 428] width 20 height 13
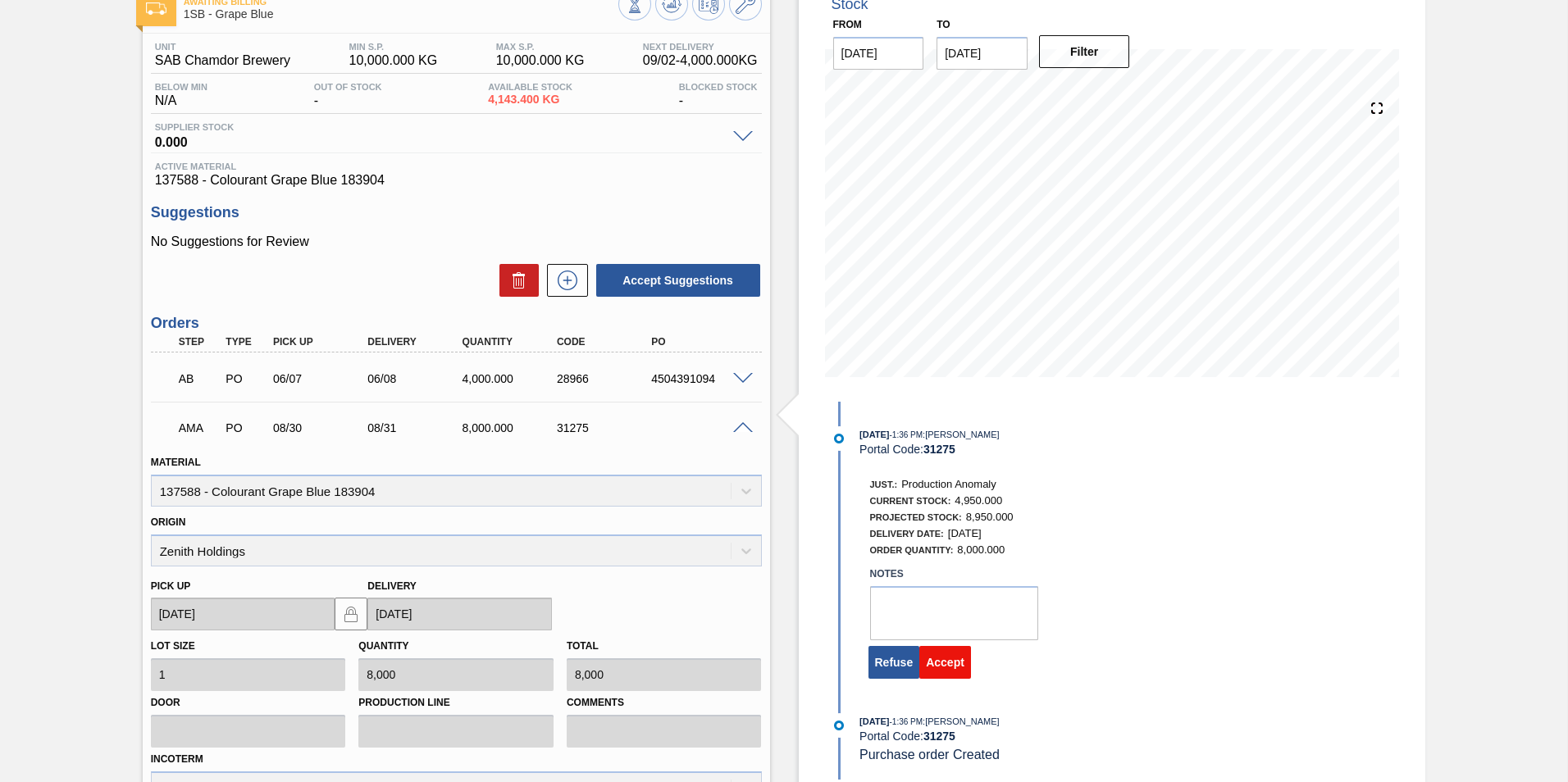
click at [934, 663] on button "Accept" at bounding box center [945, 662] width 52 height 32
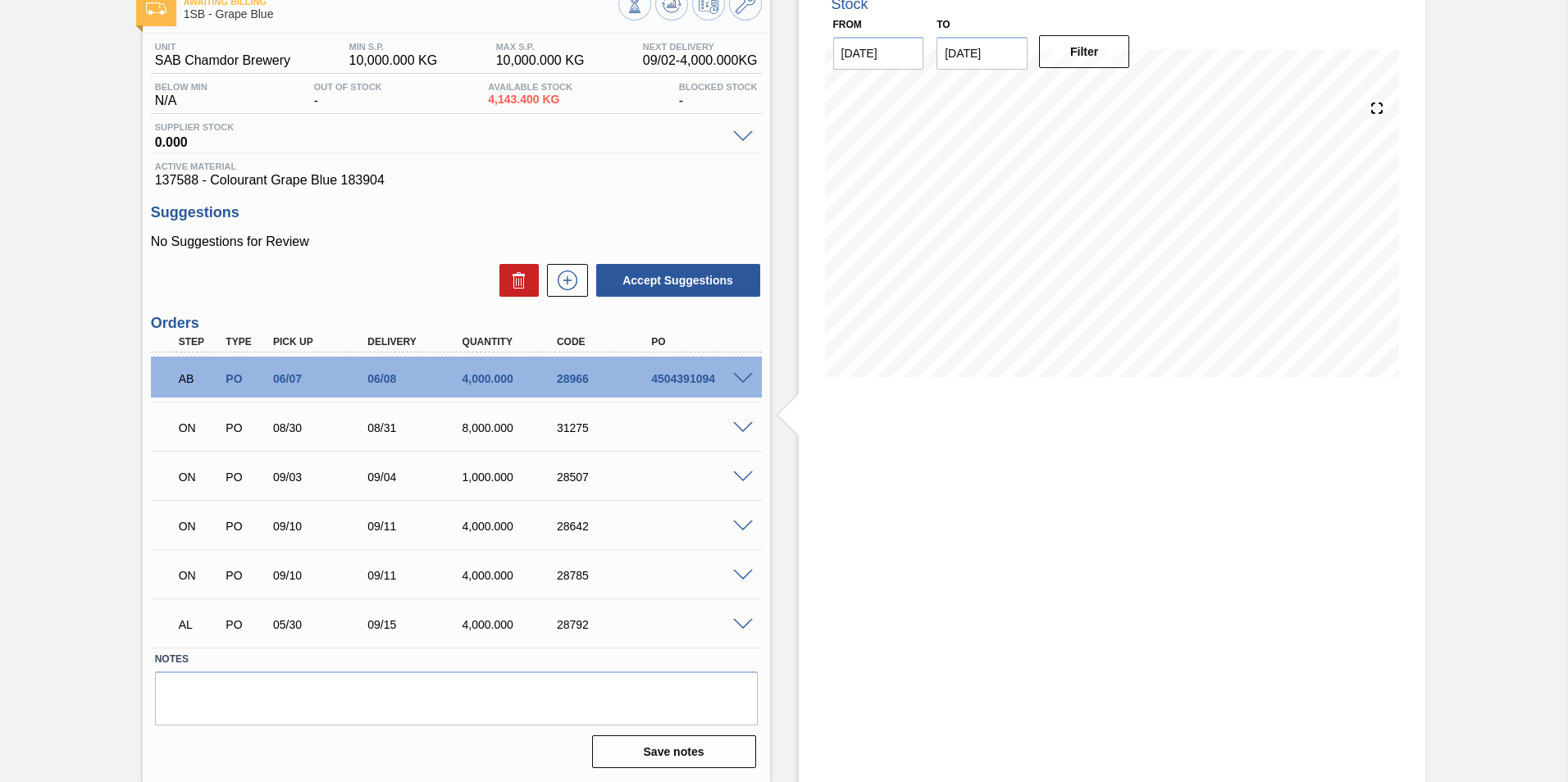
click at [738, 621] on span at bounding box center [743, 625] width 20 height 13
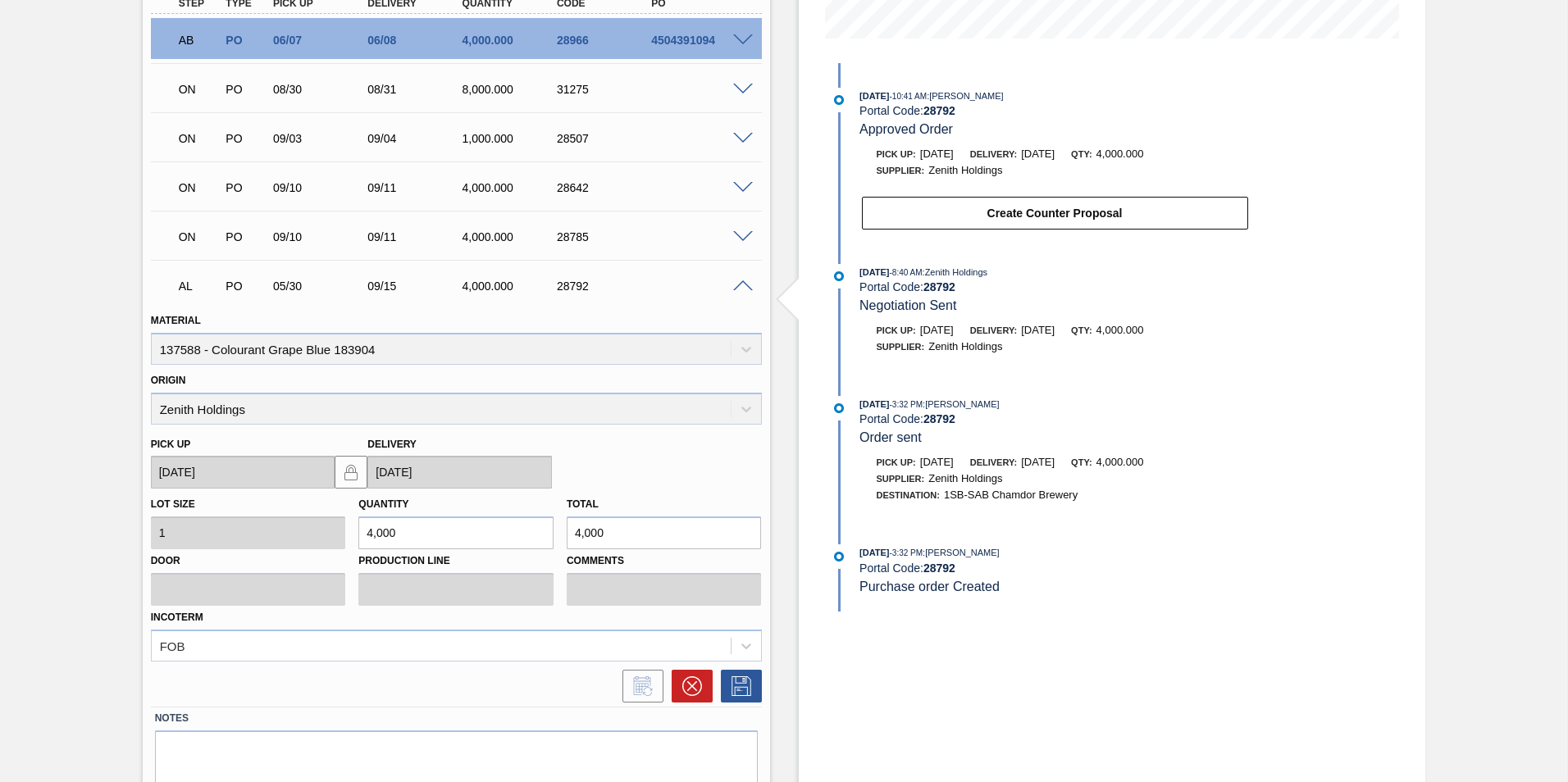
scroll to position [500, 0]
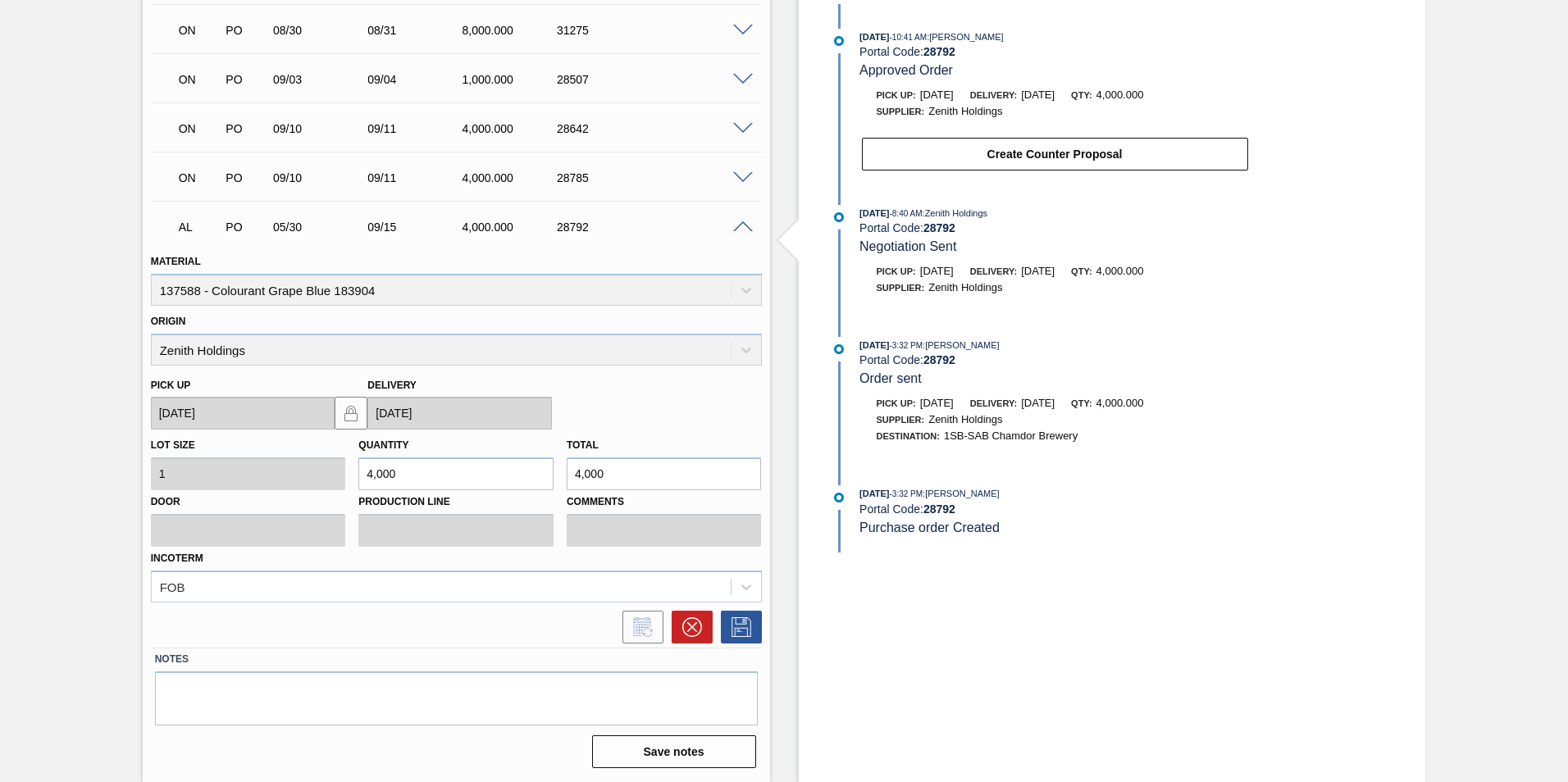
click at [1119, 589] on div "Stock From 09/02/2025 to 09/16/2025 Filter 09/03 Stock Projection 16,143.4 SAP …" at bounding box center [1112, 182] width 628 height 1201
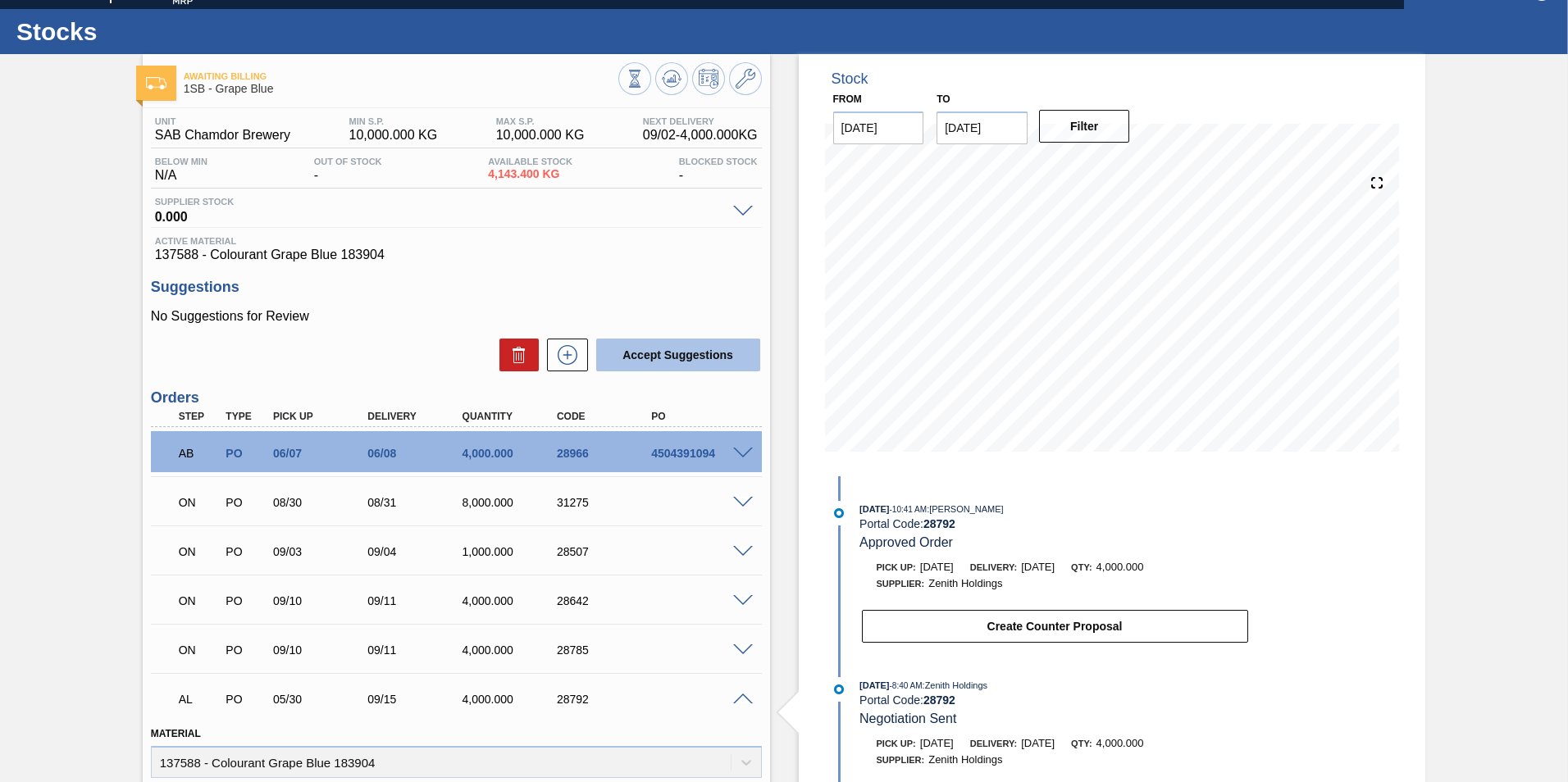
scroll to position [0, 0]
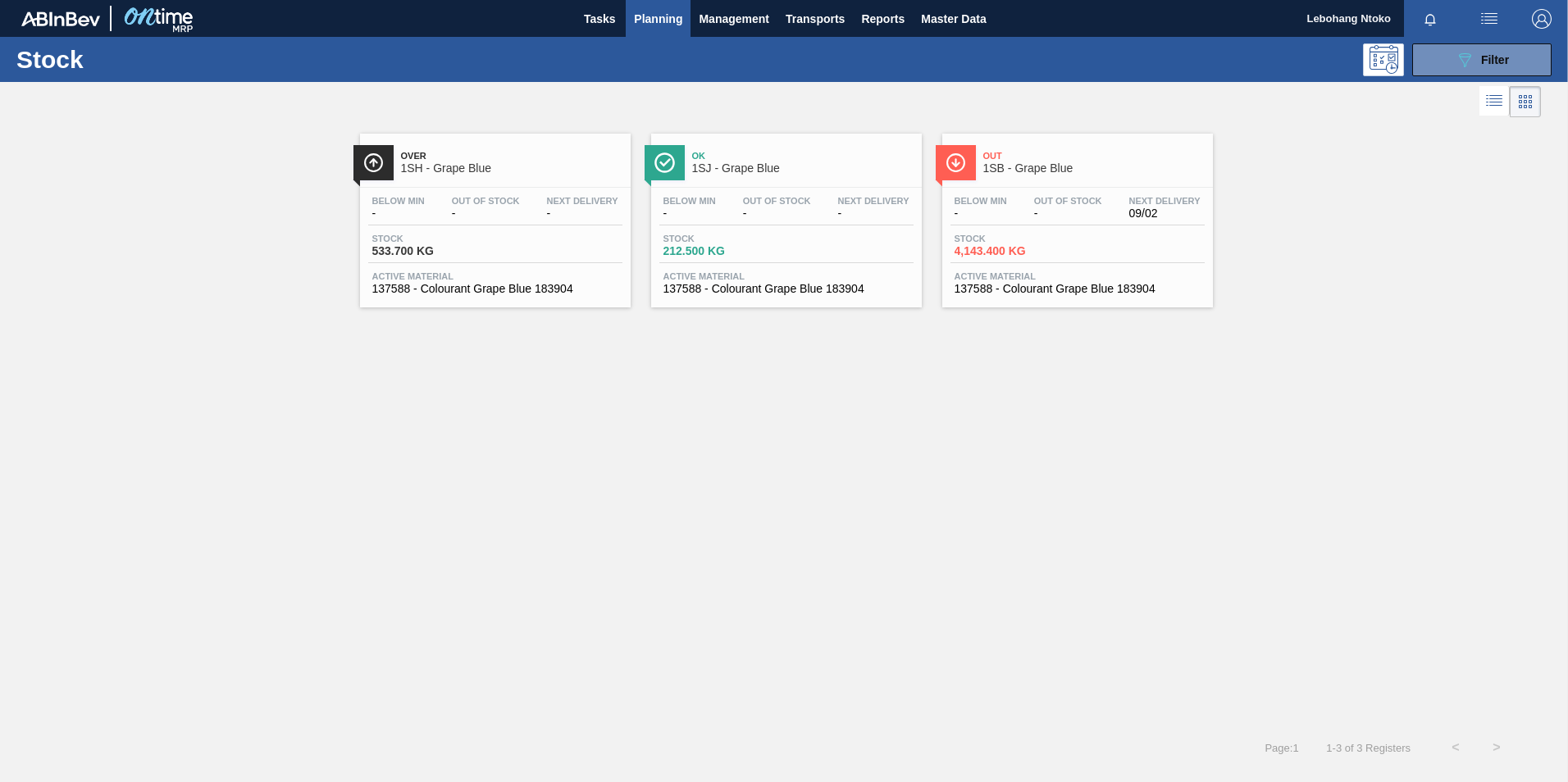
click at [1039, 199] on span "Out Of Stock" at bounding box center [1068, 201] width 68 height 10
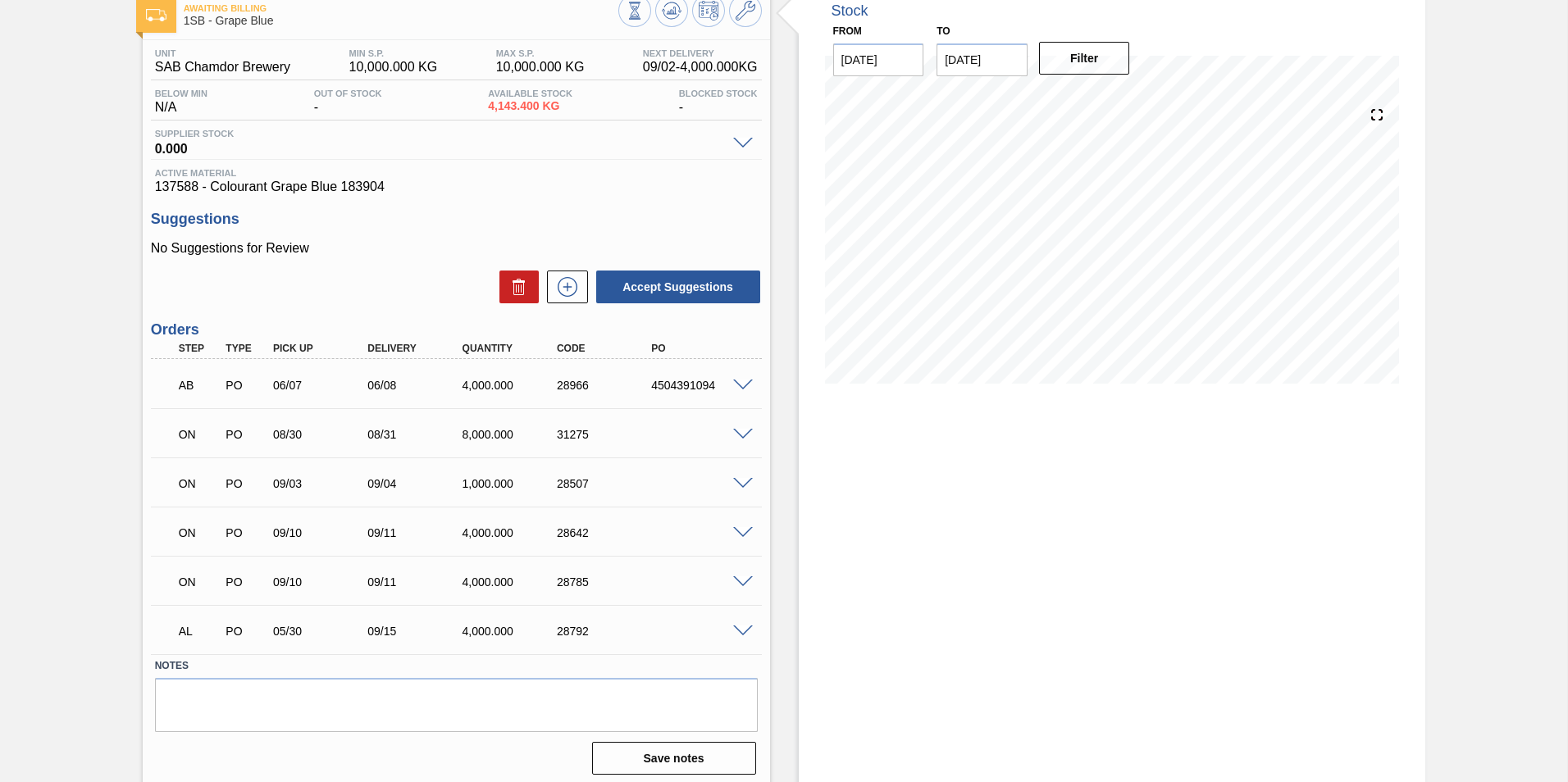
scroll to position [102, 0]
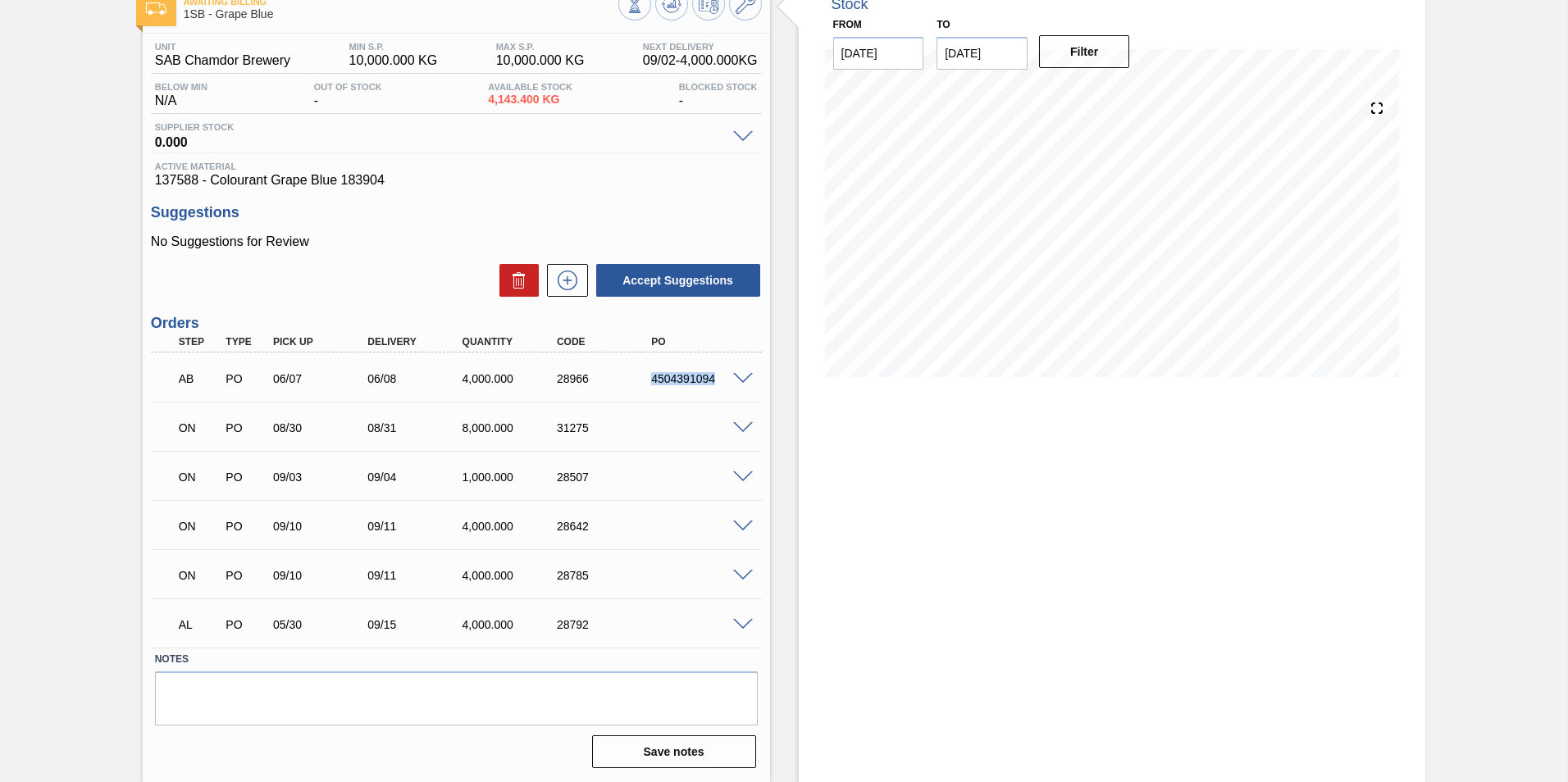
drag, startPoint x: 650, startPoint y: 376, endPoint x: 716, endPoint y: 373, distance: 66.1
click at [716, 373] on div "4504391094" at bounding box center [700, 378] width 106 height 13
drag, startPoint x: 716, startPoint y: 373, endPoint x: 678, endPoint y: 380, distance: 38.6
copy div "4504391094"
click at [1046, 548] on div "Stock From 09/02/2025 to 09/16/2025 Filter" at bounding box center [1112, 380] width 628 height 803
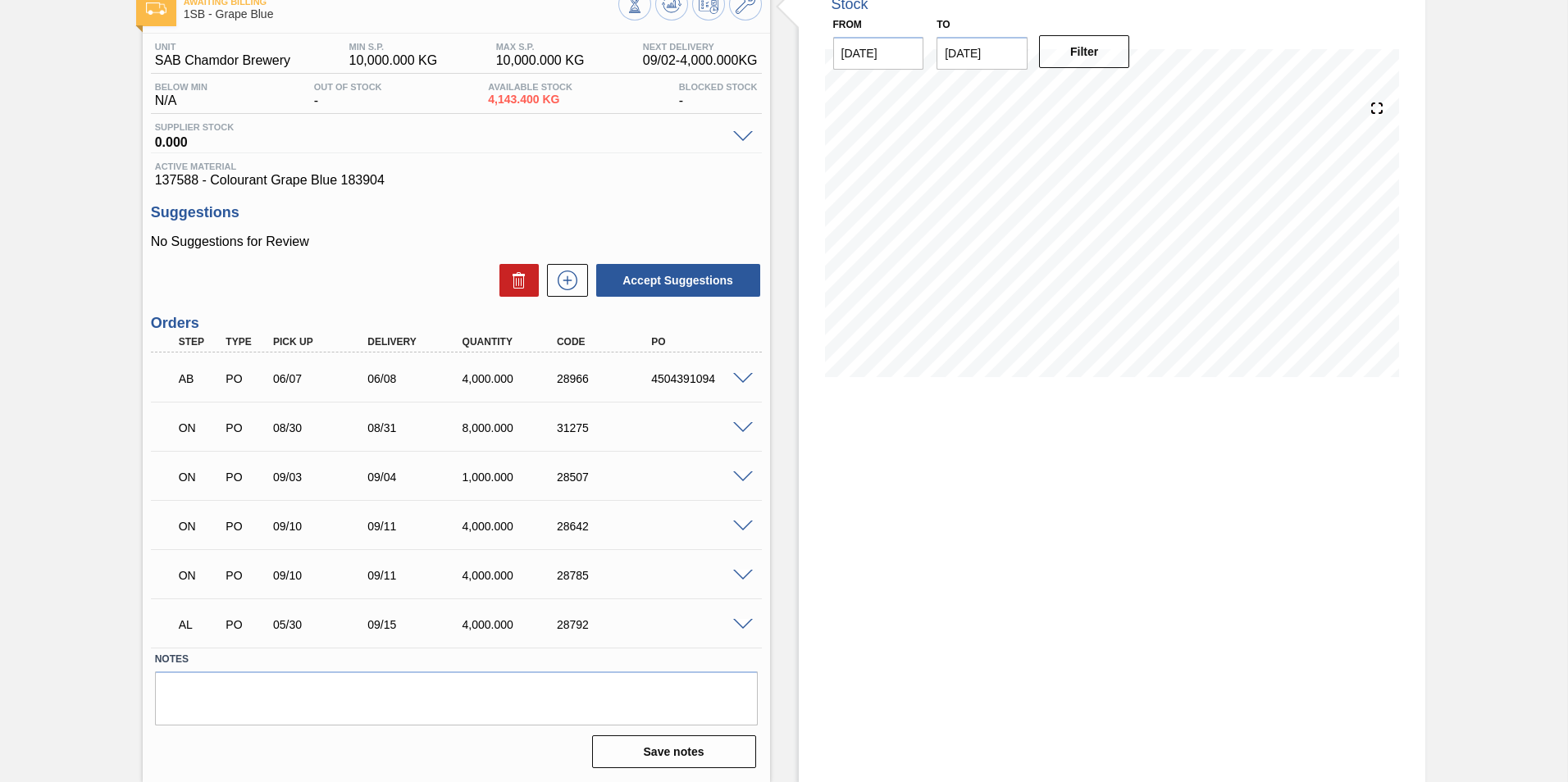
click at [1048, 547] on div "Stock From 09/02/2025 to 09/16/2025 Filter" at bounding box center [1112, 380] width 628 height 803
